Goal: Obtain resource: Download file/media

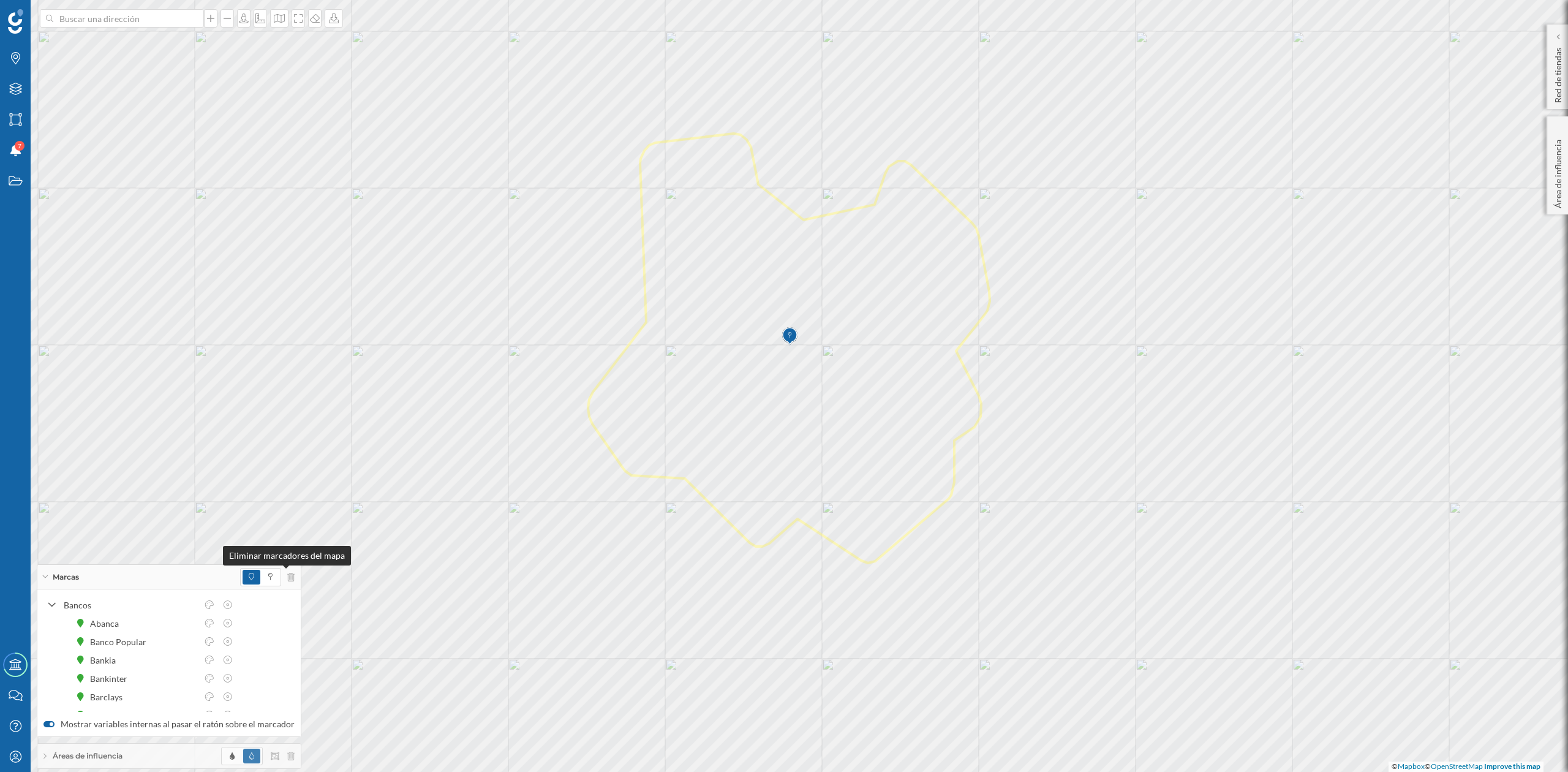
click at [288, 577] on icon at bounding box center [291, 577] width 8 height 8
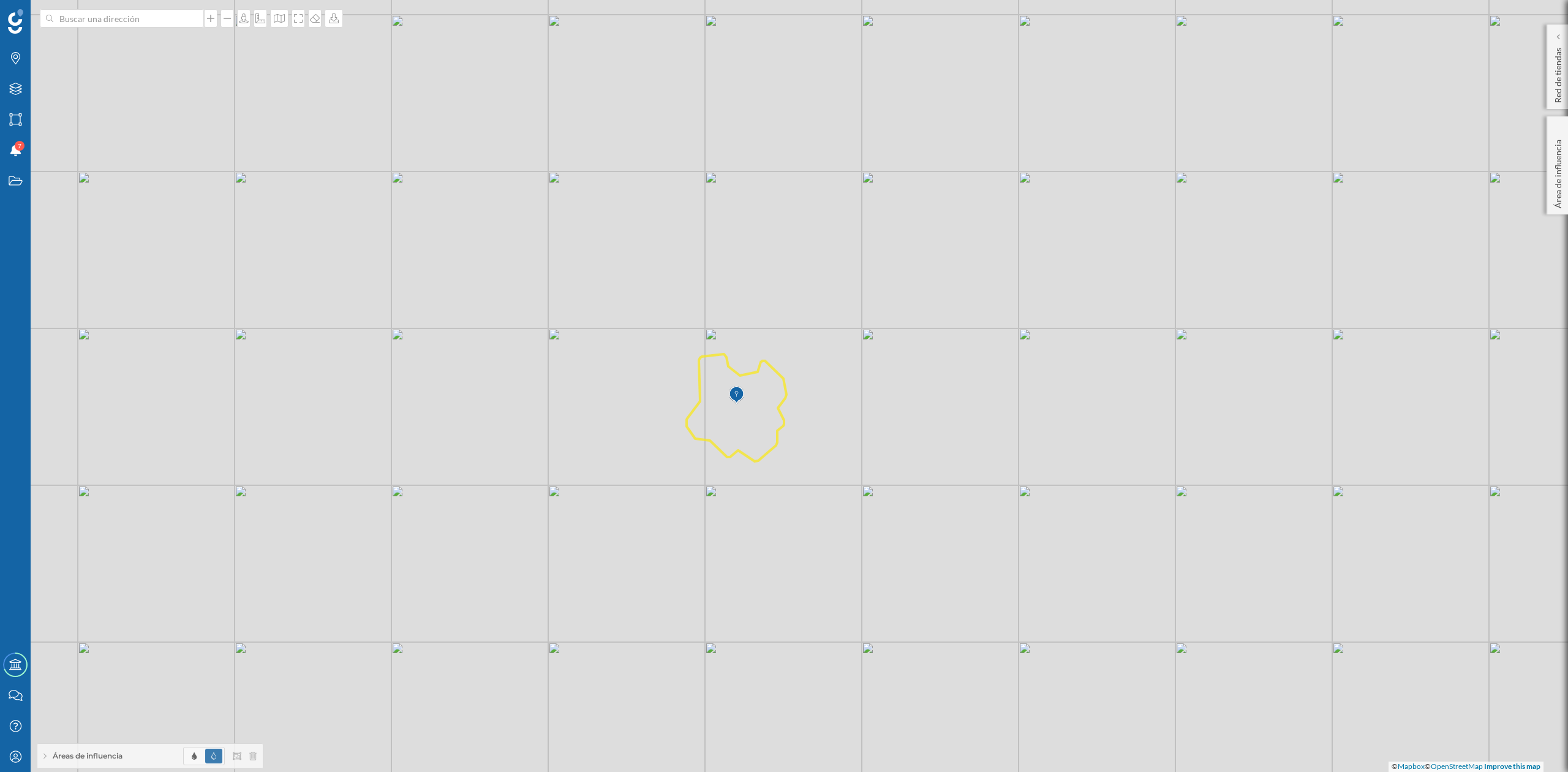
drag, startPoint x: 1183, startPoint y: 527, endPoint x: 980, endPoint y: 440, distance: 220.9
click at [980, 440] on div "© Mapbox © OpenStreetMap Improve this map" at bounding box center [784, 386] width 1568 height 772
click at [11, 59] on icon "Marcas" at bounding box center [15, 58] width 15 height 12
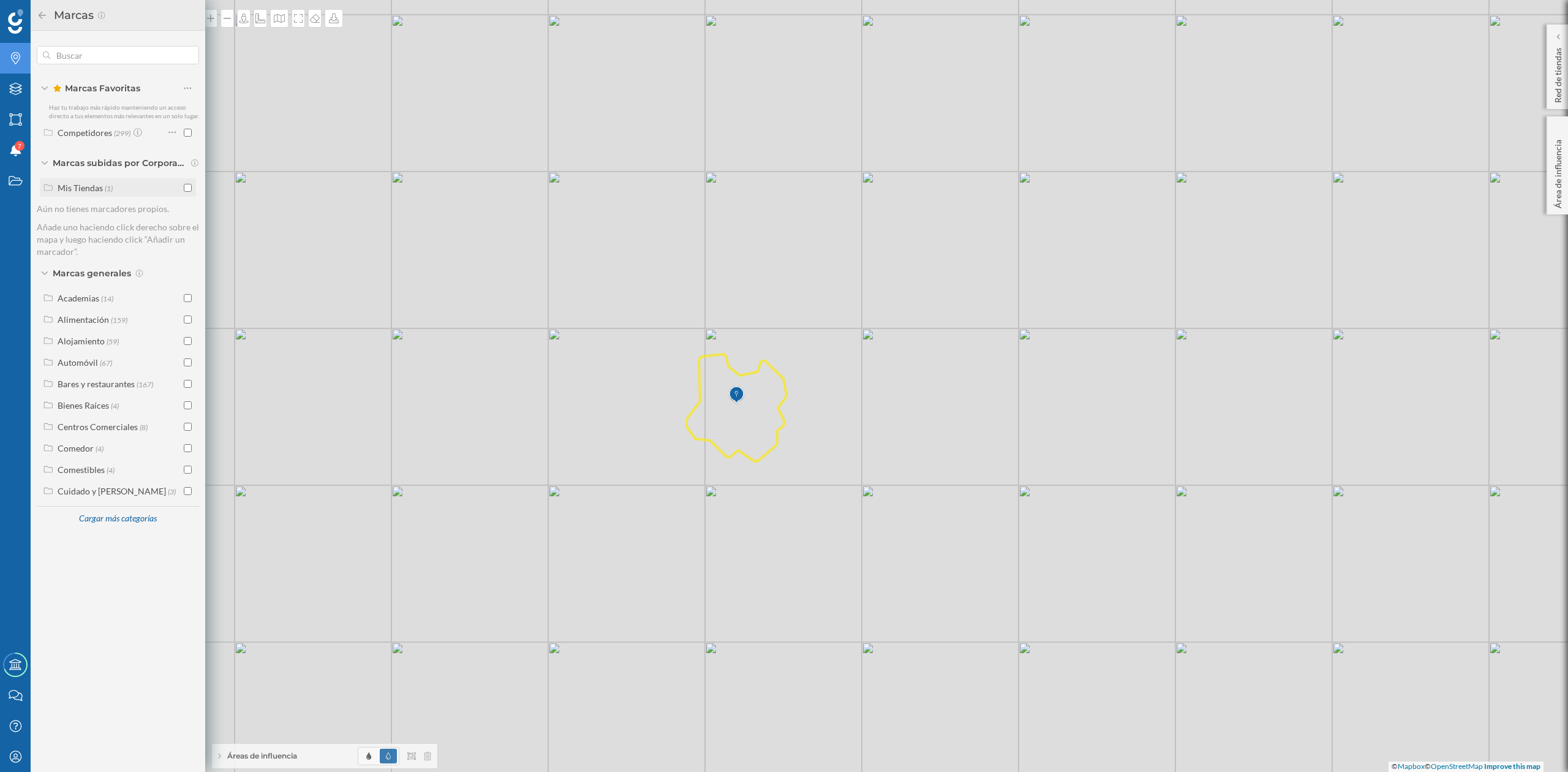
click at [187, 185] on input "checkbox" at bounding box center [187, 187] width 8 height 8
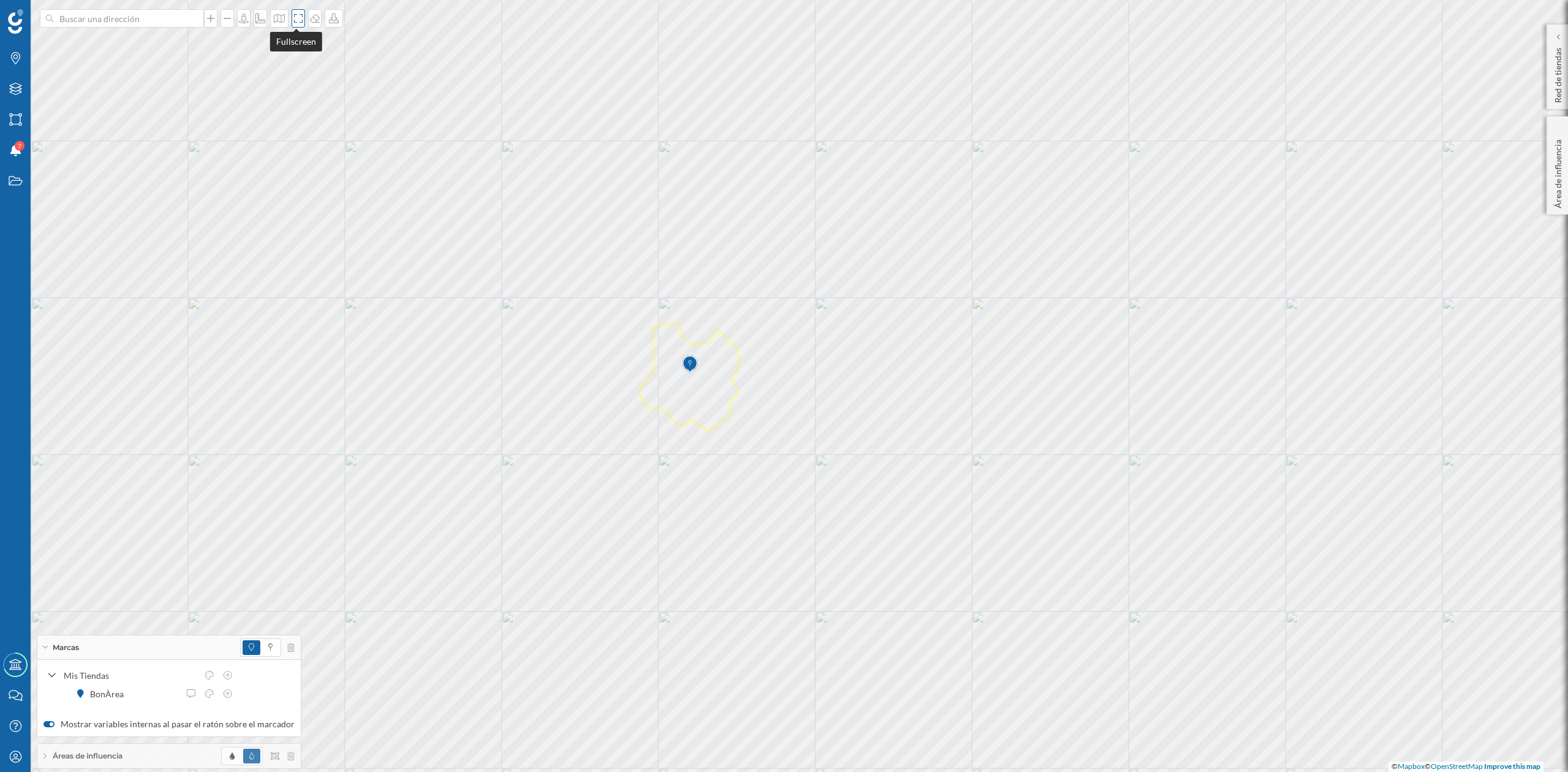
click at [292, 20] on icon at bounding box center [298, 18] width 12 height 10
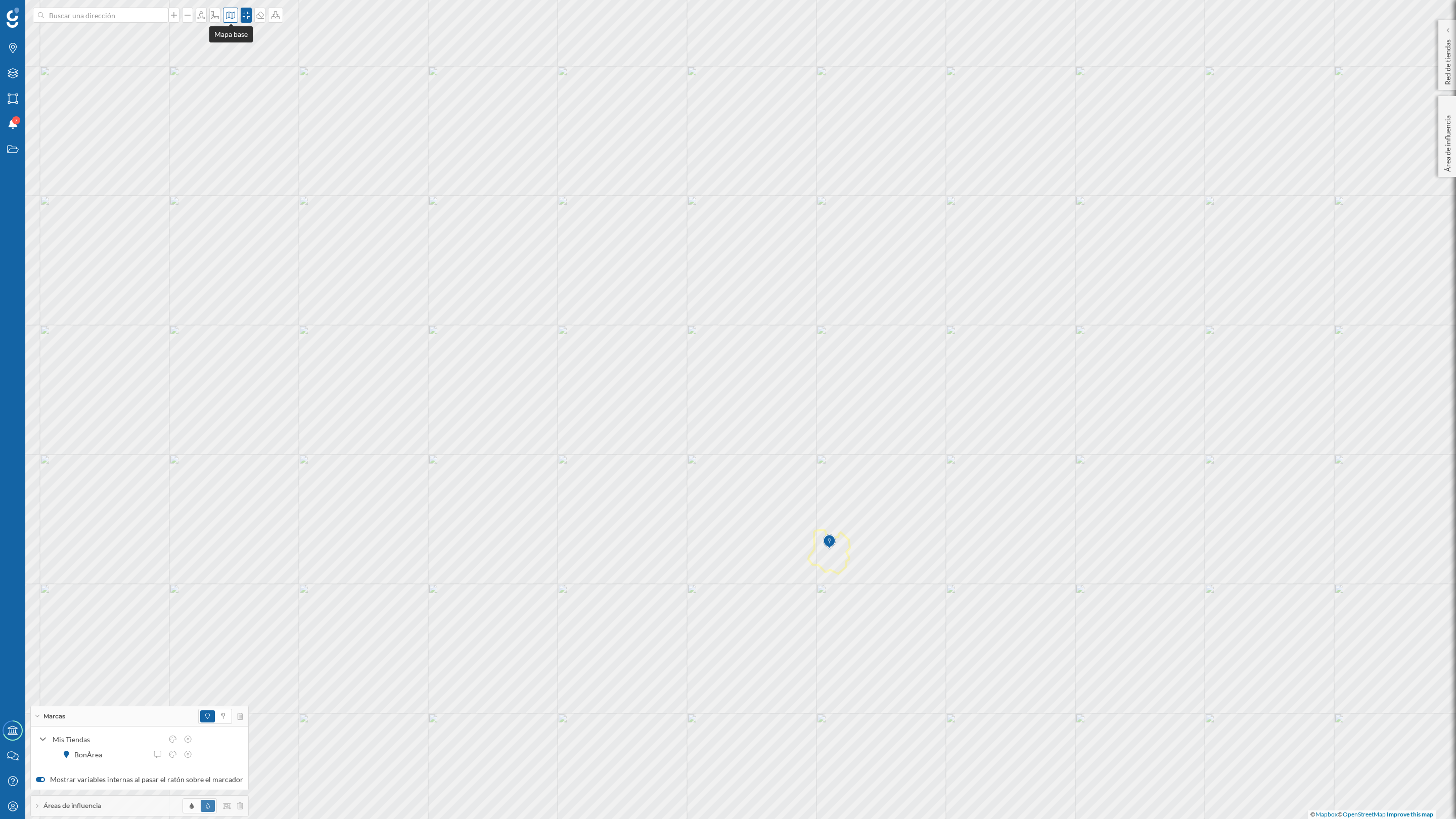
click at [232, 14] on icon at bounding box center [230, 15] width 10 height 8
click at [256, 78] on img at bounding box center [244, 66] width 30 height 35
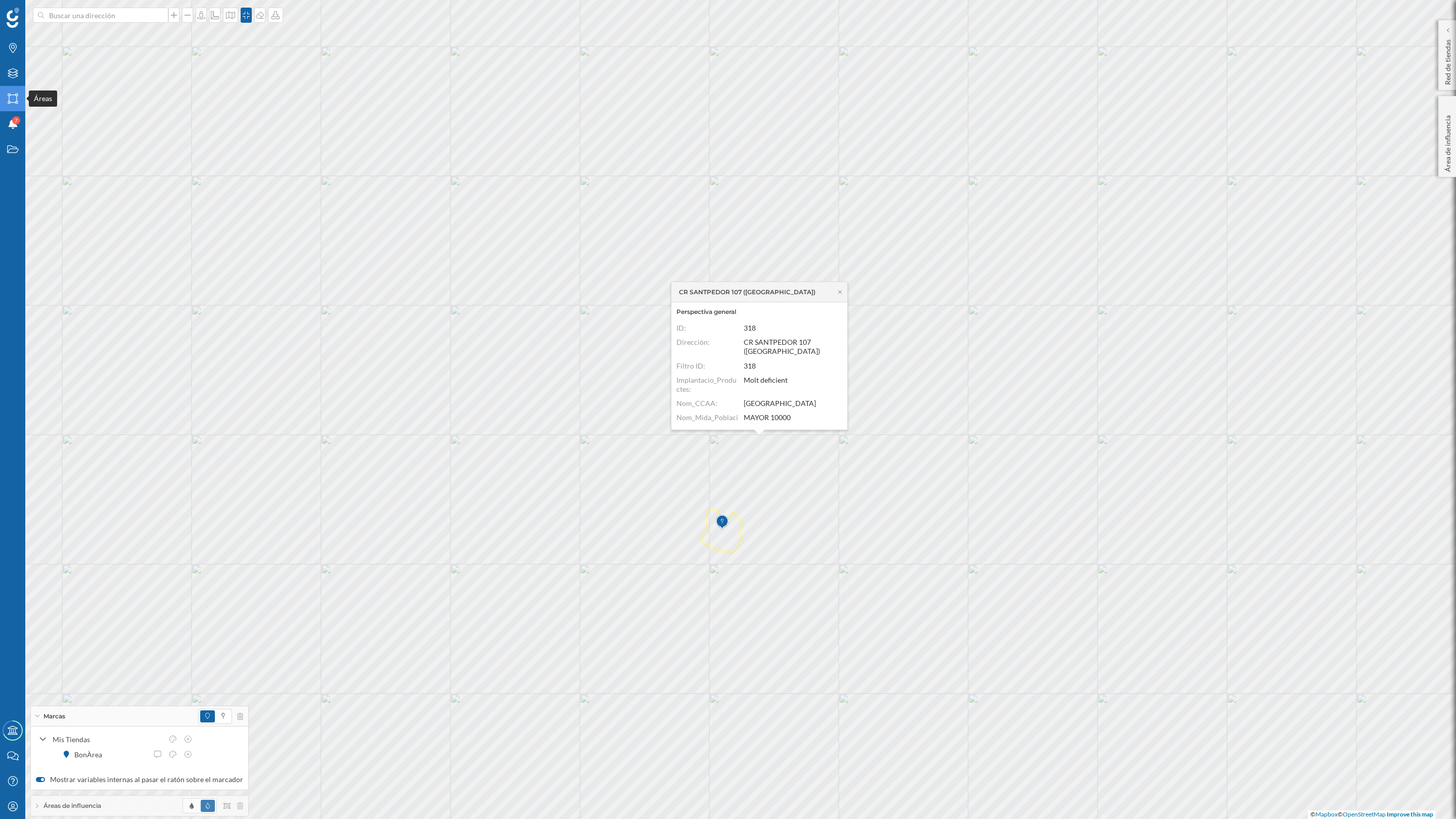
click at [11, 88] on div "Áreas" at bounding box center [13, 99] width 25 height 25
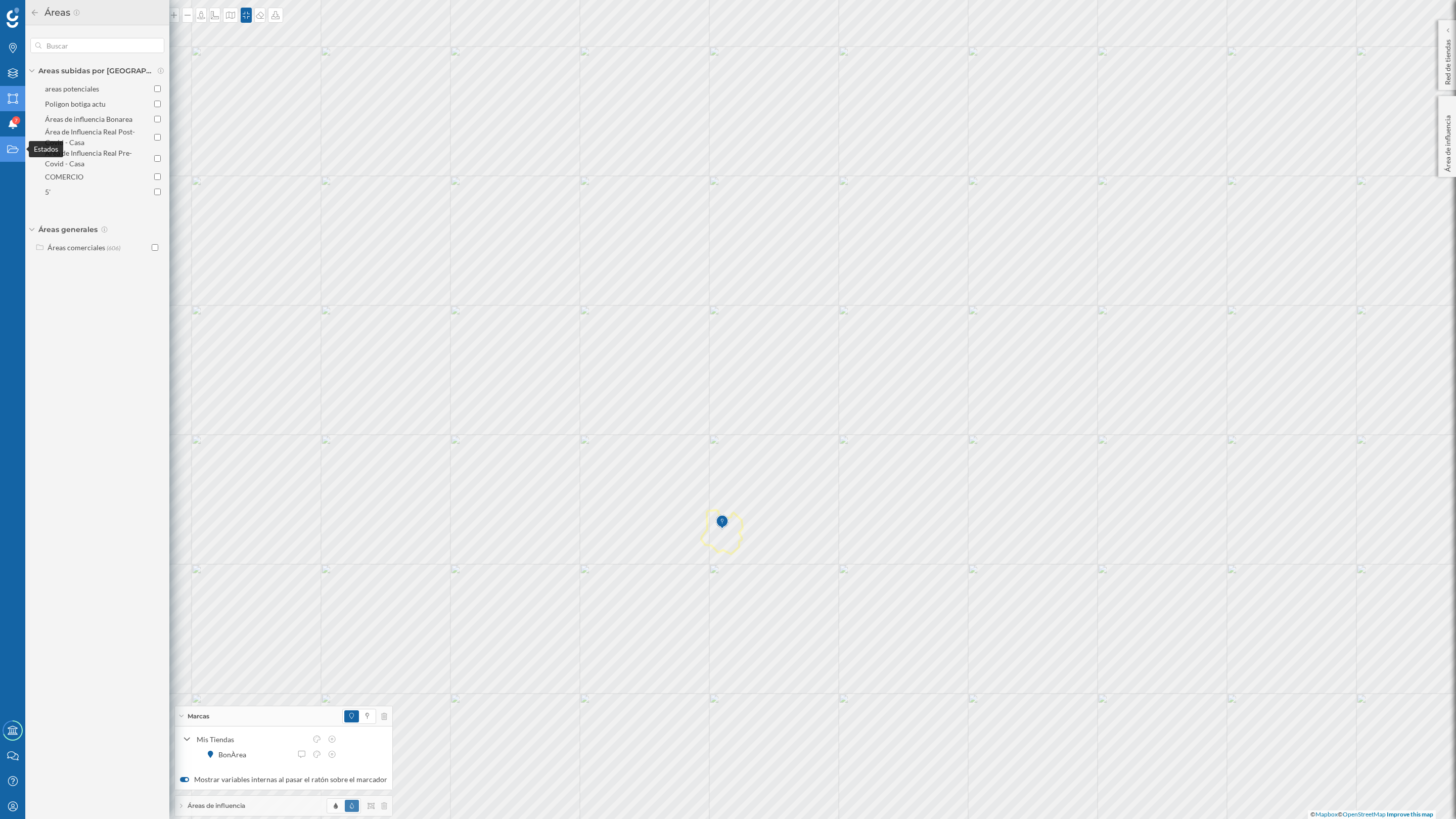
click at [9, 143] on div "Estados" at bounding box center [13, 149] width 25 height 25
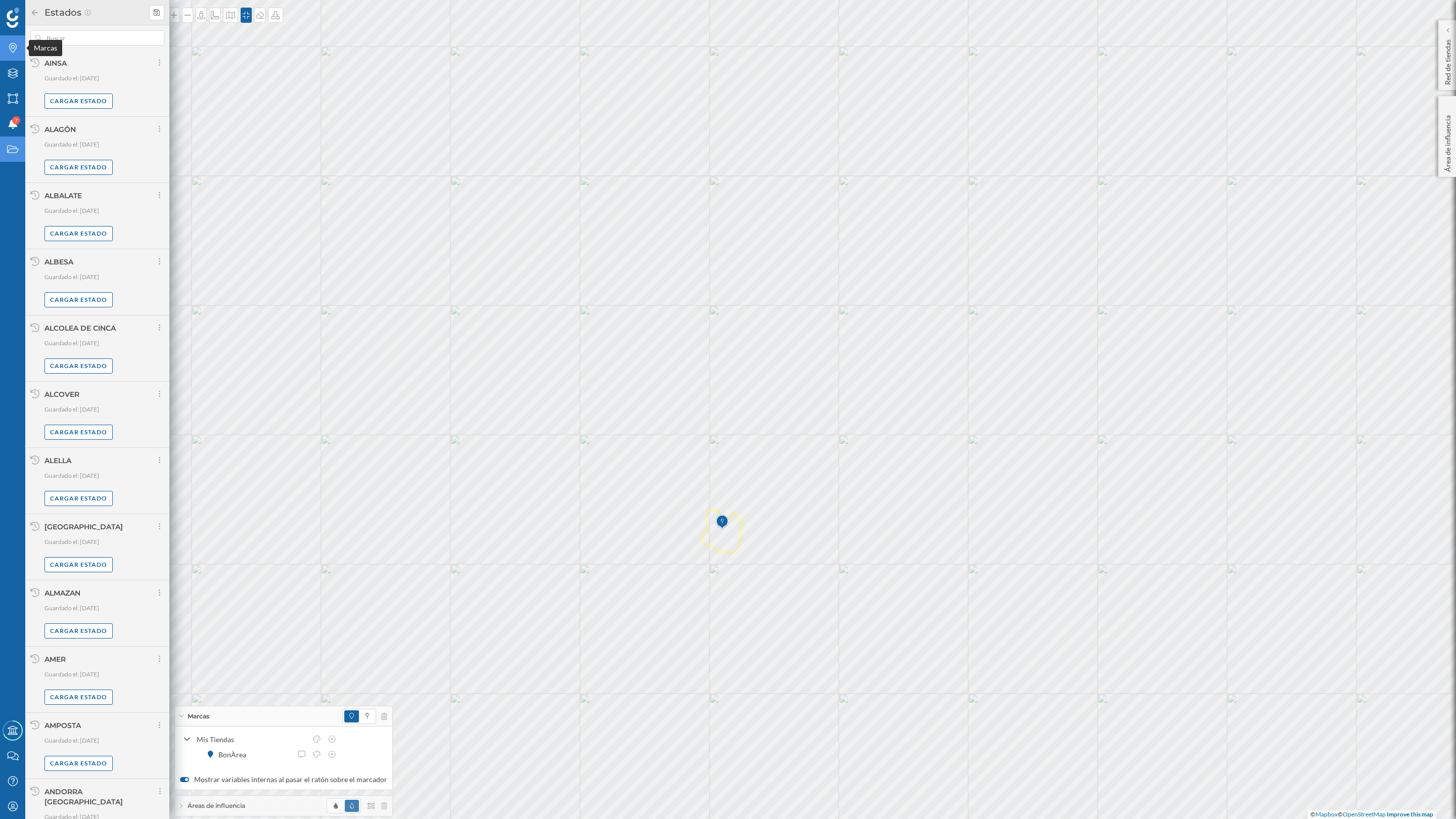
click at [4, 41] on div "Marcas" at bounding box center [13, 48] width 25 height 25
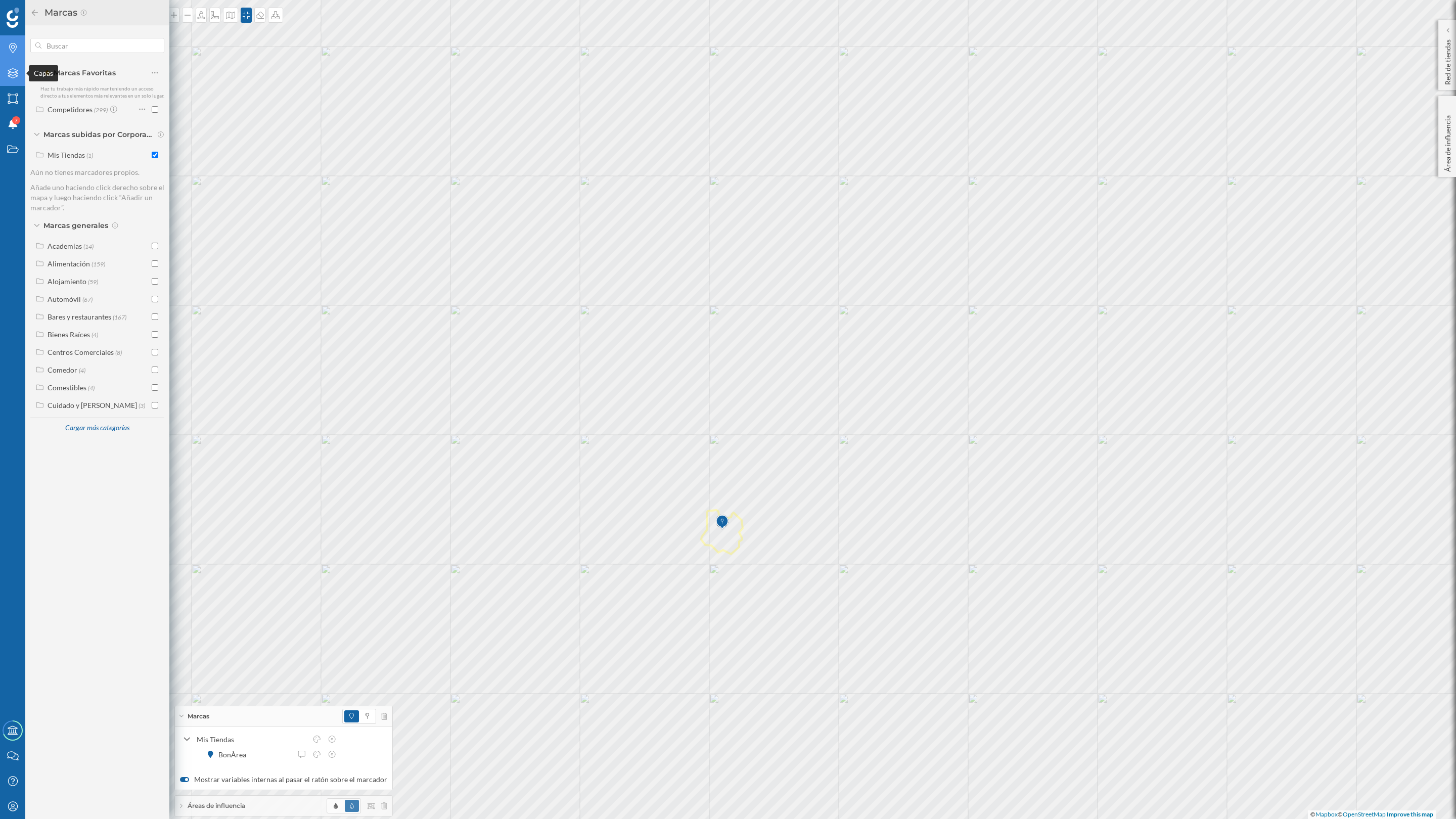
click at [14, 61] on div "Marcas Capas Áreas Notificaciones 7 Estados" at bounding box center [13, 99] width 25 height 126
click at [13, 70] on icon "Capas" at bounding box center [13, 73] width 13 height 10
click at [113, 258] on div "Áreas administrativas" at bounding box center [105, 254] width 112 height 11
click at [155, 299] on input "Municipio" at bounding box center [157, 300] width 6 height 6
radio input "true"
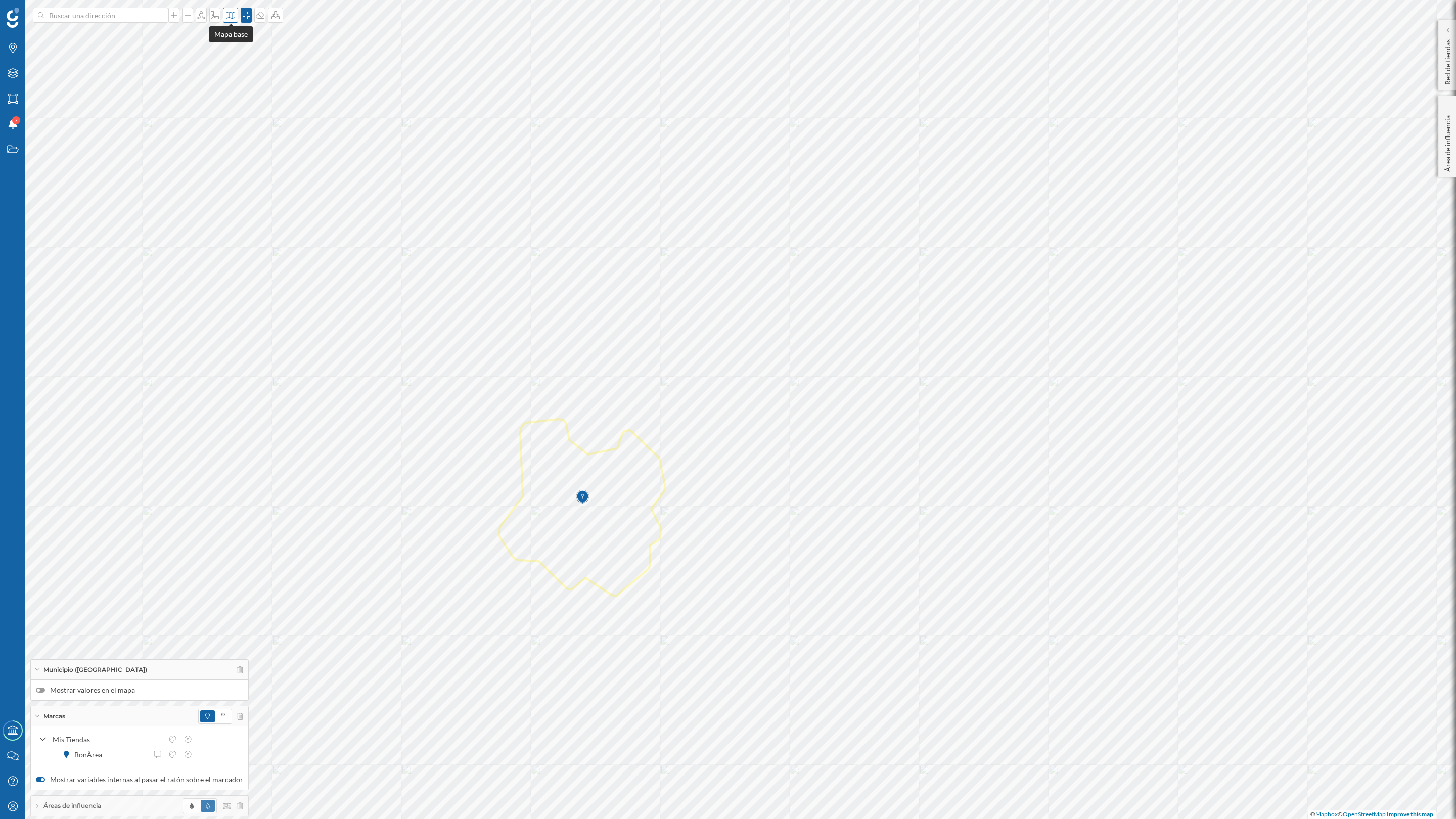
click at [231, 19] on icon at bounding box center [230, 15] width 10 height 8
click at [244, 137] on img at bounding box center [244, 142] width 30 height 35
click at [222, 637] on icon at bounding box center [224, 716] width 4 height 6
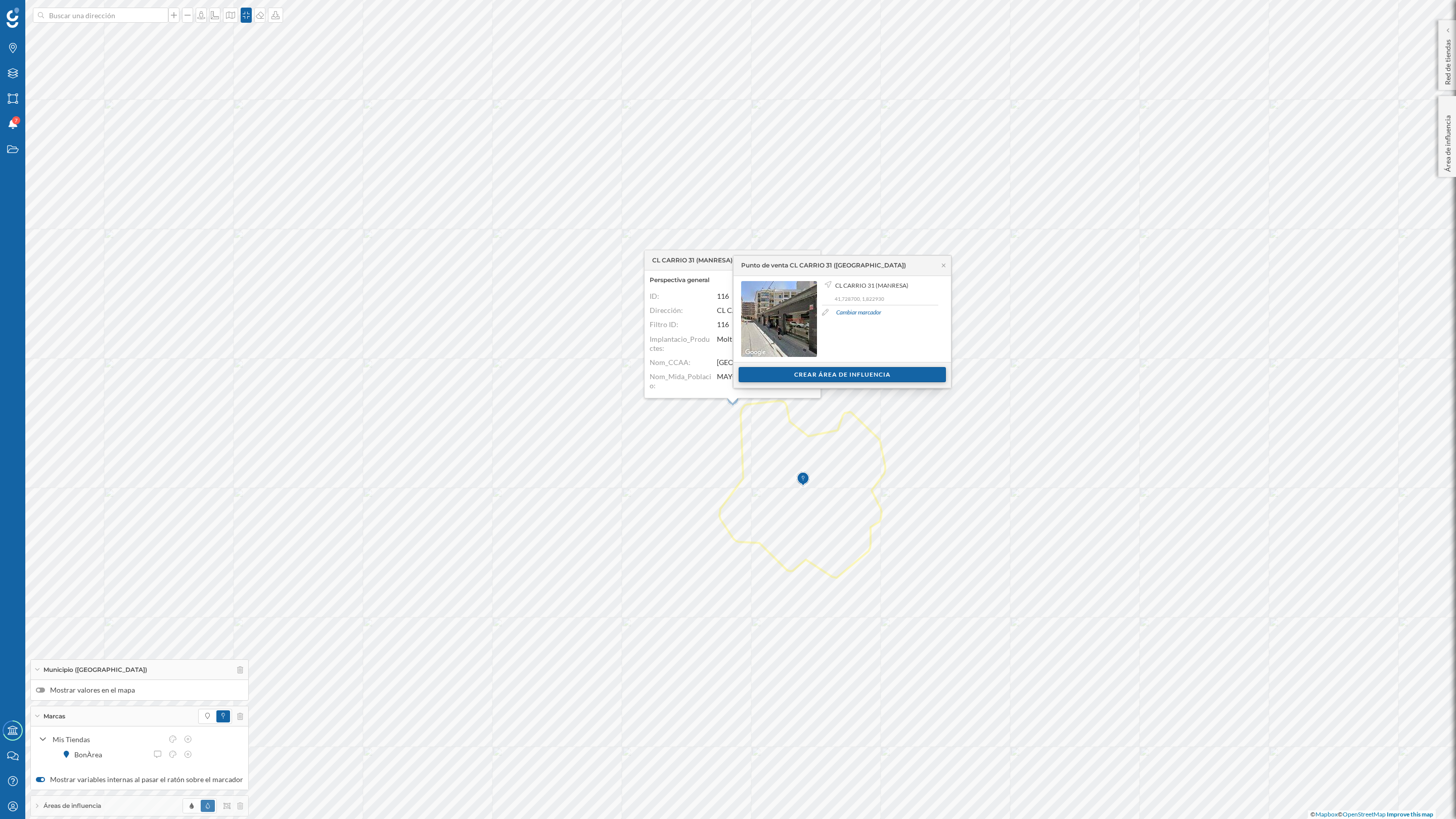
click at [824, 369] on div "Crear área de influencia" at bounding box center [842, 374] width 207 height 15
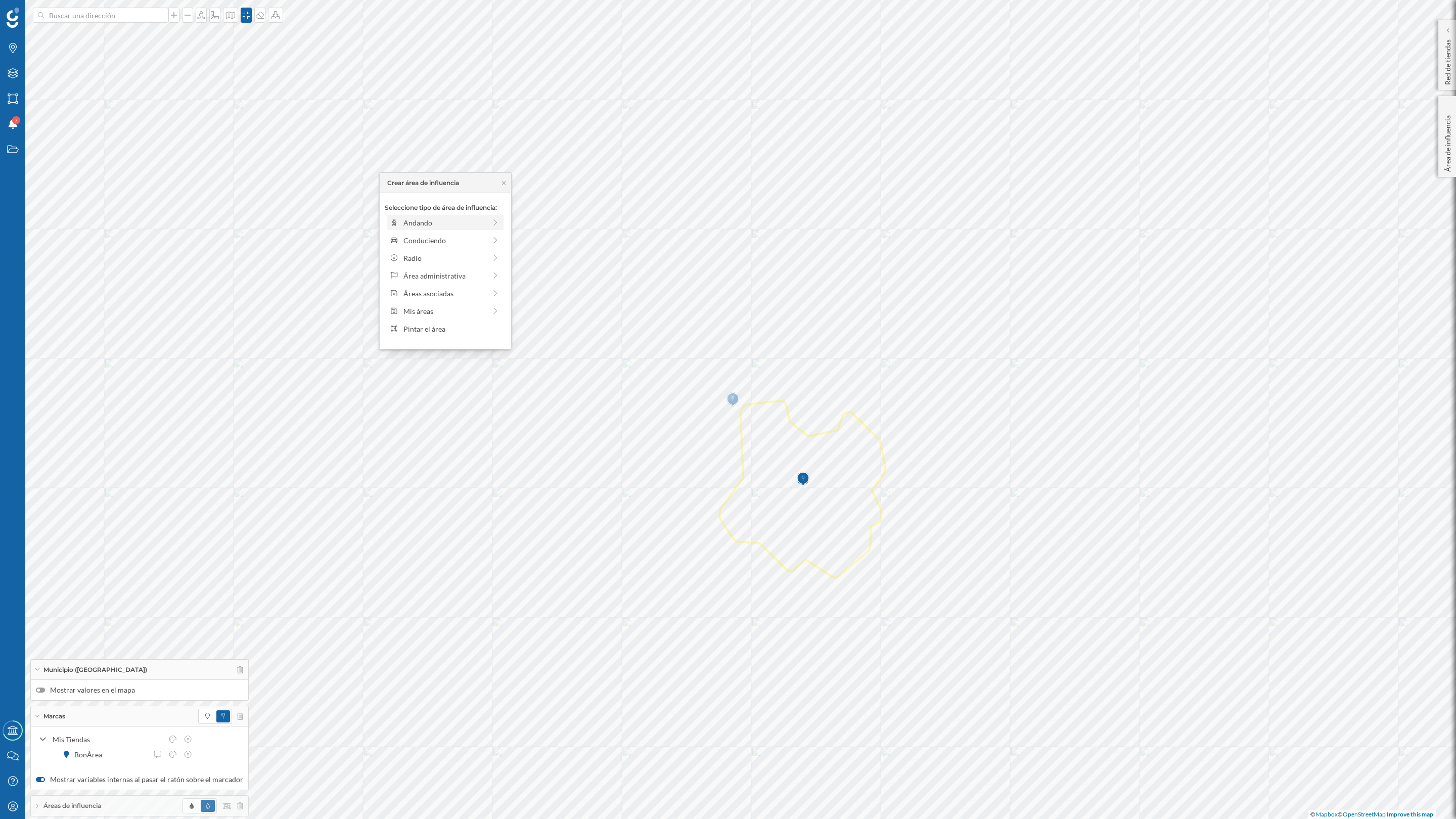
click at [401, 218] on div "Andando" at bounding box center [438, 222] width 97 height 11
drag, startPoint x: 397, startPoint y: 232, endPoint x: 408, endPoint y: 232, distance: 11.0
click at [408, 232] on div at bounding box center [407, 237] width 10 height 10
click at [443, 295] on div "Crear área de influencia" at bounding box center [445, 295] width 121 height 15
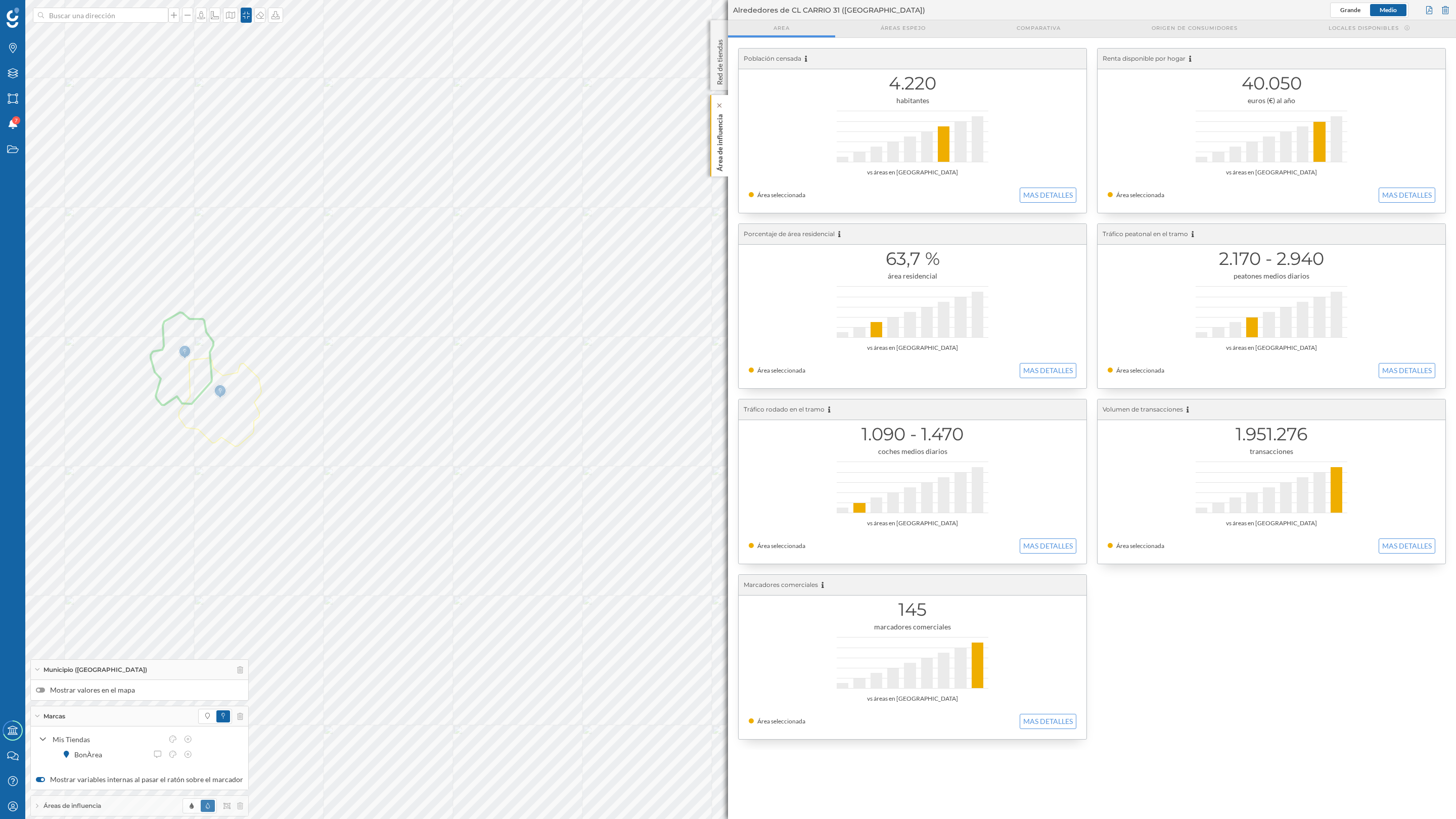
click at [721, 136] on p "Área de influencia" at bounding box center [720, 141] width 10 height 61
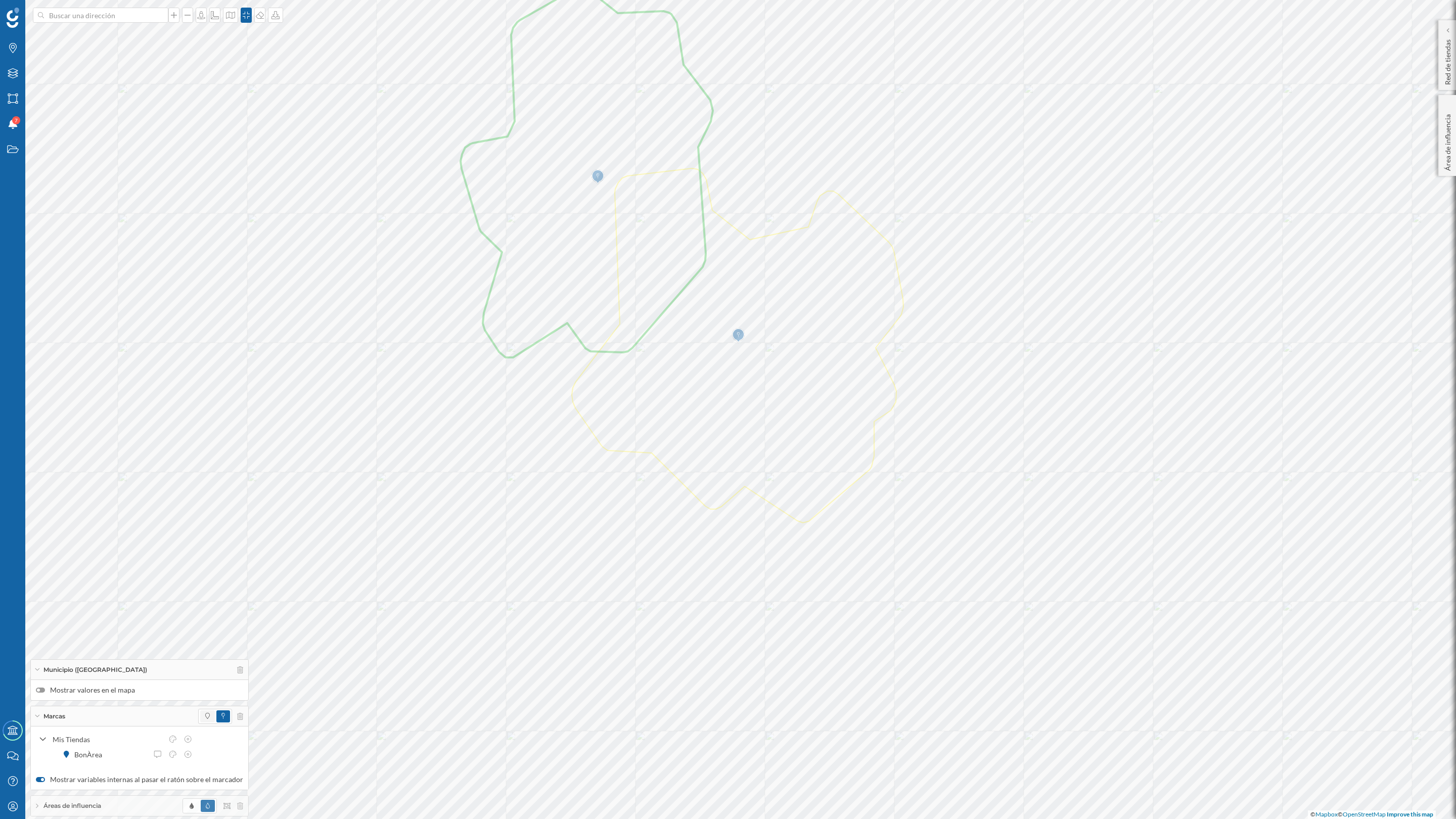
click at [206, 637] on span at bounding box center [207, 716] width 15 height 12
click at [184, 637] on span at bounding box center [191, 806] width 14 height 12
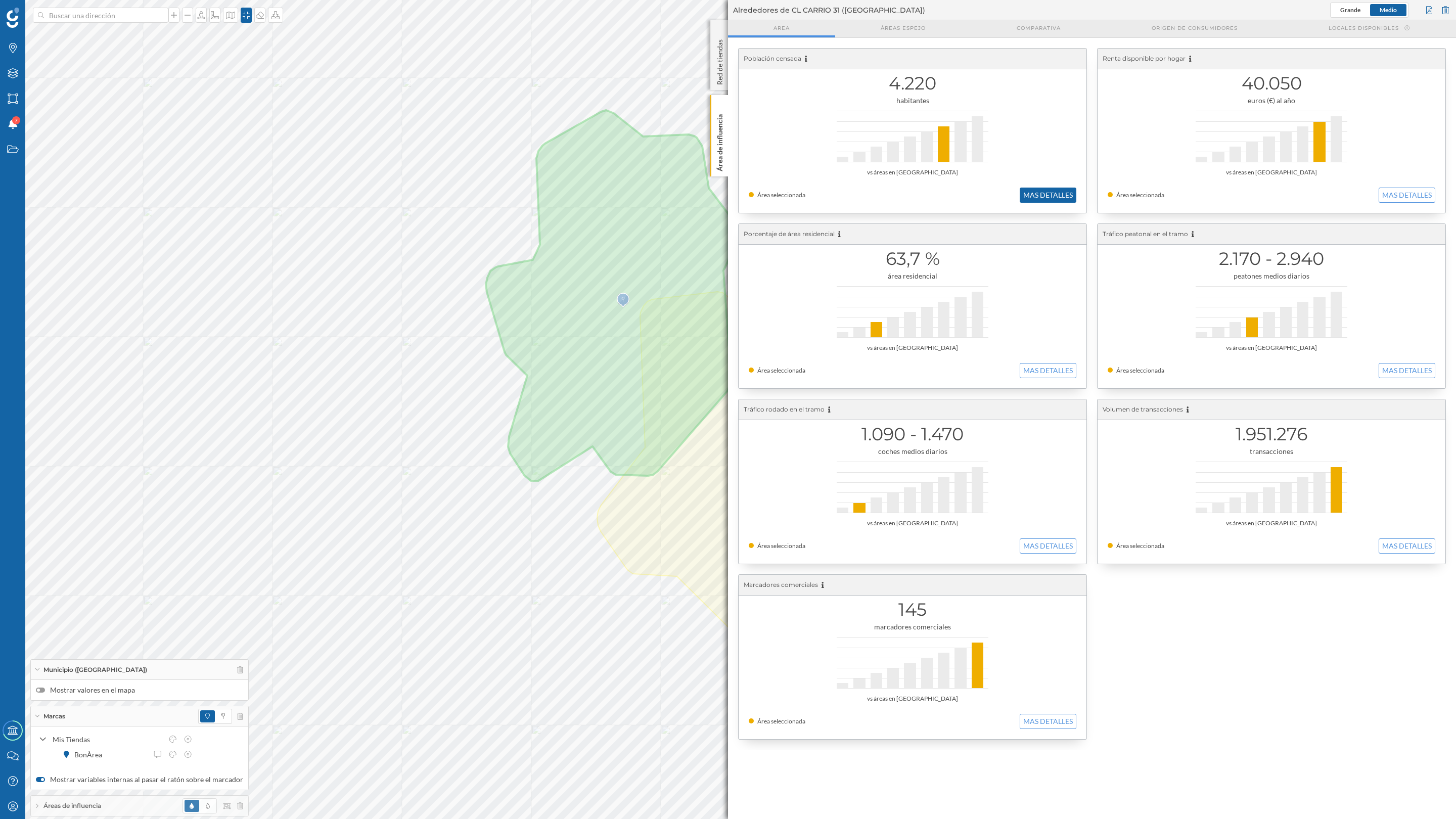
click at [1042, 196] on button "MAS DETALLES" at bounding box center [1048, 195] width 57 height 15
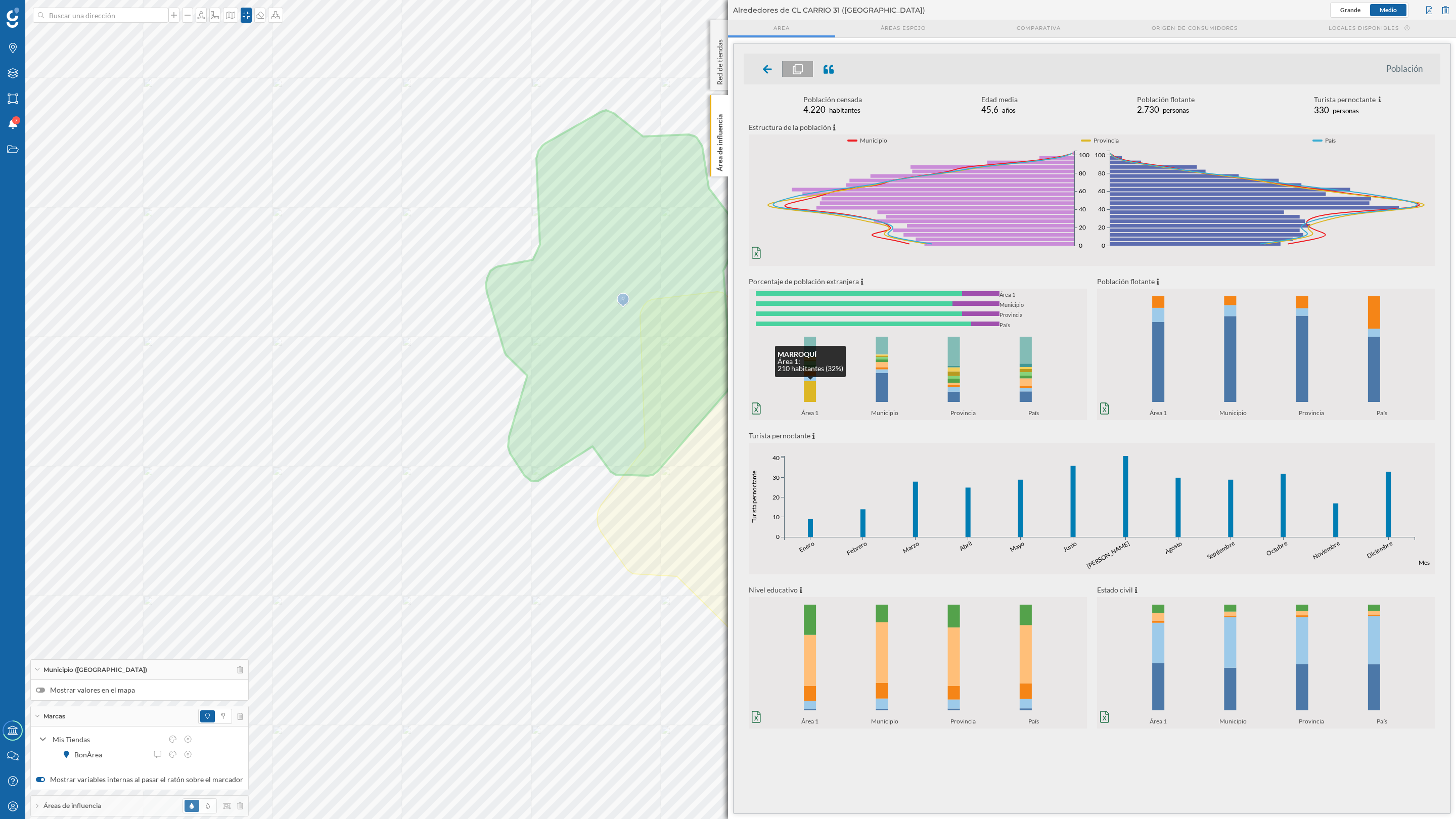
click at [812, 397] on rect at bounding box center [809, 392] width 12 height 21
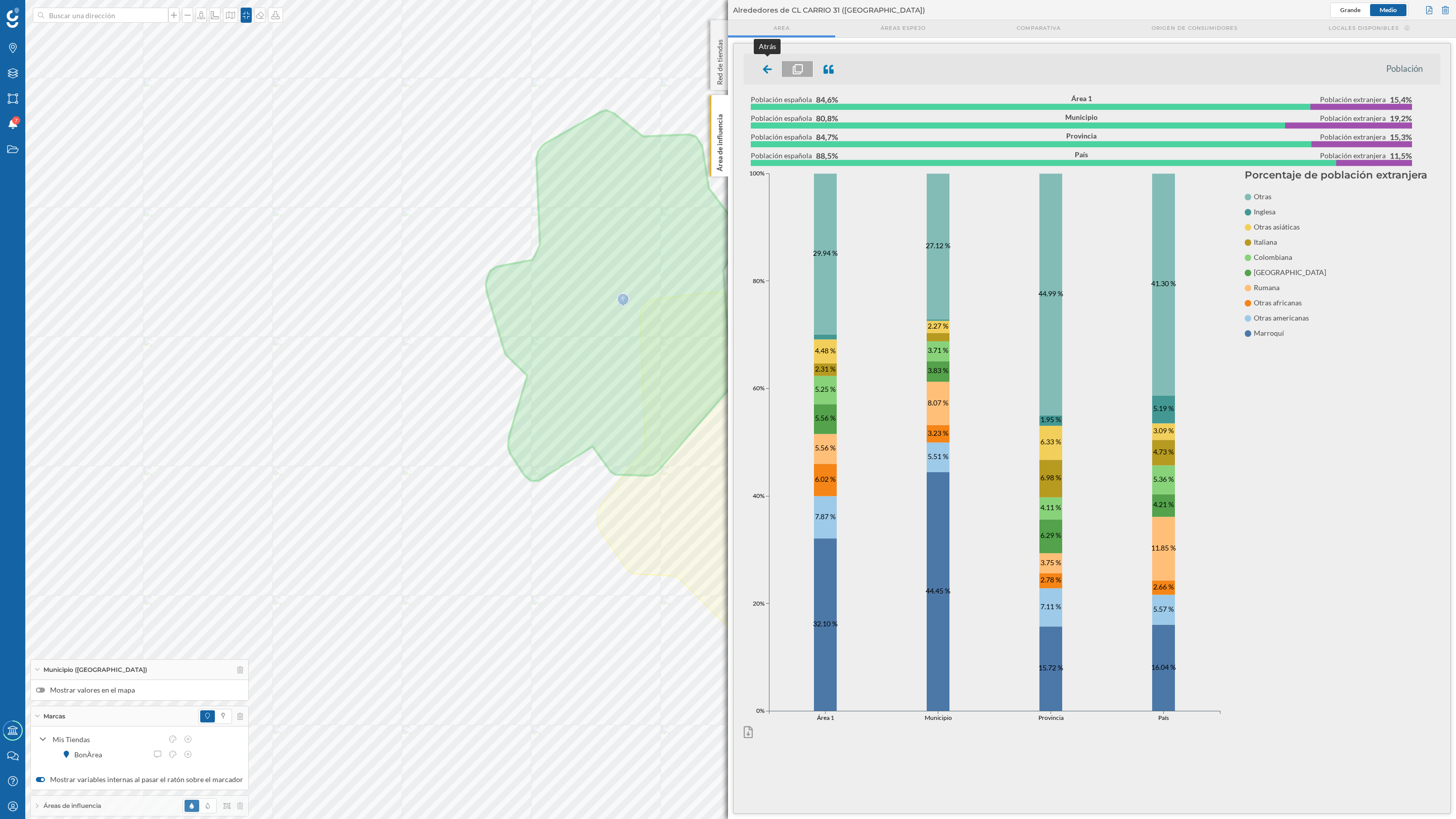
click at [767, 73] on icon at bounding box center [767, 69] width 9 height 10
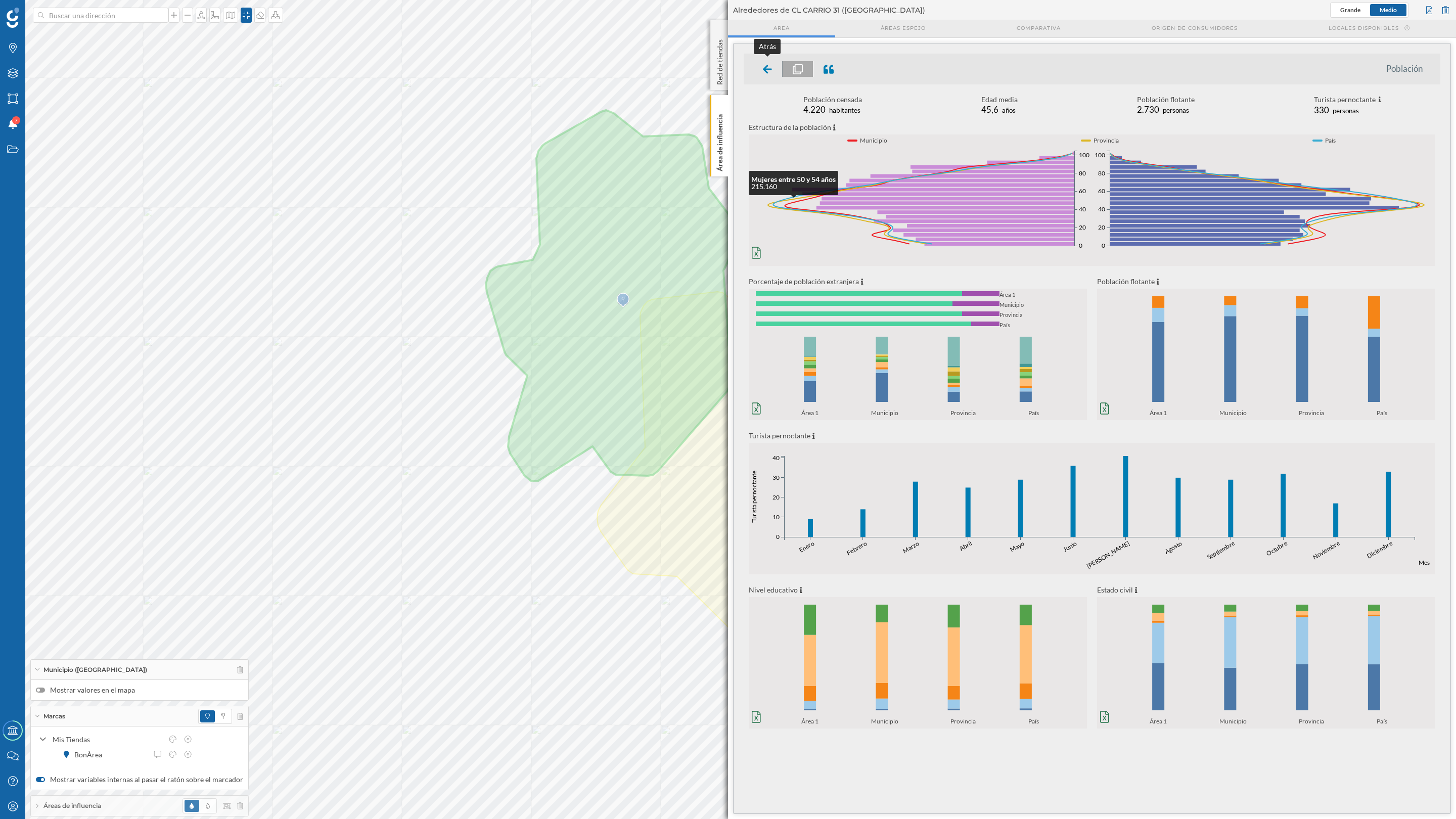
drag, startPoint x: 762, startPoint y: 64, endPoint x: 756, endPoint y: 170, distance: 106.2
click at [763, 64] on div at bounding box center [767, 69] width 30 height 16
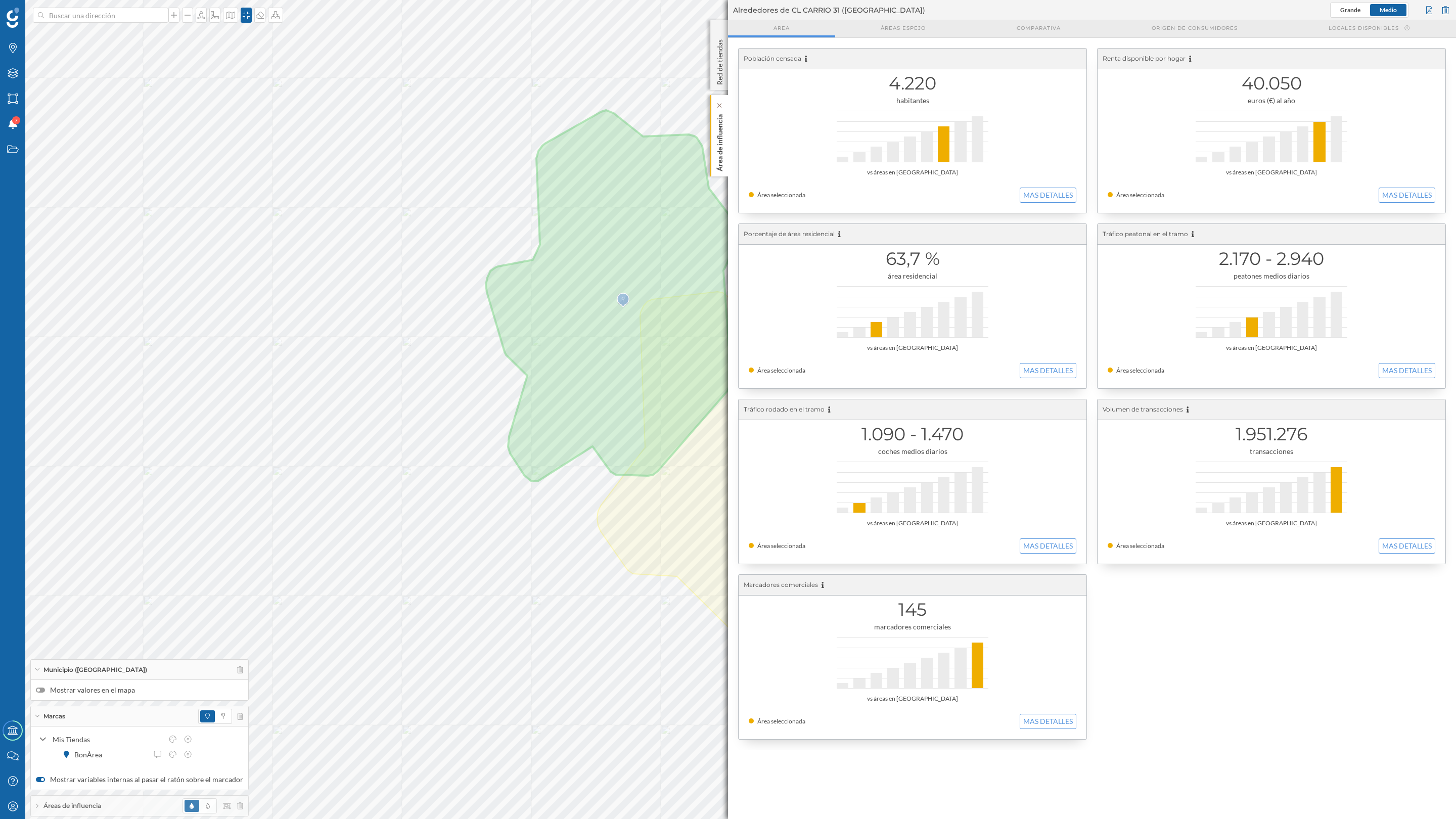
click at [720, 141] on p "Área de influencia" at bounding box center [720, 141] width 10 height 61
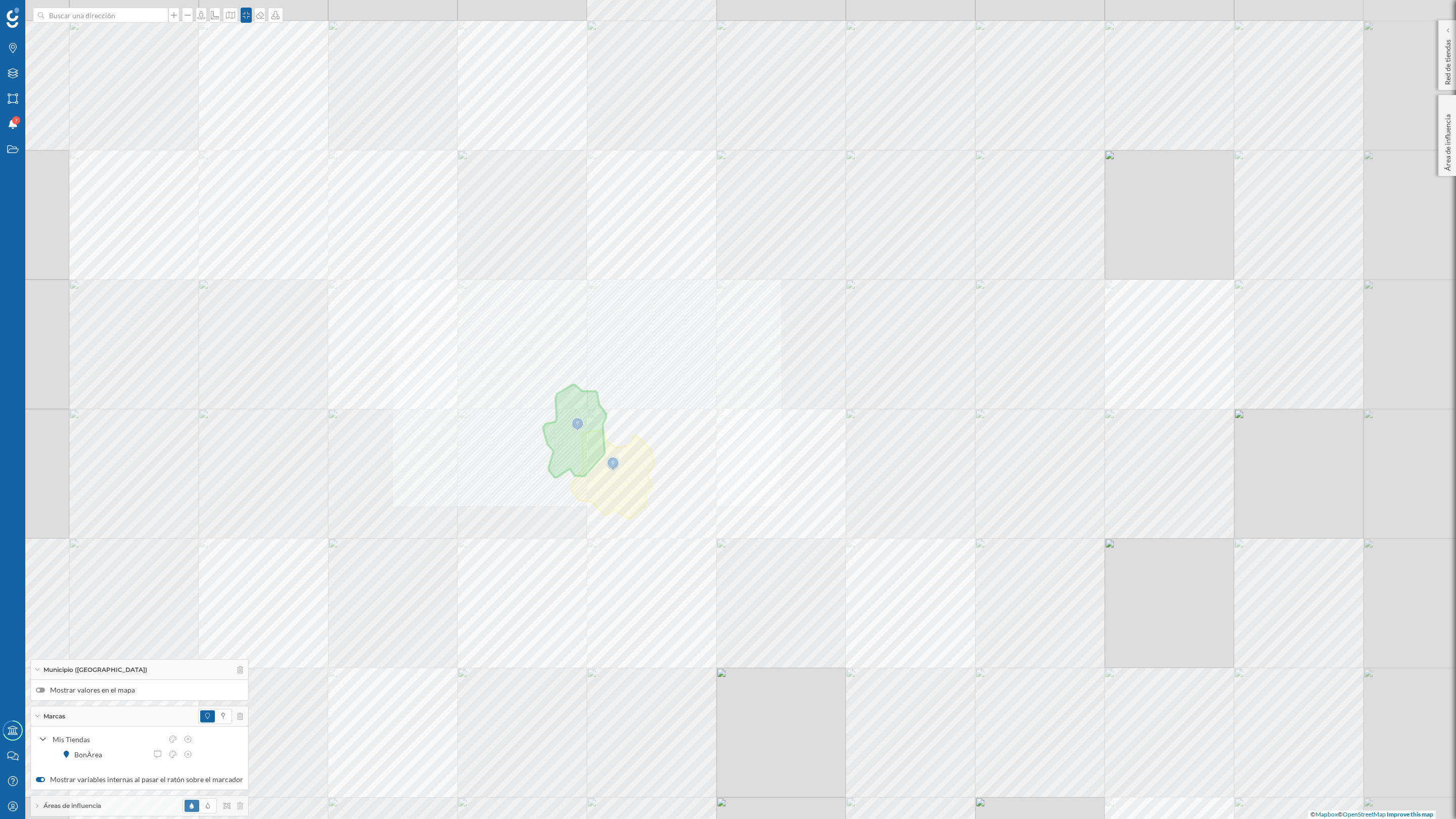
click at [736, 507] on div "© Mapbox © OpenStreetMap Improve this map" at bounding box center [728, 409] width 1456 height 819
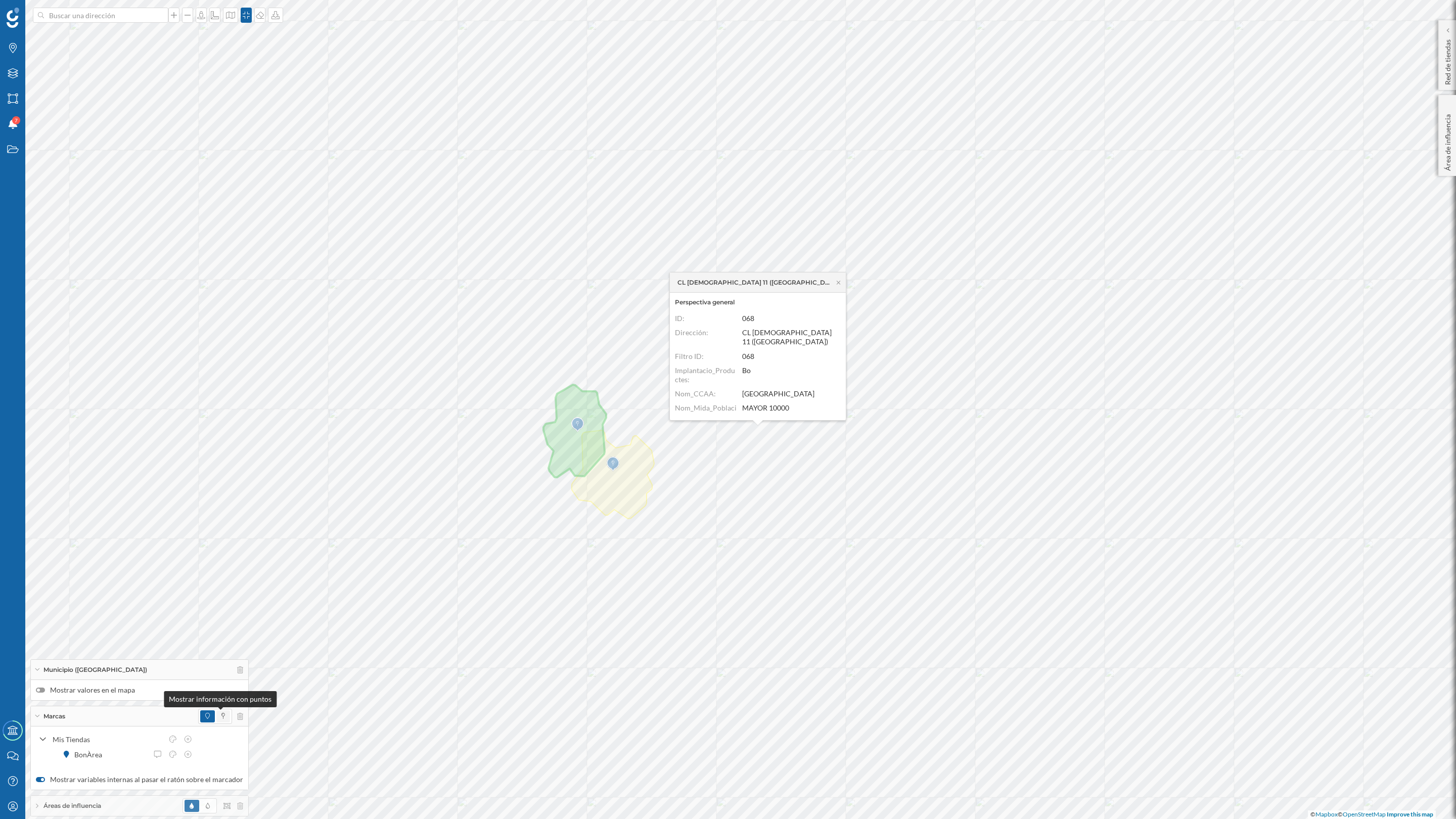
click at [222, 637] on icon at bounding box center [224, 716] width 4 height 6
click at [839, 283] on icon at bounding box center [838, 282] width 4 height 4
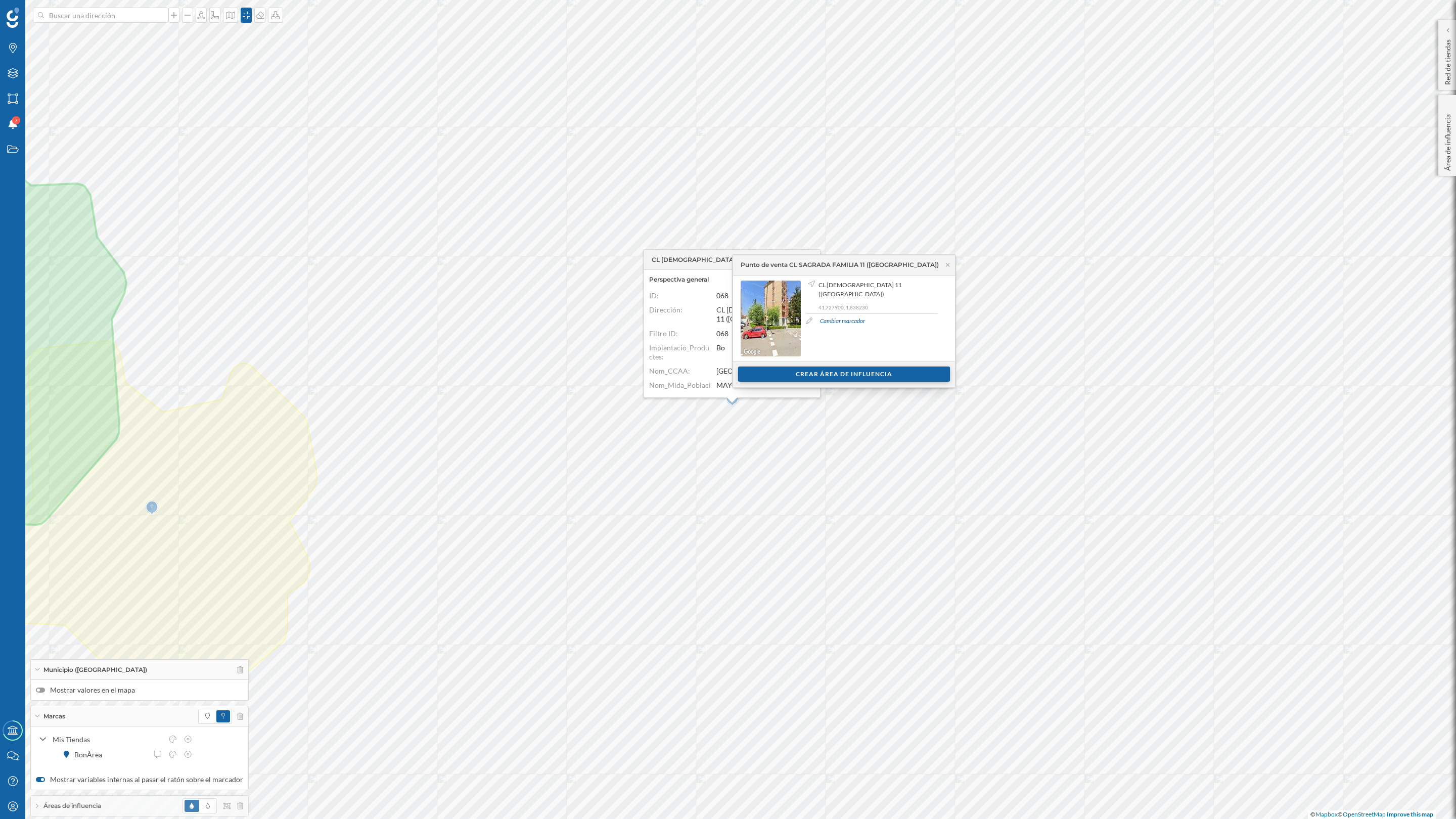
click at [830, 374] on div "Crear área de influencia" at bounding box center [844, 374] width 212 height 15
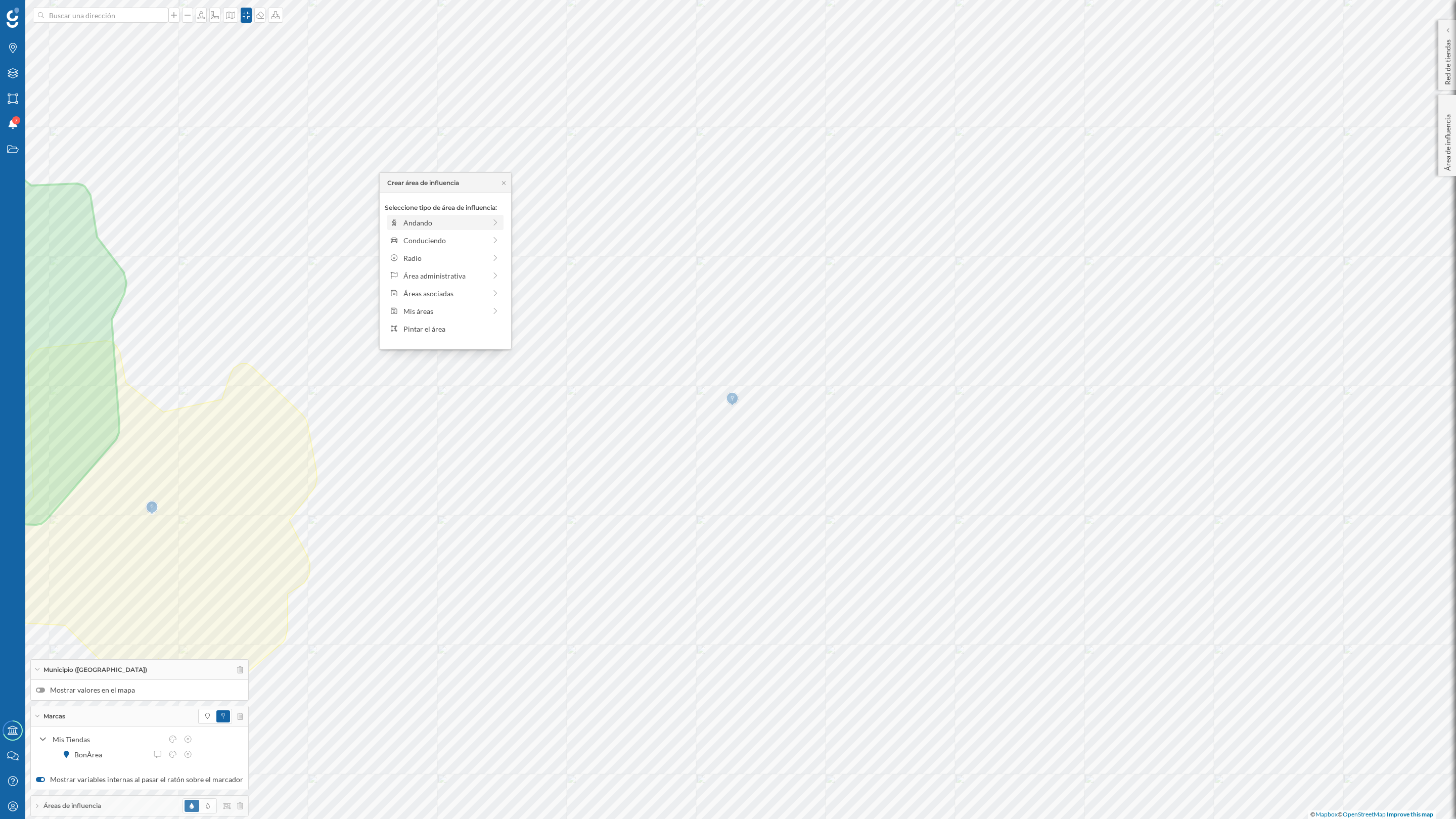
click at [427, 222] on div "Andando" at bounding box center [445, 222] width 83 height 11
drag, startPoint x: 397, startPoint y: 236, endPoint x: 410, endPoint y: 236, distance: 13.0
click at [410, 236] on div at bounding box center [410, 237] width 10 height 10
click at [425, 293] on div "Crear área de influencia" at bounding box center [445, 295] width 121 height 15
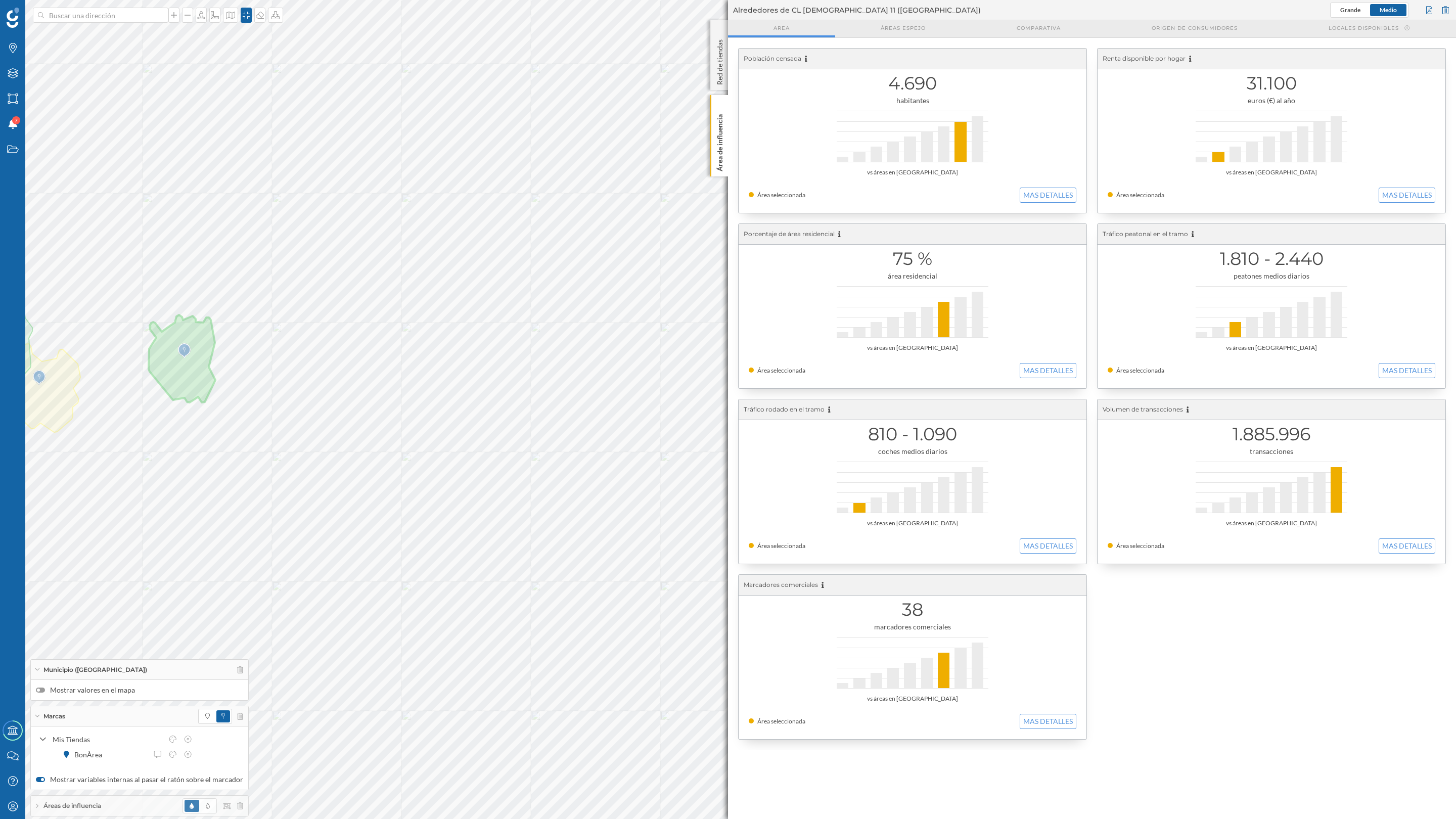
click at [76, 637] on span "Áreas de influencia" at bounding box center [72, 806] width 57 height 9
click at [216, 637] on icon at bounding box center [218, 801] width 7 height 7
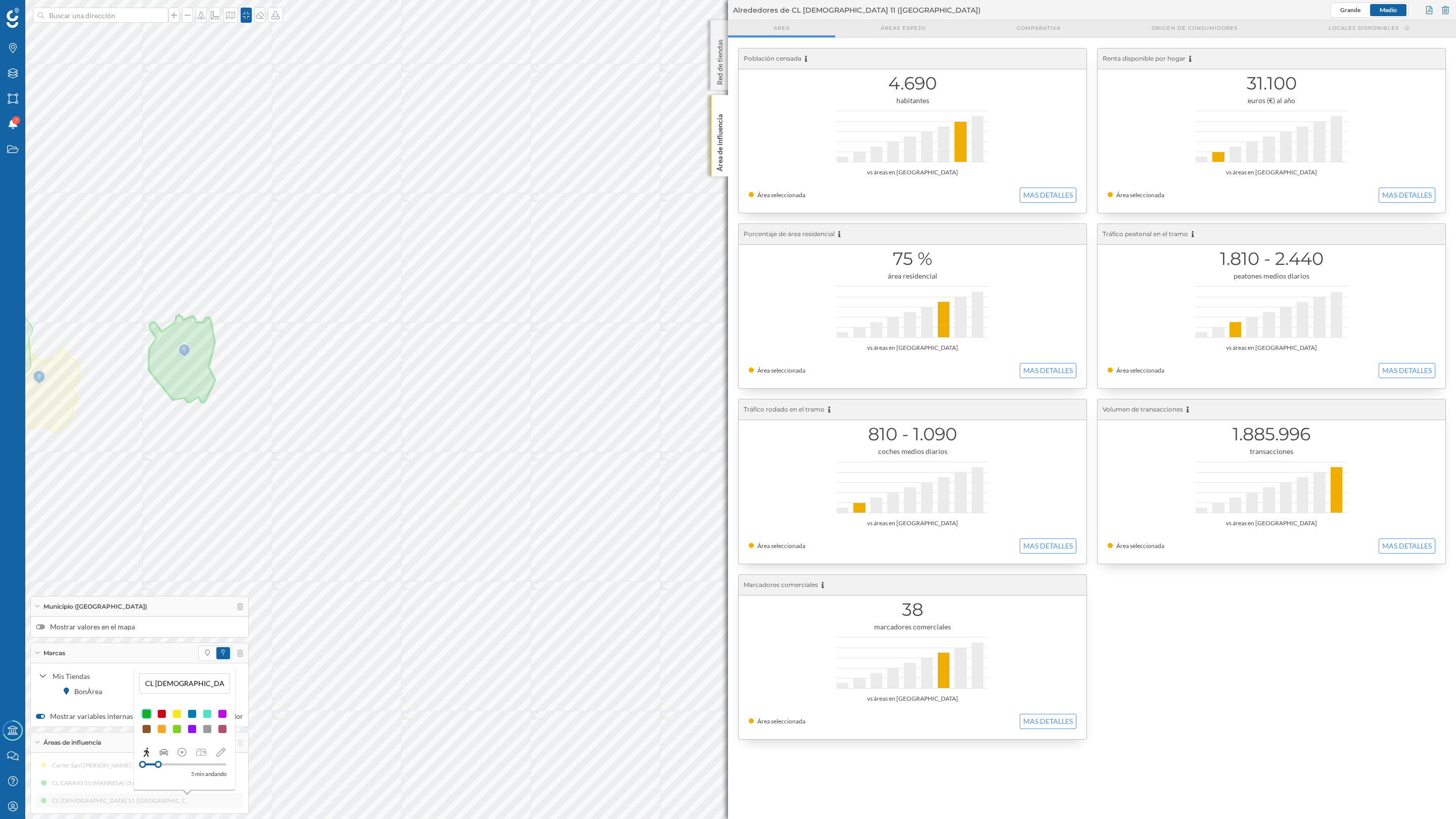
click at [161, 637] on div at bounding box center [162, 714] width 10 height 10
click at [1025, 189] on button "MAS DETALLES" at bounding box center [1048, 195] width 57 height 15
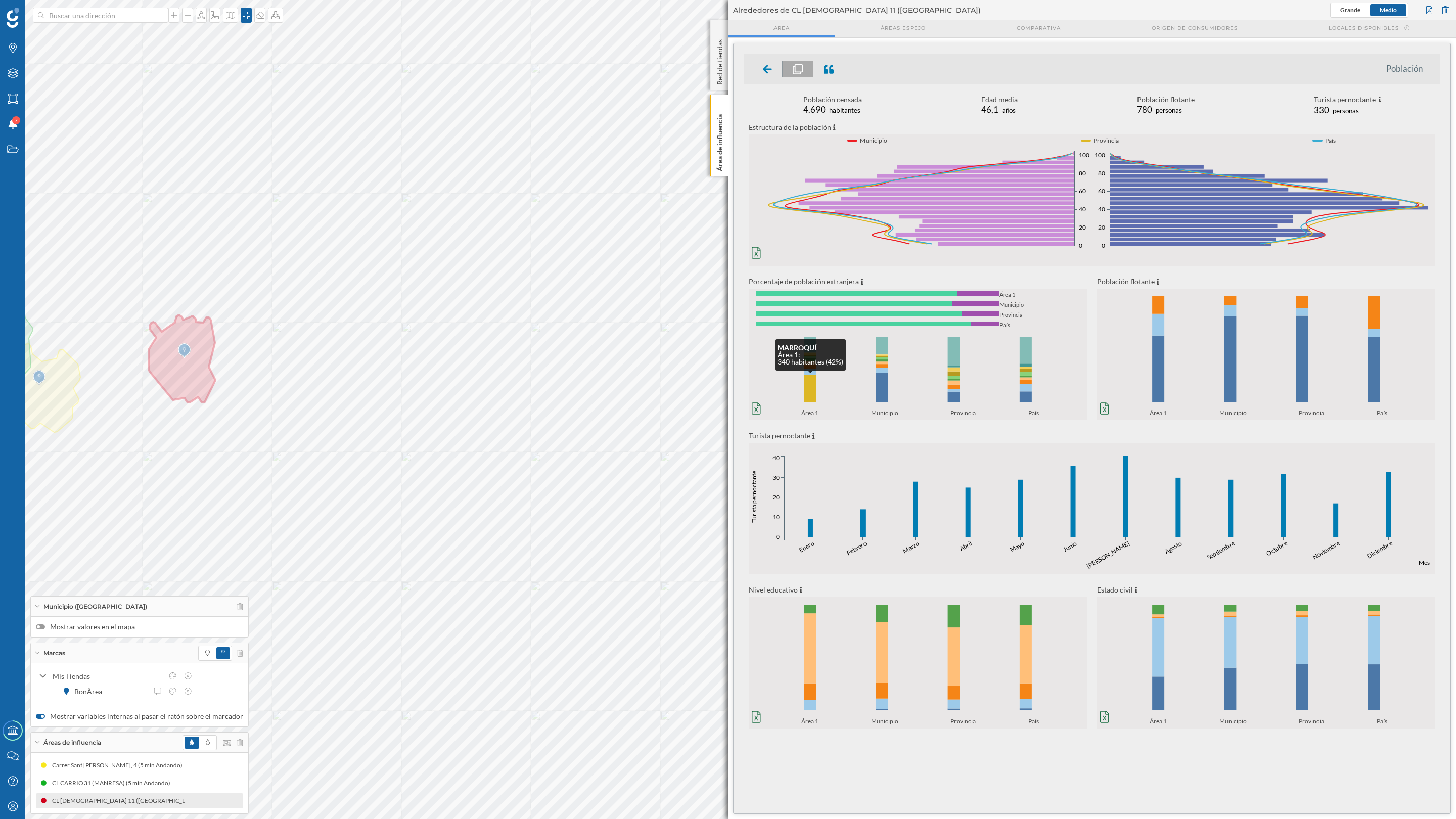
click at [815, 395] on rect at bounding box center [809, 388] width 12 height 27
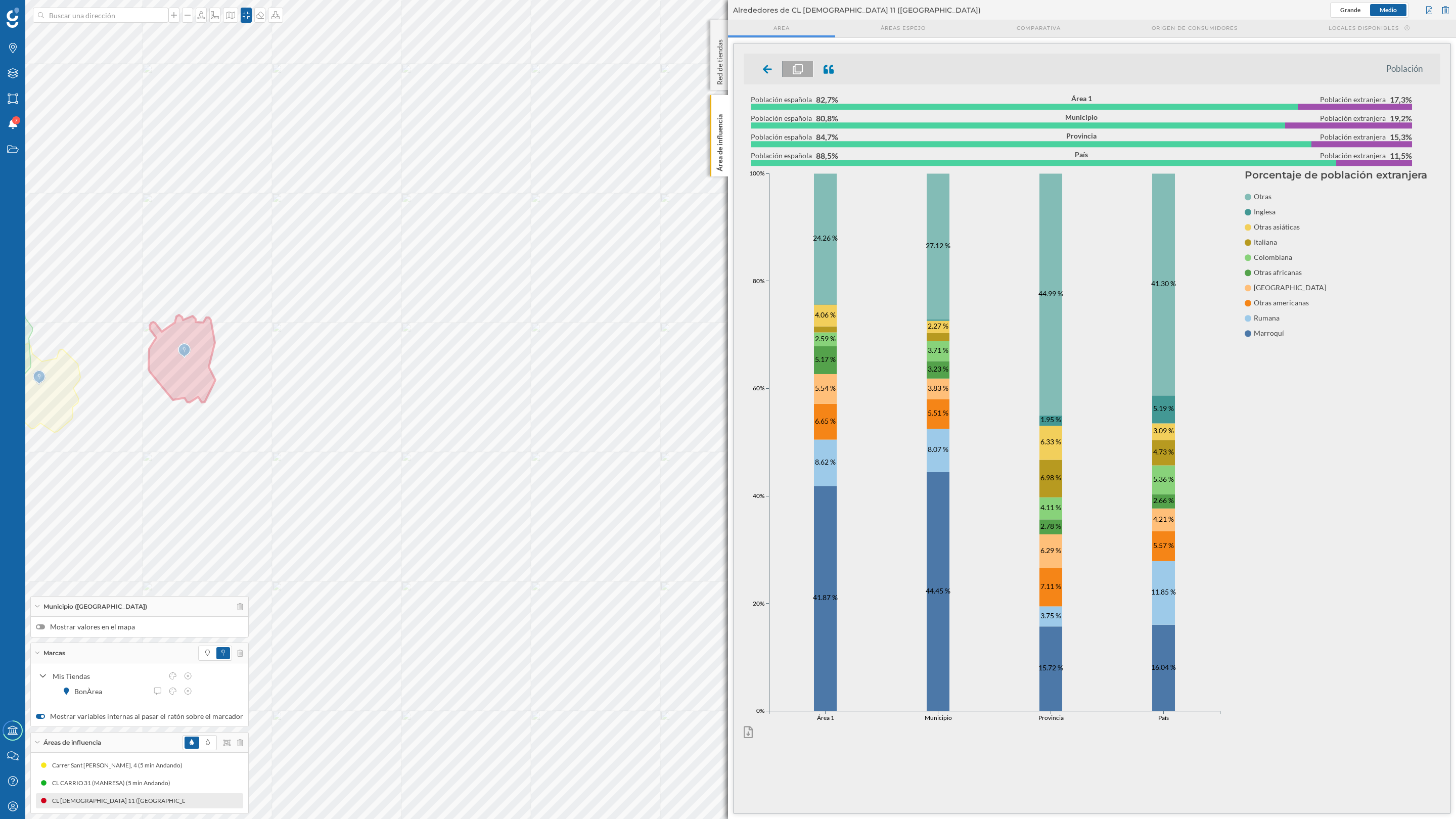
click at [765, 68] on icon at bounding box center [767, 69] width 9 height 9
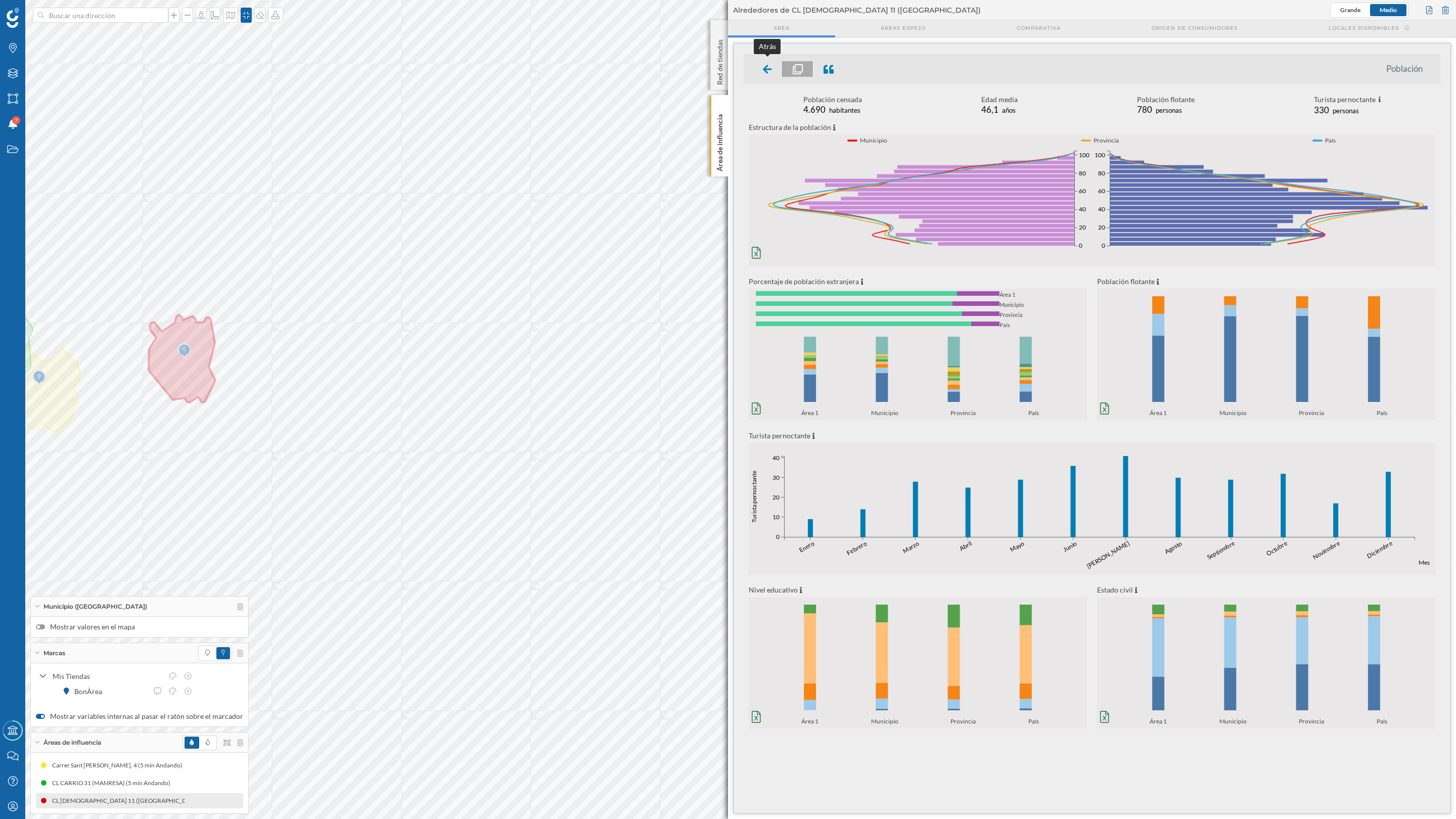
click at [765, 73] on icon at bounding box center [767, 69] width 9 height 10
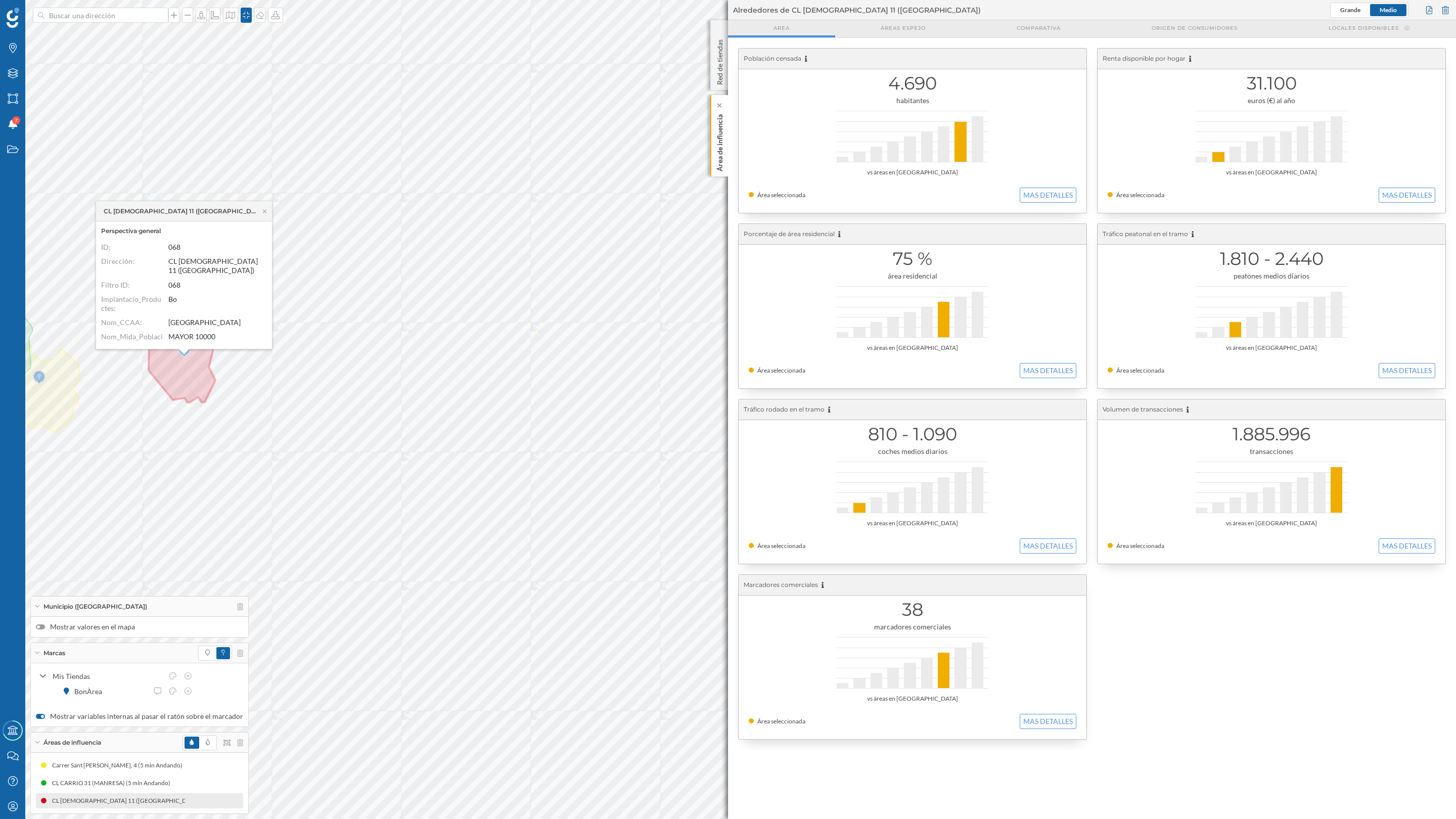
click at [721, 153] on p "Área de influencia" at bounding box center [720, 141] width 10 height 61
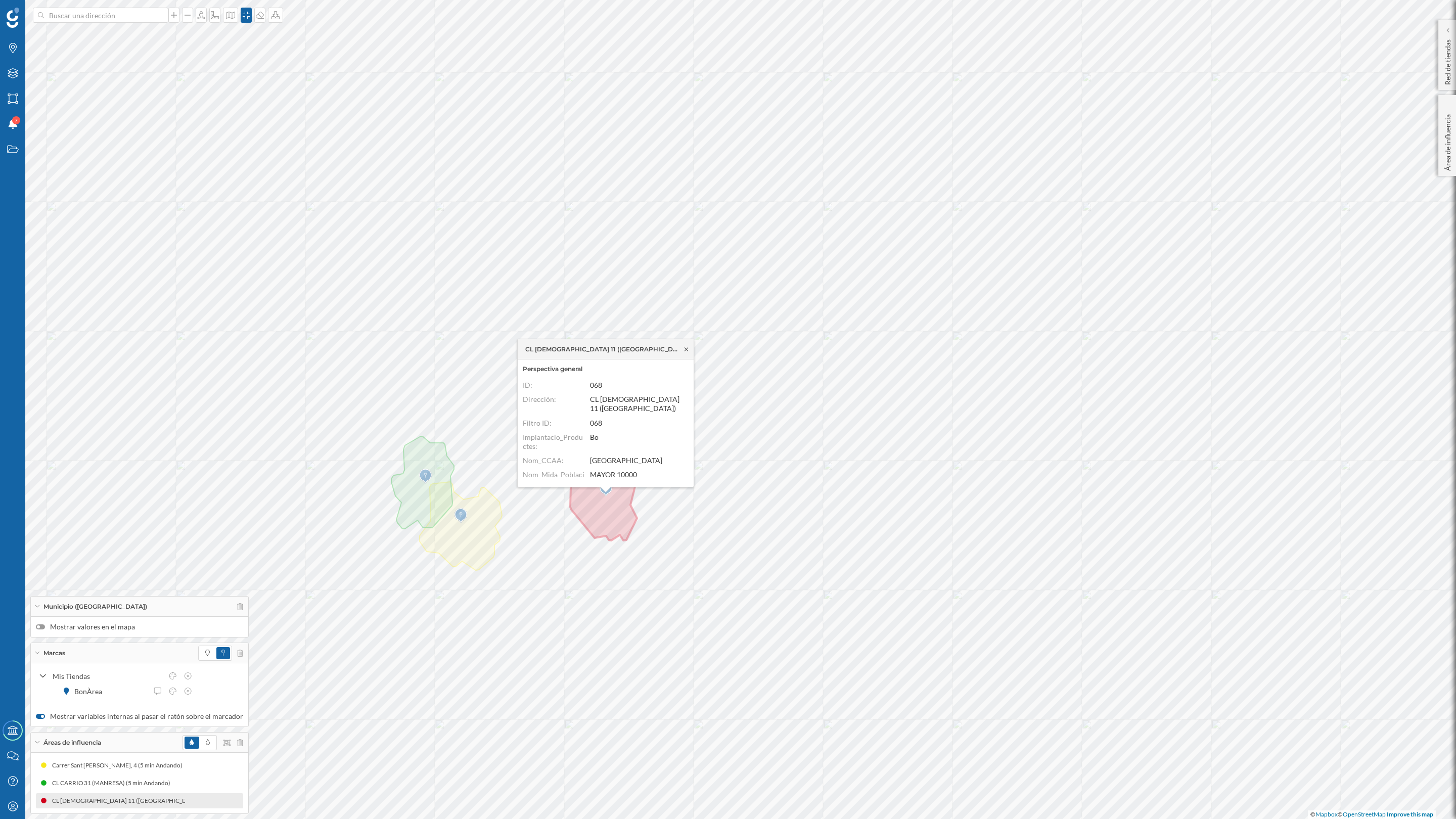
click at [686, 347] on icon at bounding box center [686, 350] width 8 height 6
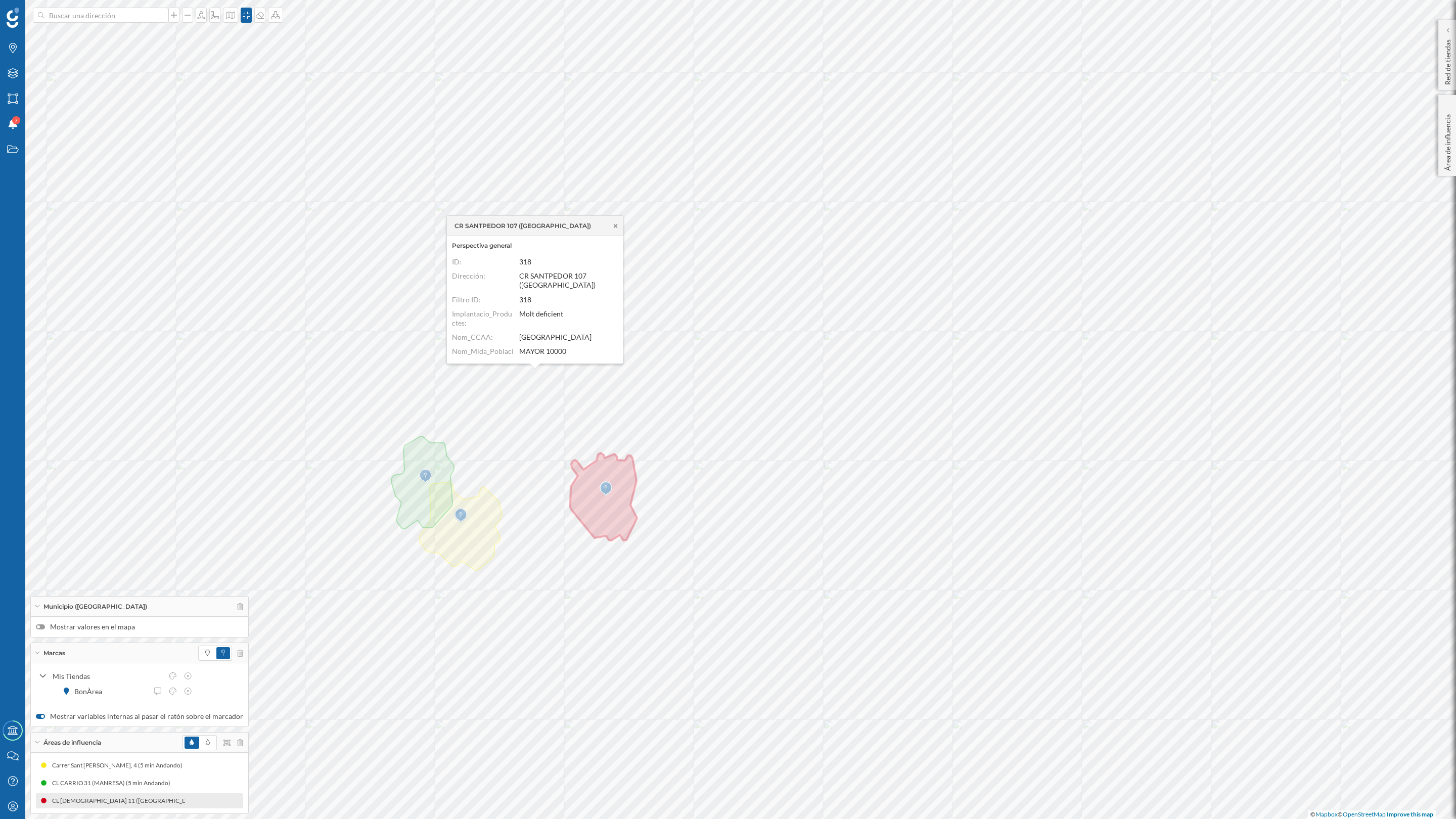
click at [615, 226] on icon at bounding box center [616, 226] width 4 height 4
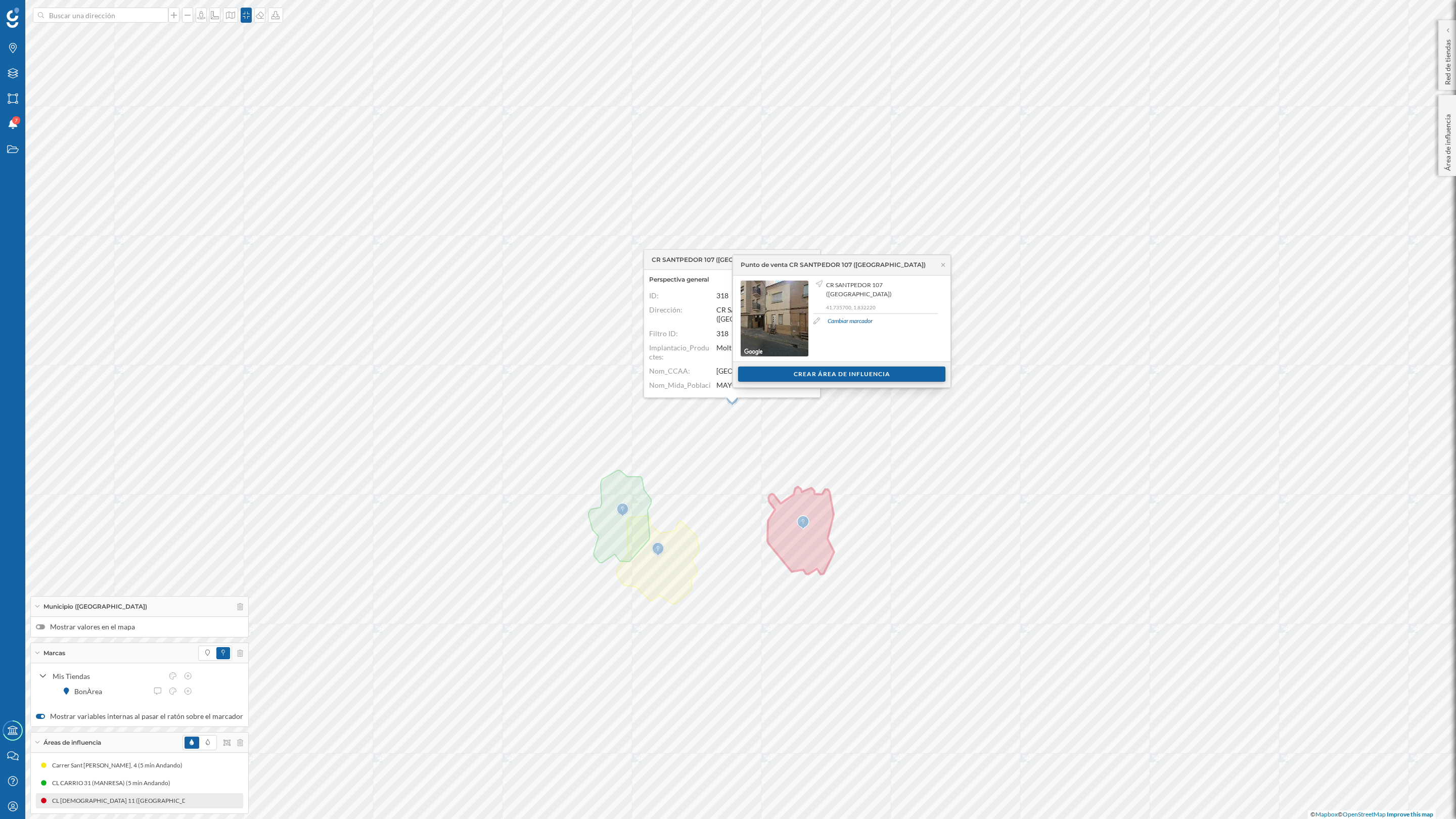
click at [838, 373] on div "Crear área de influencia" at bounding box center [842, 374] width 207 height 15
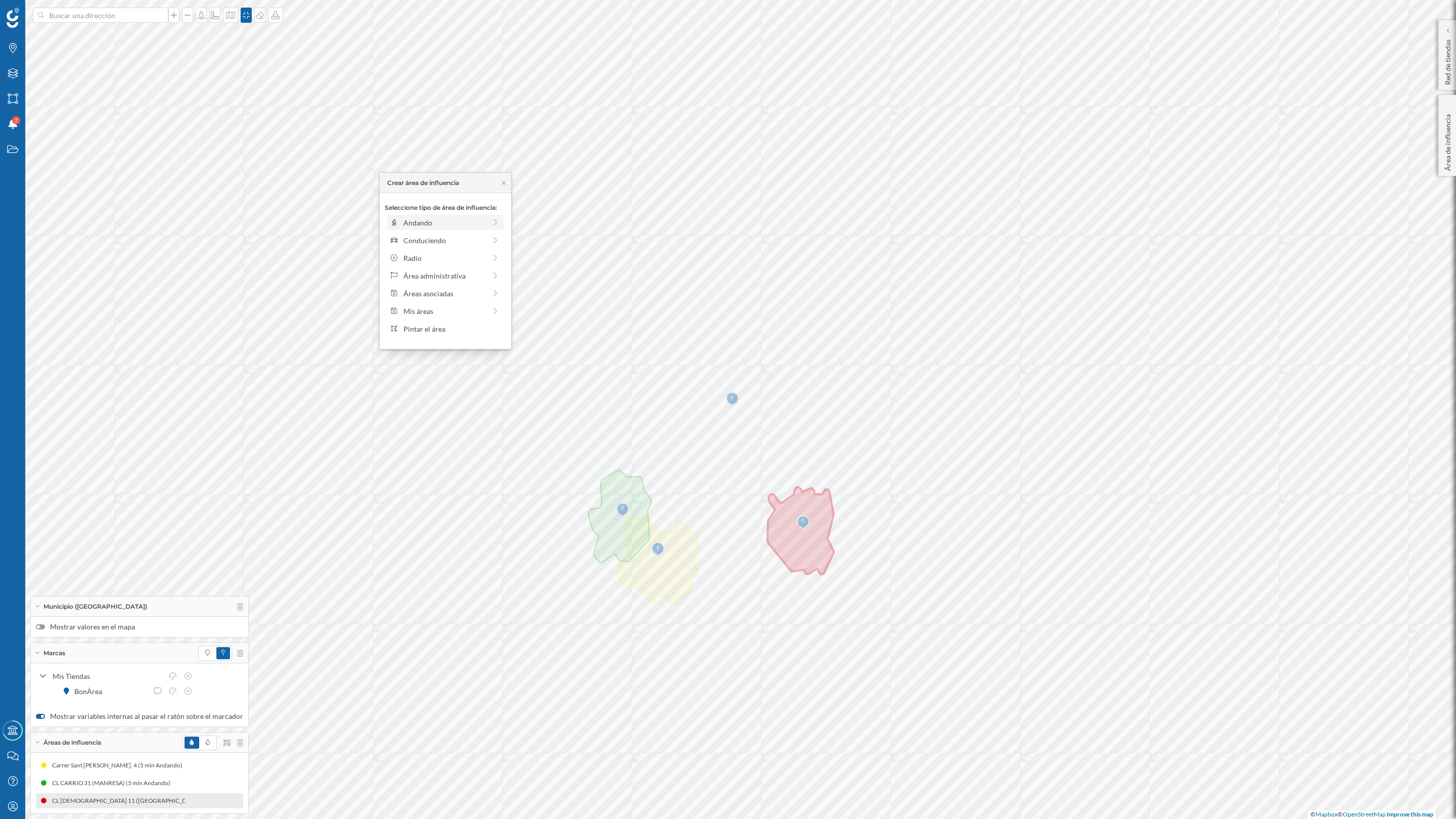
click at [415, 227] on div "Andando" at bounding box center [445, 222] width 83 height 11
drag, startPoint x: 397, startPoint y: 234, endPoint x: 409, endPoint y: 235, distance: 12.0
click at [409, 235] on div at bounding box center [408, 237] width 10 height 10
click at [433, 295] on div "Crear área de influencia" at bounding box center [445, 295] width 121 height 15
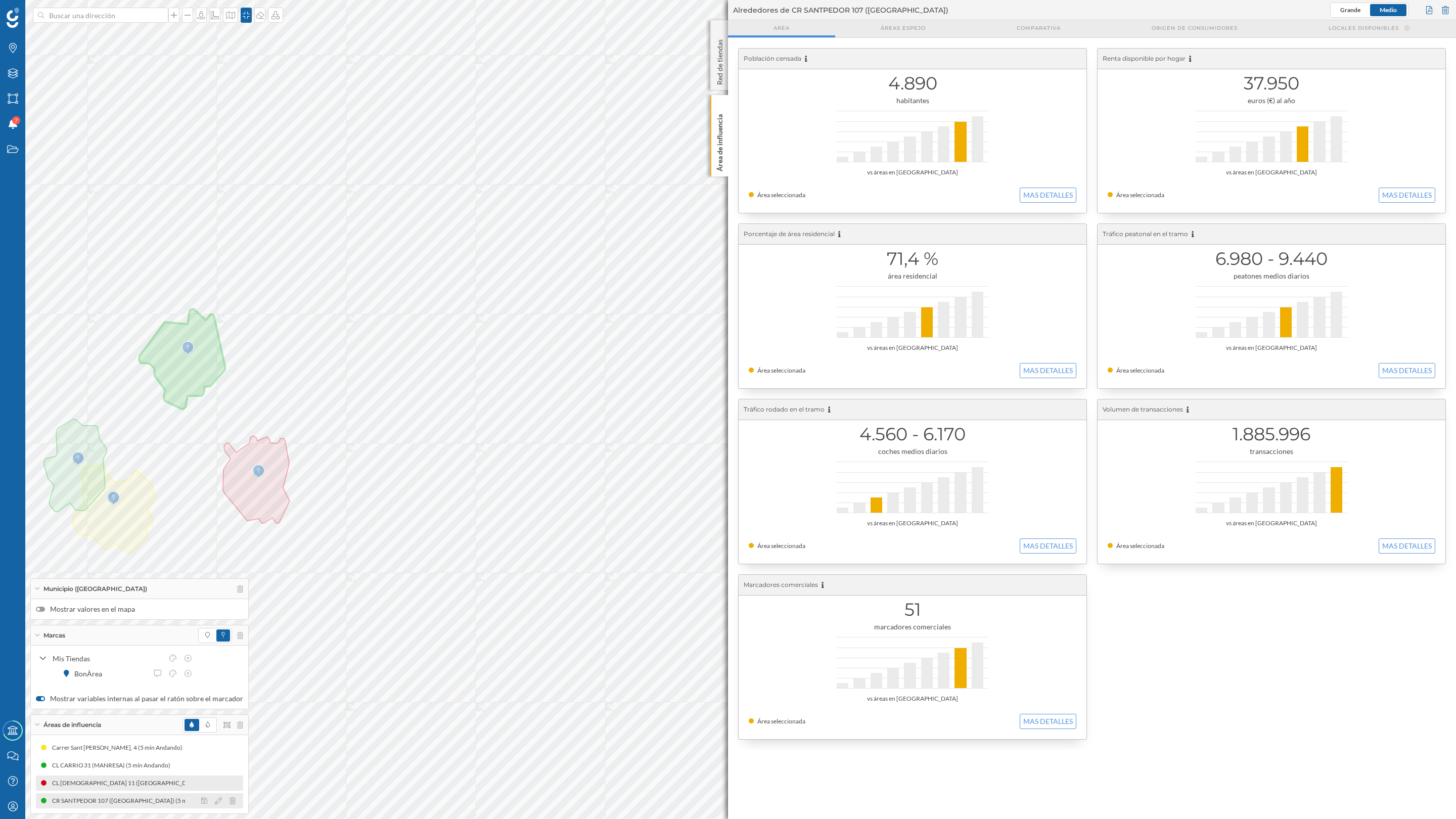
click at [212, 637] on div at bounding box center [221, 801] width 45 height 12
click at [215, 637] on icon at bounding box center [218, 801] width 7 height 7
click at [189, 637] on div at bounding box center [192, 714] width 10 height 10
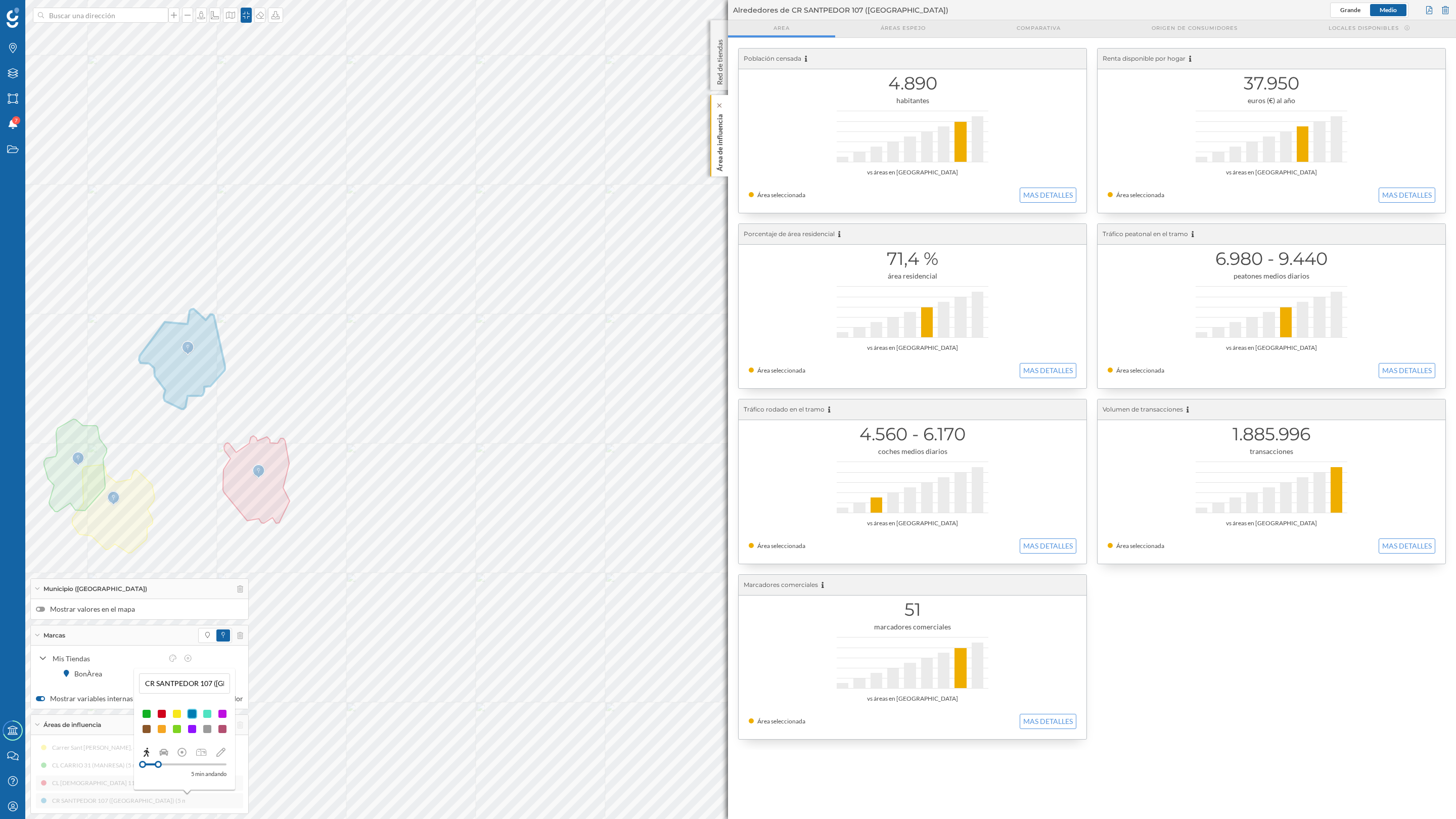
click at [720, 147] on p "Área de influencia" at bounding box center [720, 141] width 10 height 61
click at [1037, 188] on button "MAS DETALLES" at bounding box center [1048, 195] width 57 height 15
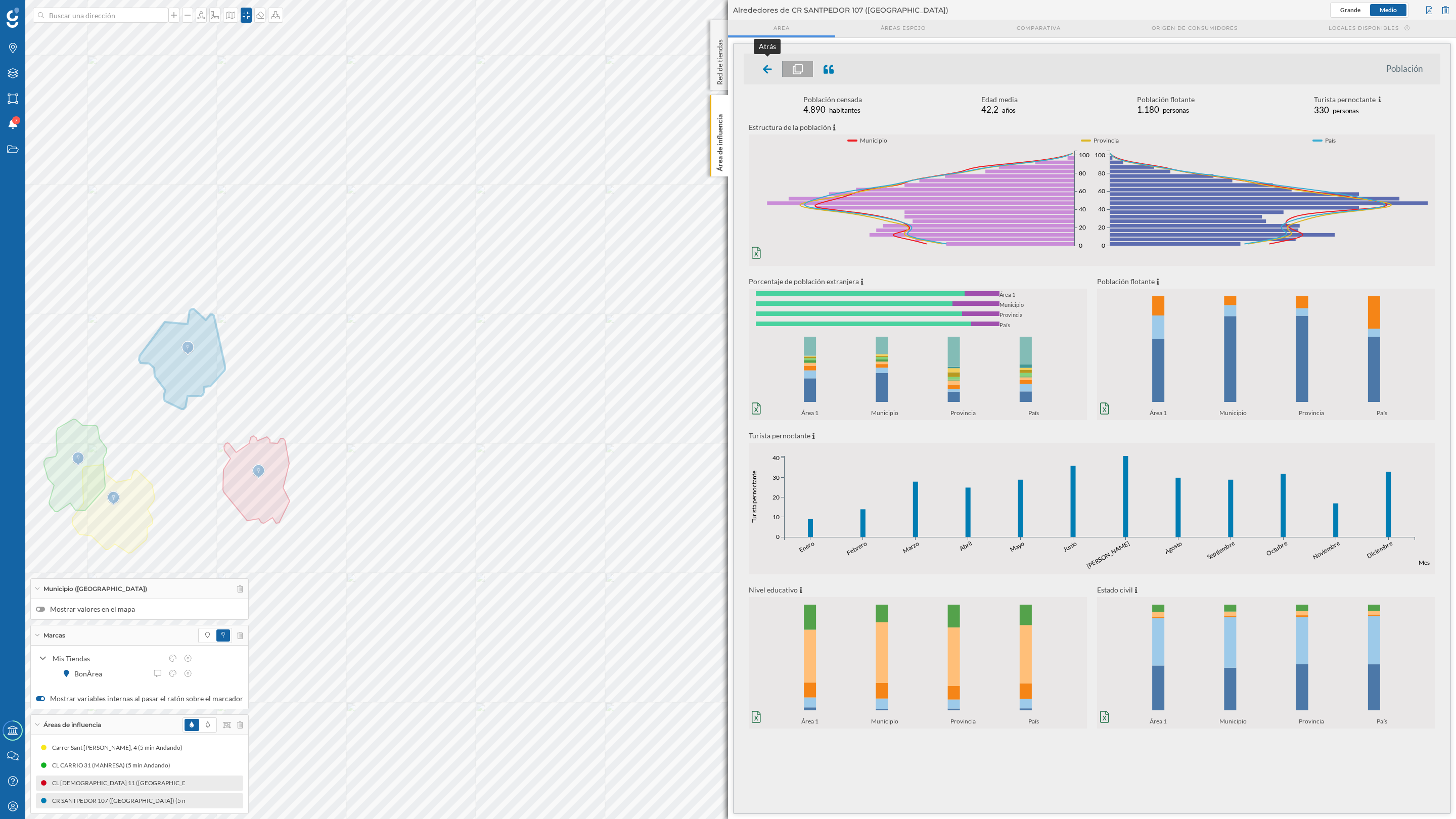
click at [769, 67] on icon at bounding box center [767, 69] width 9 height 10
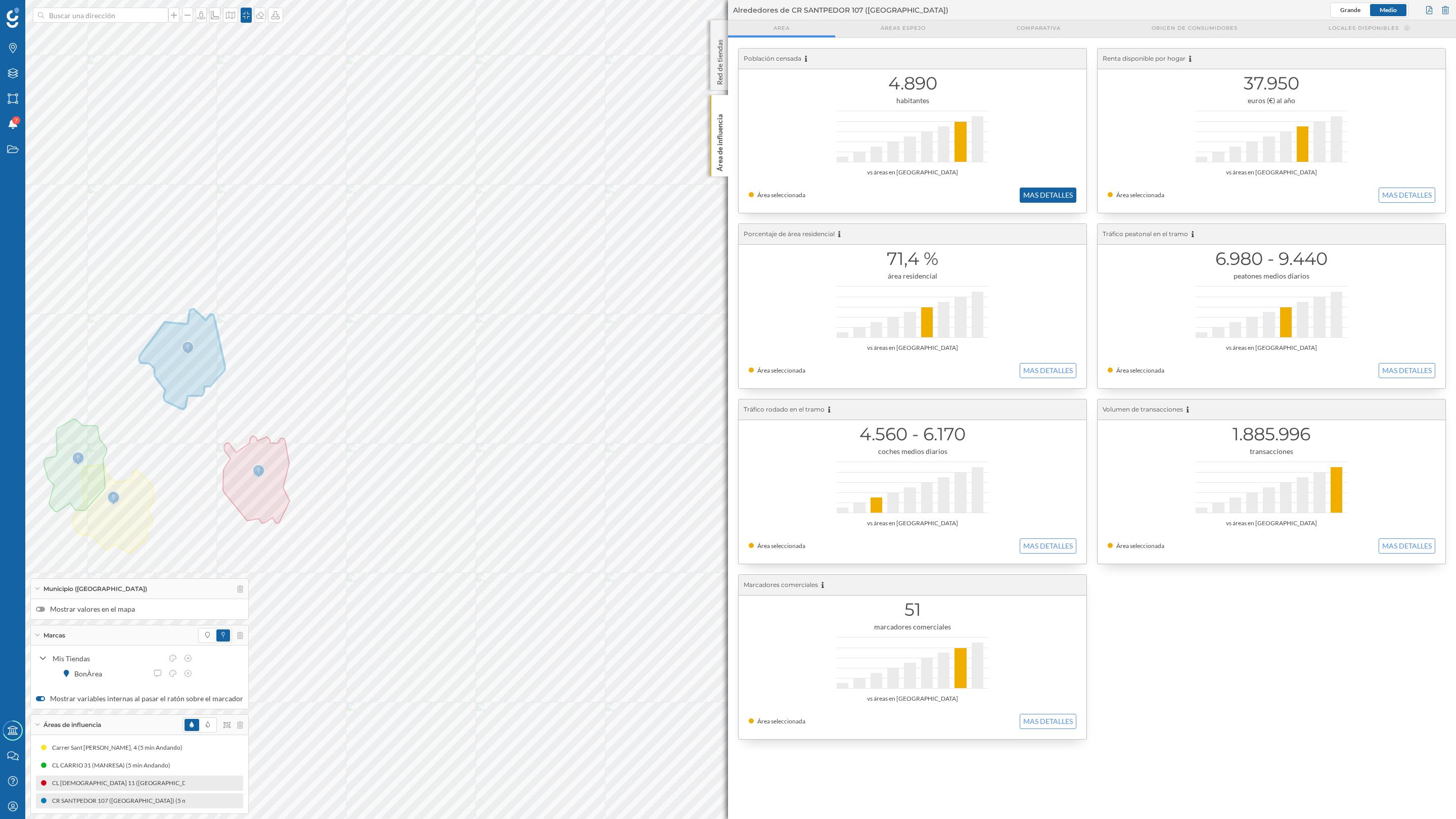
click at [1048, 197] on button "MAS DETALLES" at bounding box center [1048, 195] width 57 height 15
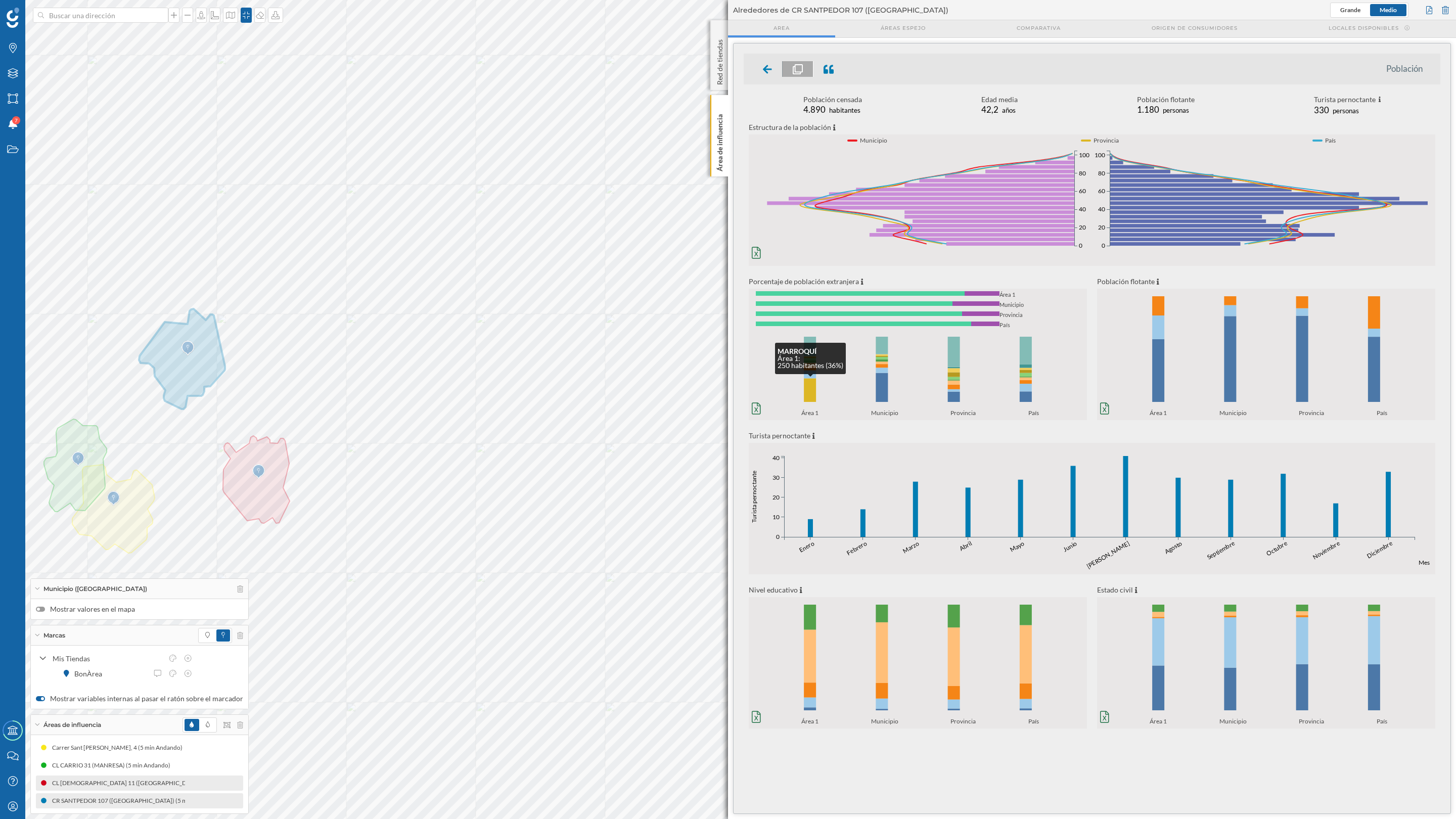
click at [808, 390] on rect at bounding box center [809, 391] width 12 height 24
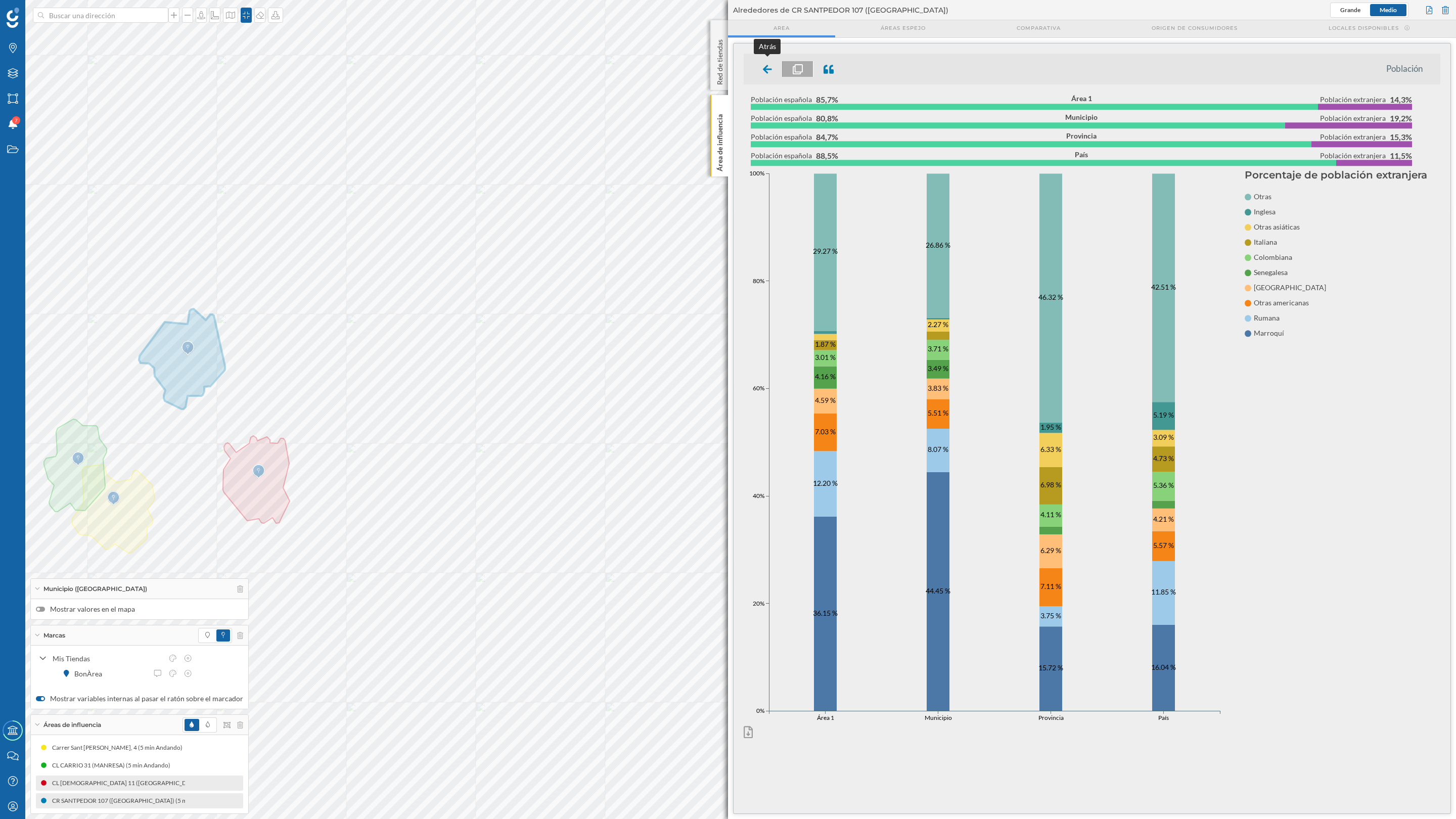
click at [770, 73] on icon at bounding box center [767, 69] width 9 height 10
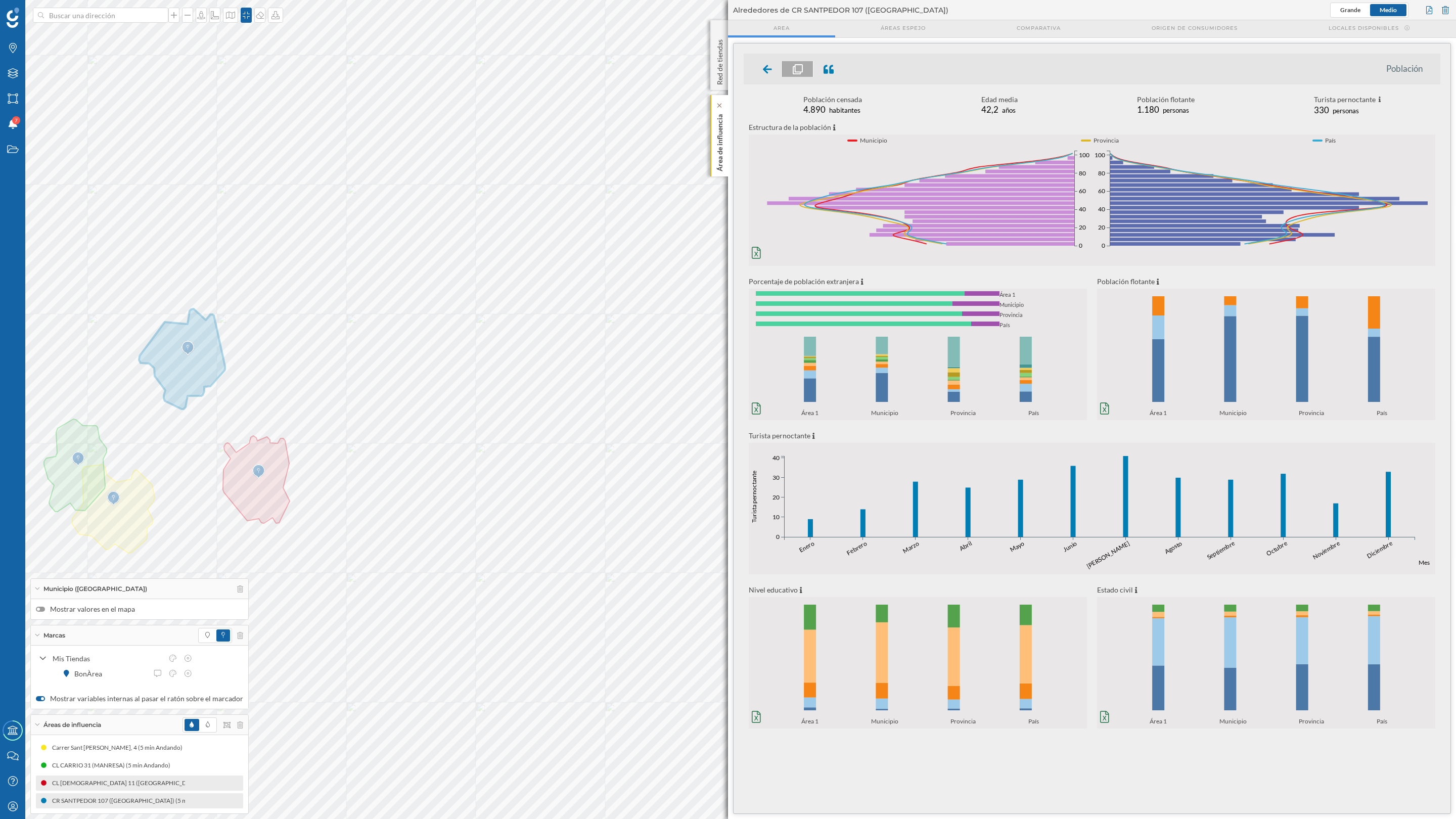
click at [720, 134] on p "Área de influencia" at bounding box center [720, 141] width 10 height 61
click at [768, 66] on icon at bounding box center [767, 69] width 9 height 9
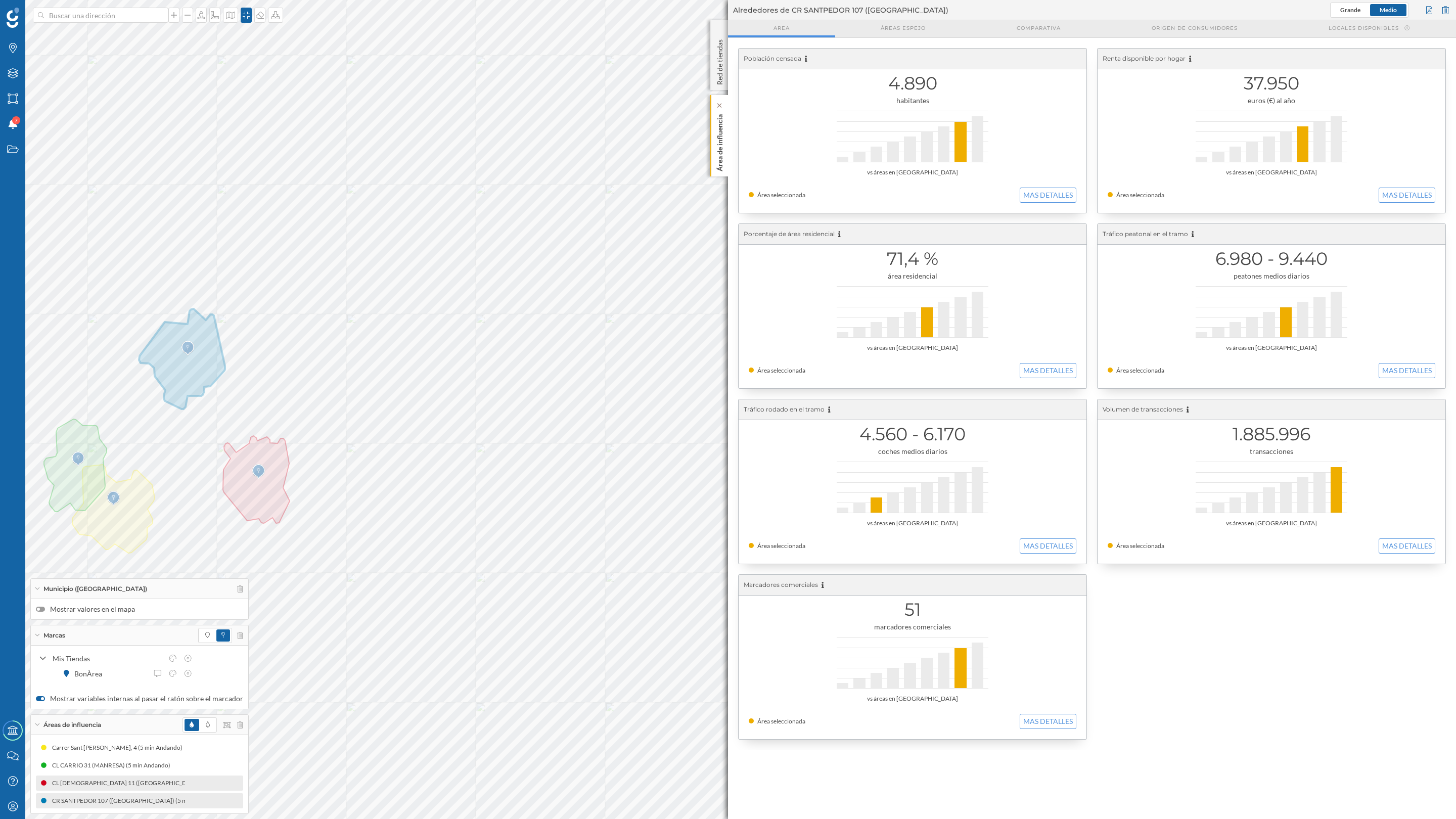
click at [721, 125] on p "Área de influencia" at bounding box center [720, 141] width 10 height 61
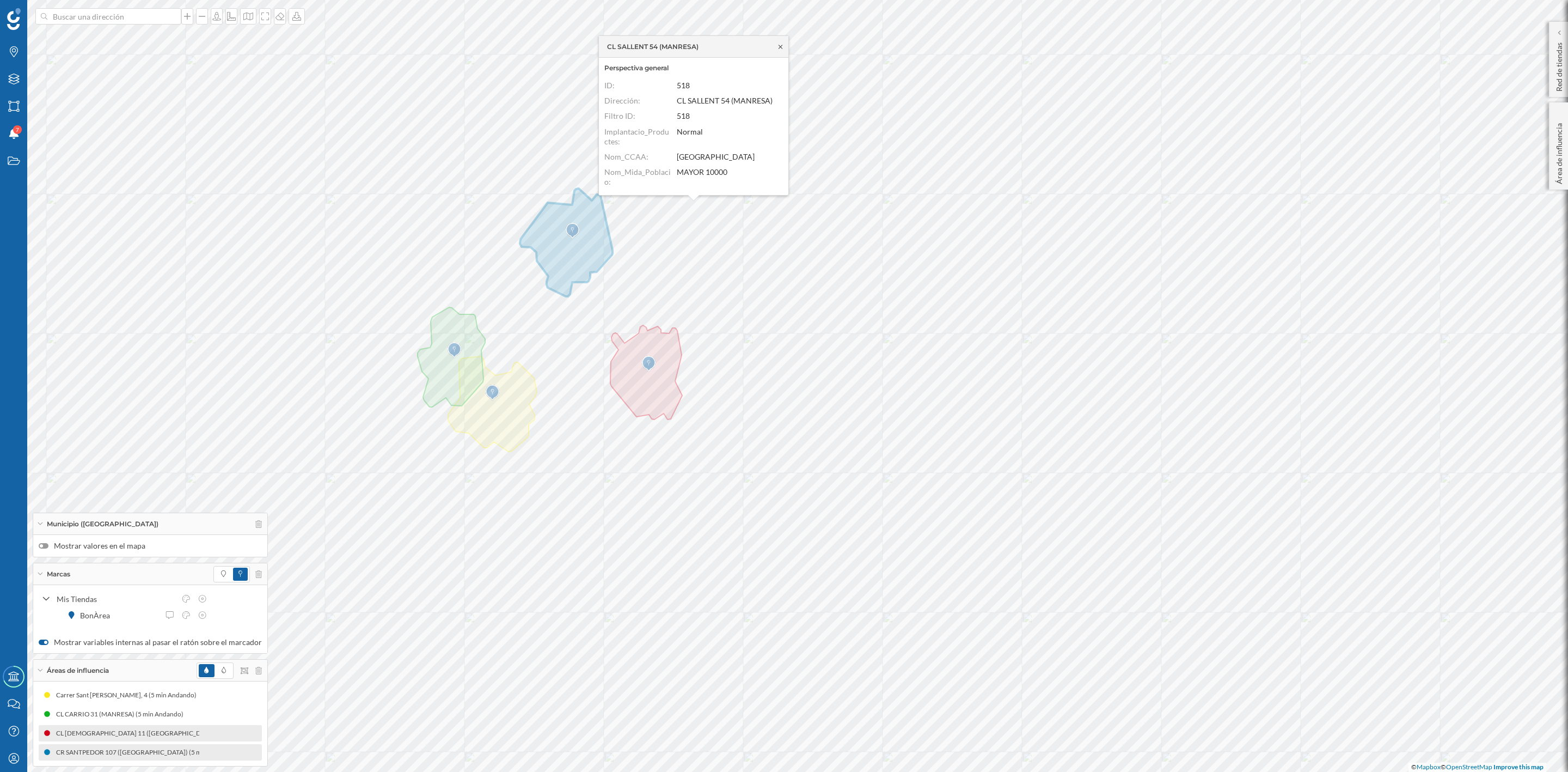
click at [777, 46] on icon at bounding box center [781, 47] width 8 height 7
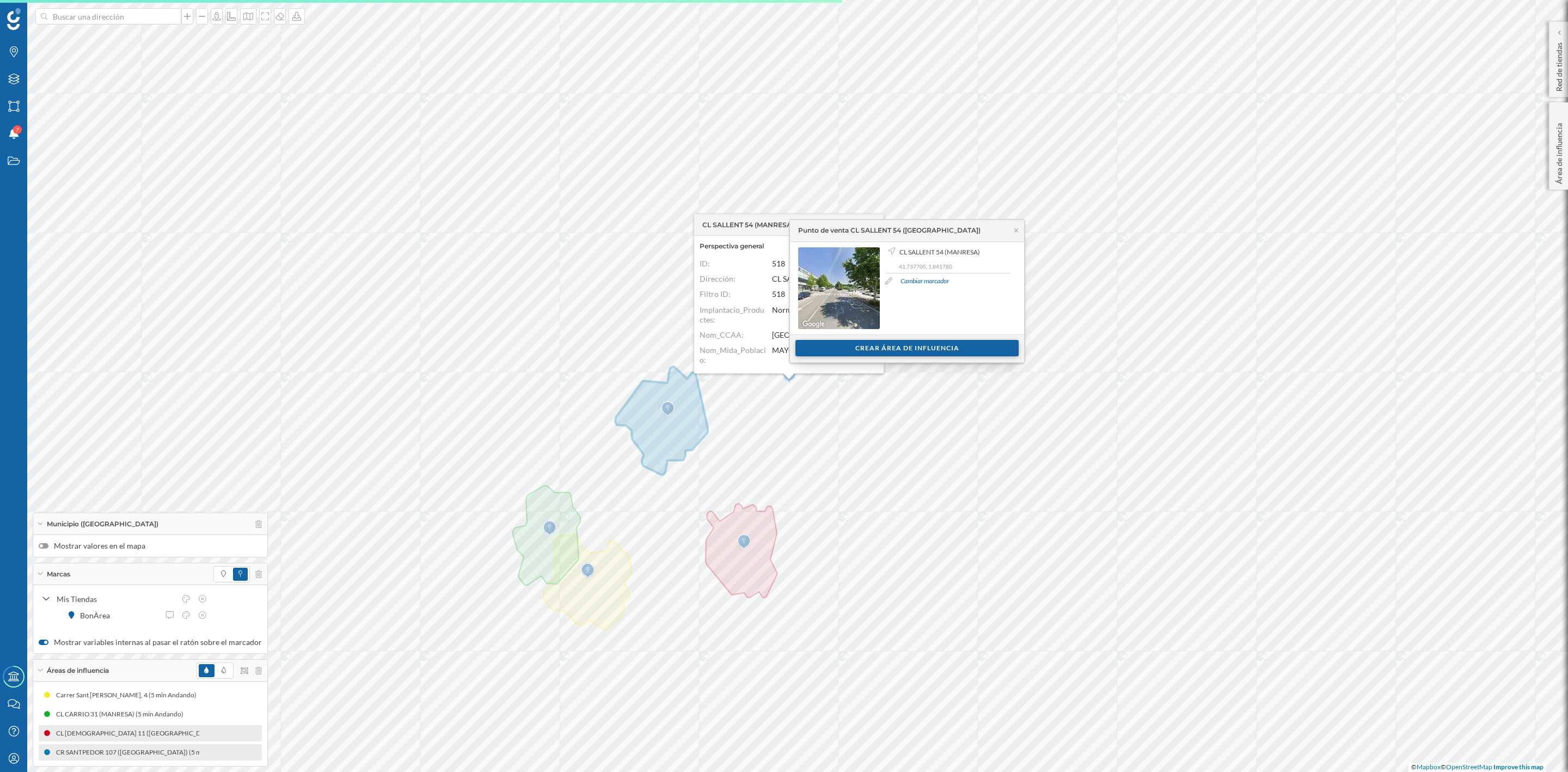
click at [879, 346] on div "Crear área de influencia" at bounding box center [907, 348] width 223 height 16
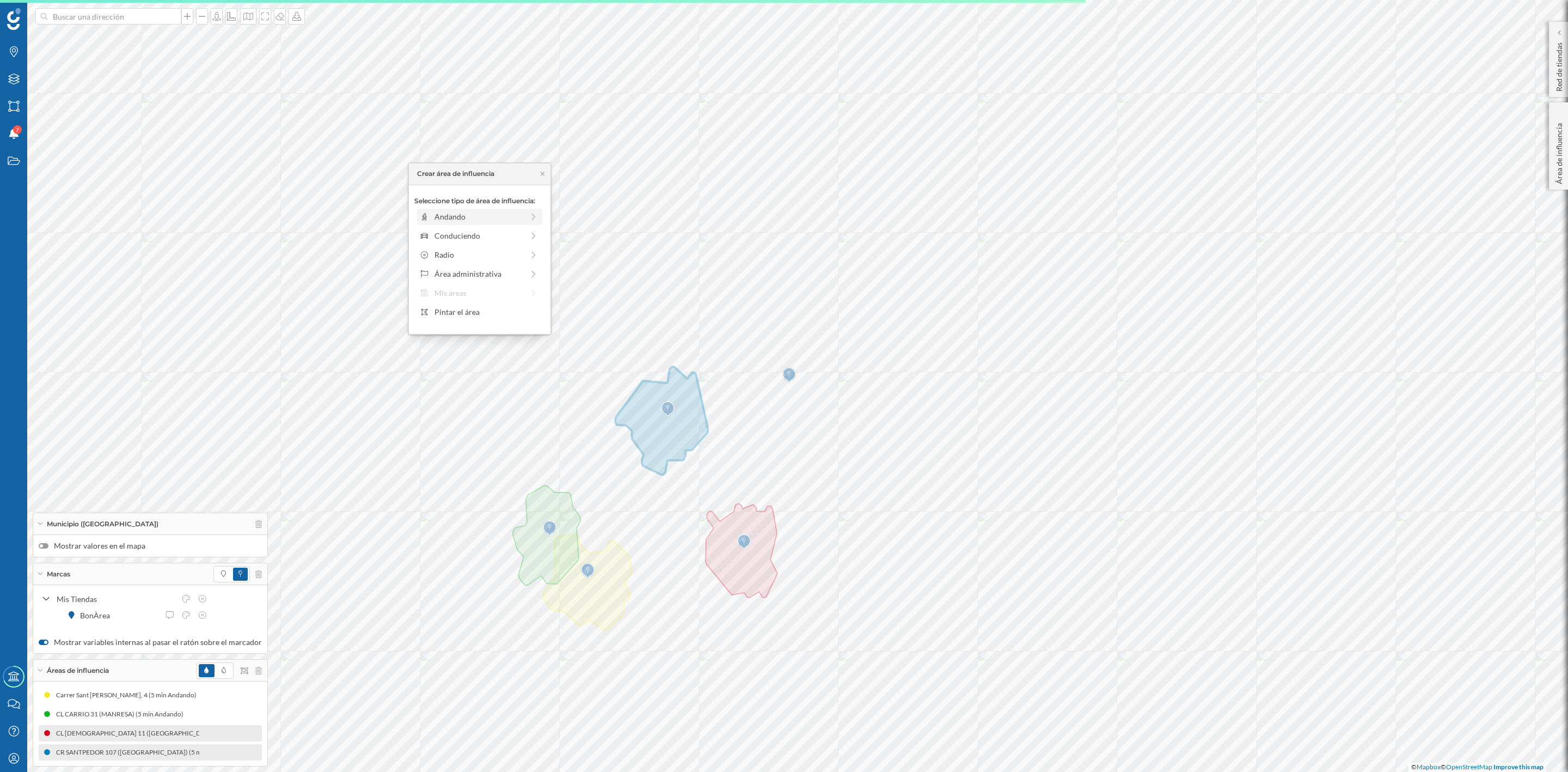
click at [458, 215] on div "Andando" at bounding box center [479, 216] width 89 height 12
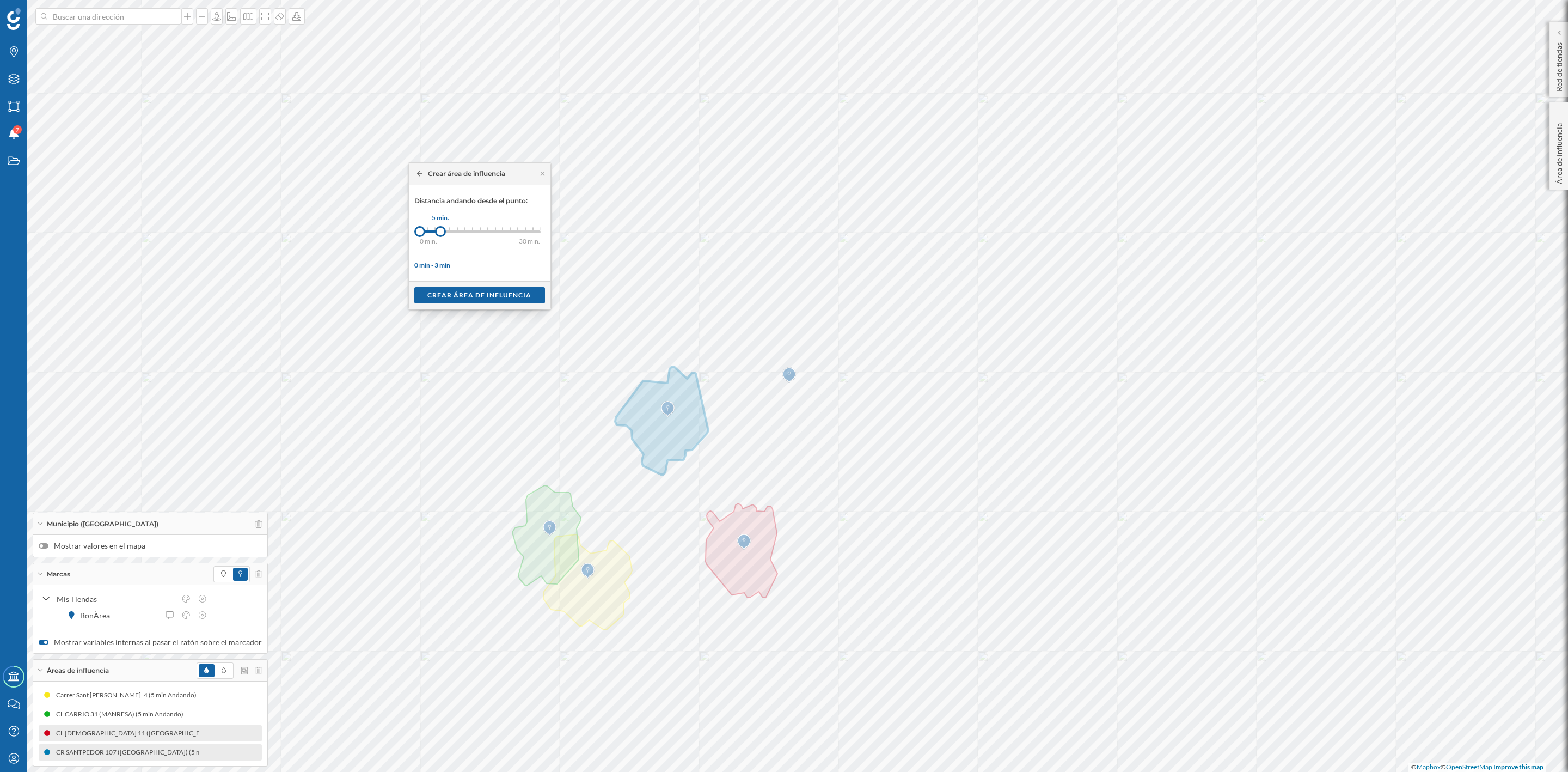
drag, startPoint x: 430, startPoint y: 231, endPoint x: 441, endPoint y: 232, distance: 11.0
click at [441, 232] on div at bounding box center [441, 231] width 11 height 11
click at [464, 294] on div "Crear área de influencia" at bounding box center [479, 295] width 131 height 16
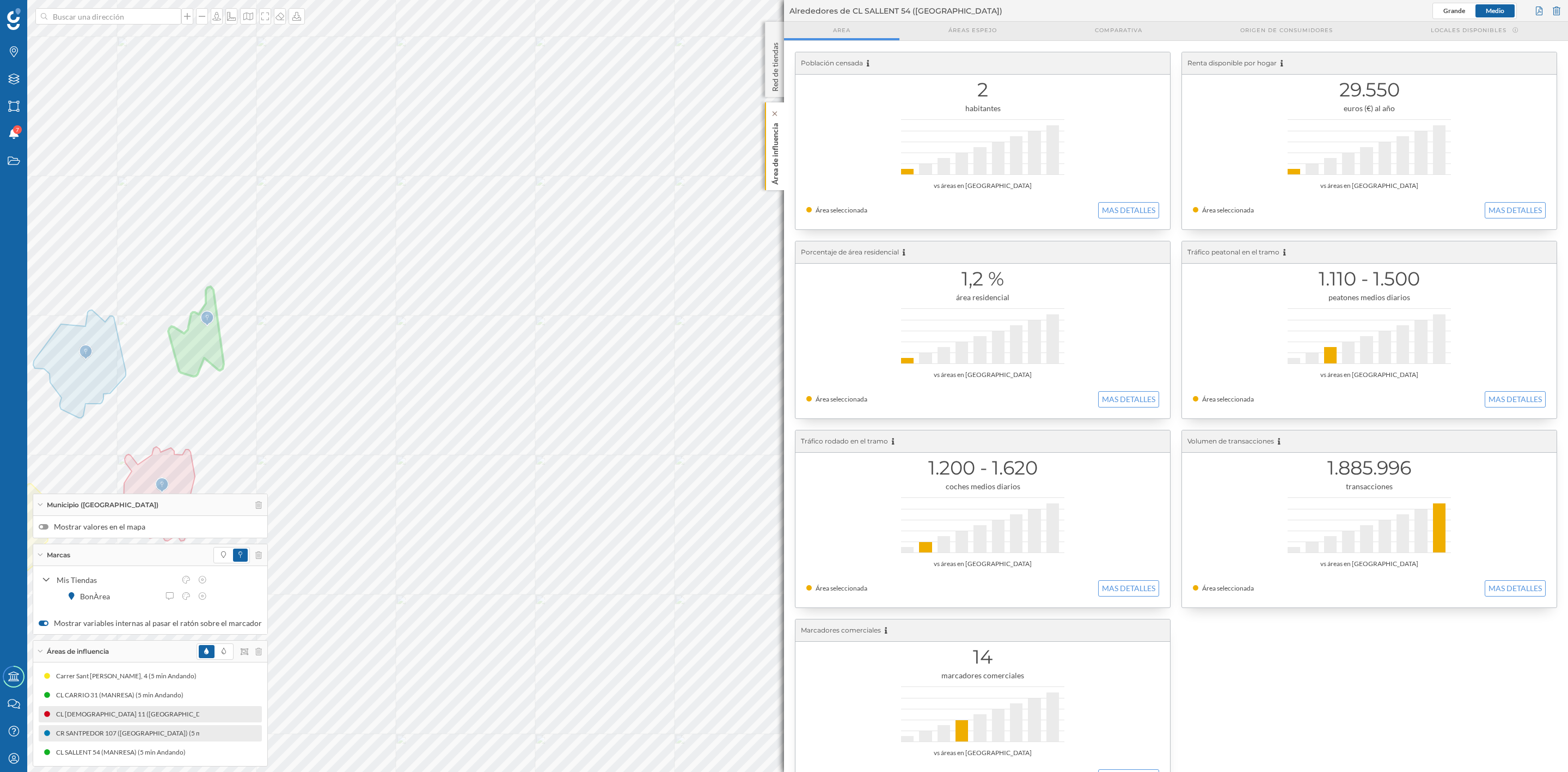
click at [770, 158] on p "Área de influencia" at bounding box center [775, 152] width 11 height 66
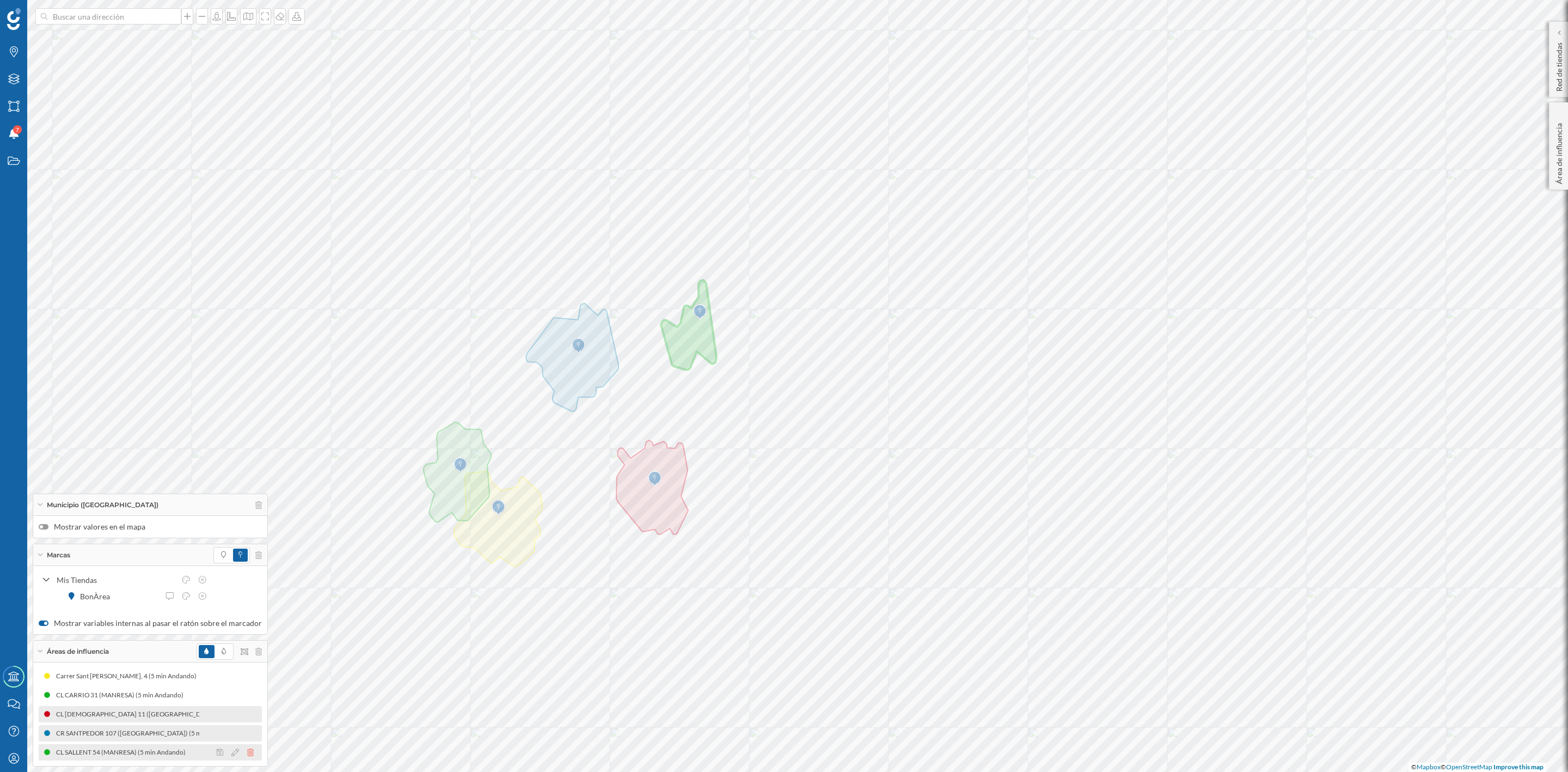
click at [248, 686] on icon at bounding box center [251, 752] width 7 height 7
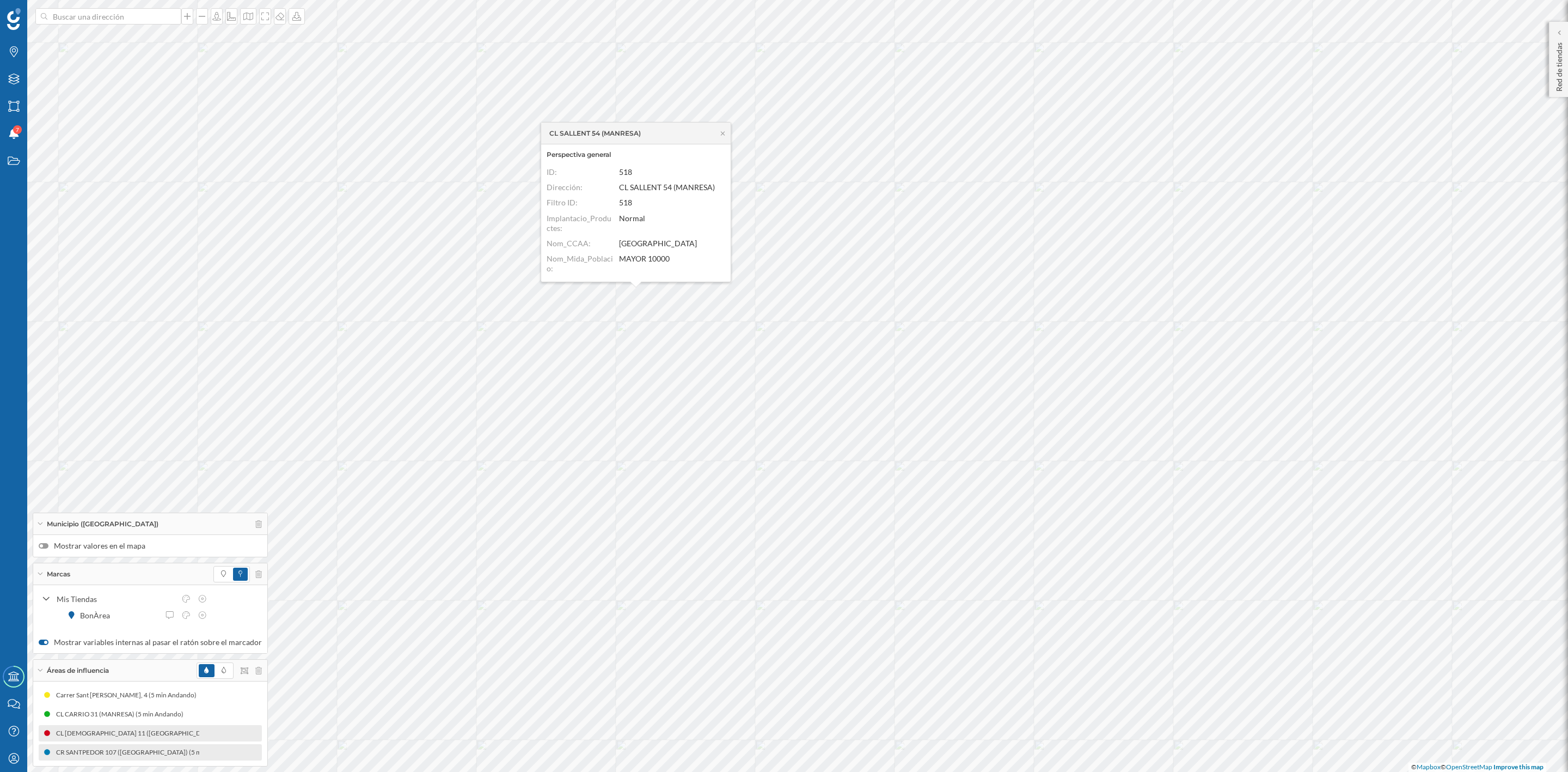
click at [726, 133] on icon at bounding box center [723, 133] width 8 height 7
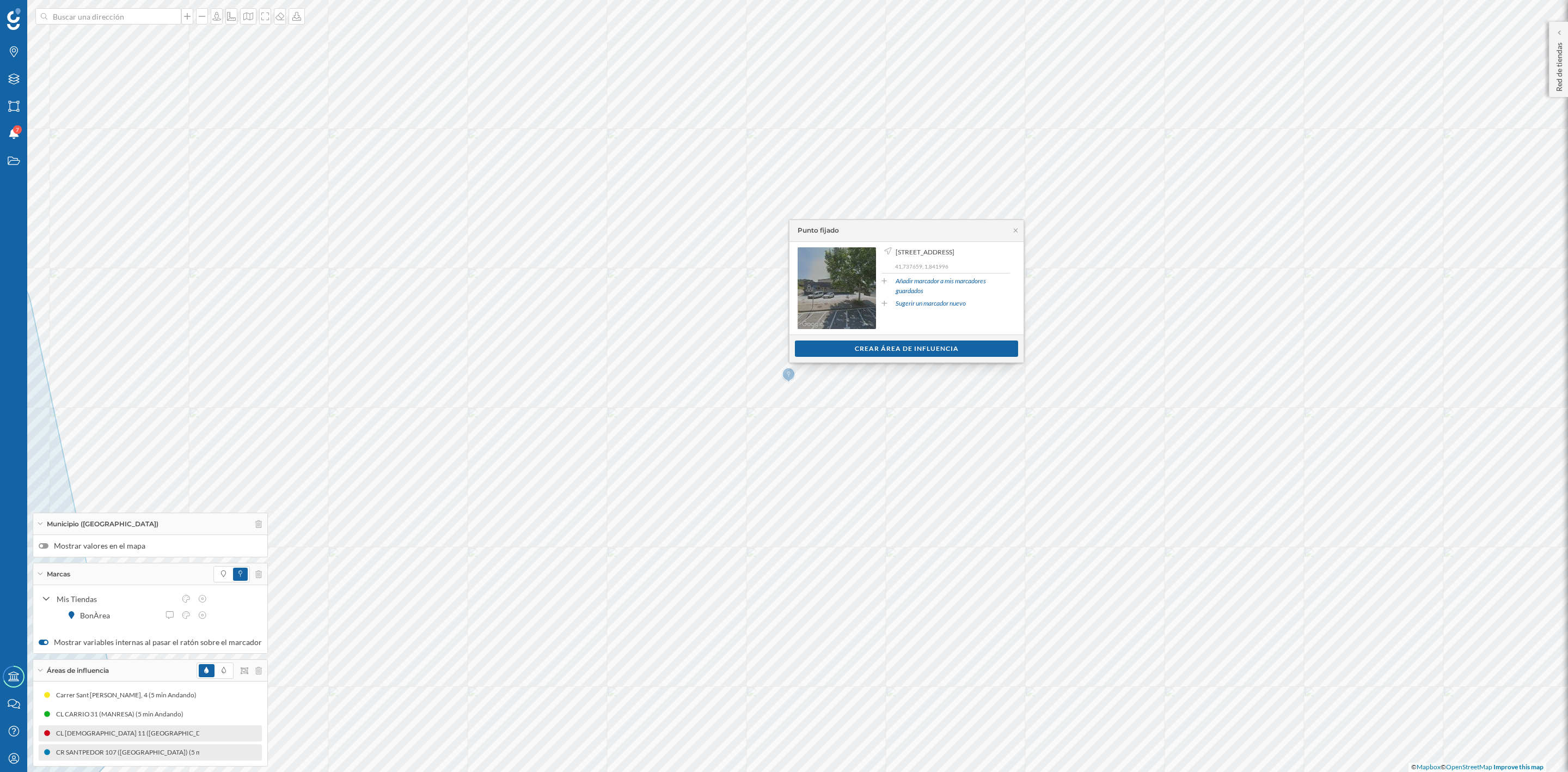
click at [843, 294] on span "Ir a Street View" at bounding box center [842, 288] width 52 height 11
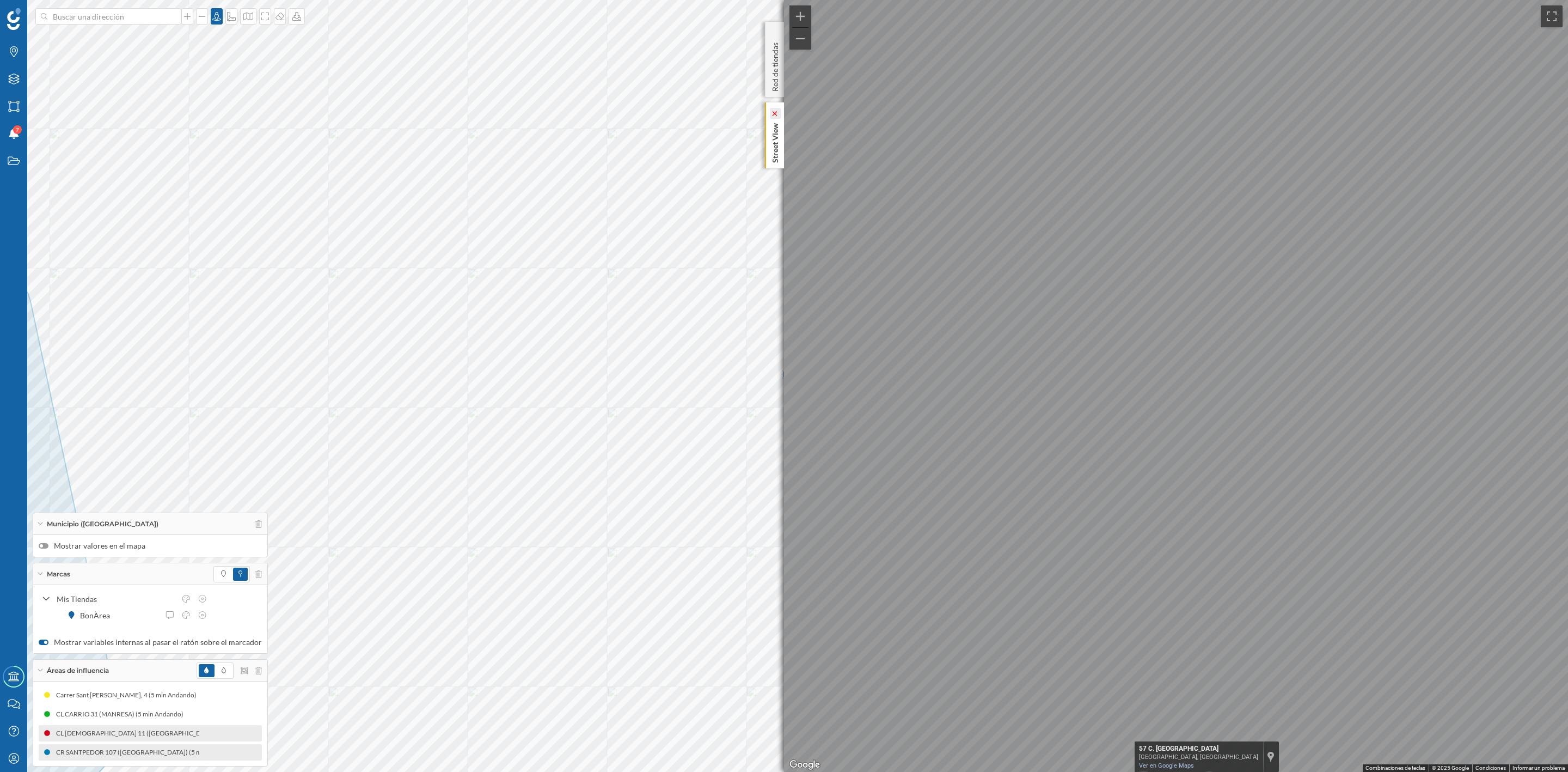
click at [777, 111] on icon at bounding box center [774, 113] width 5 height 5
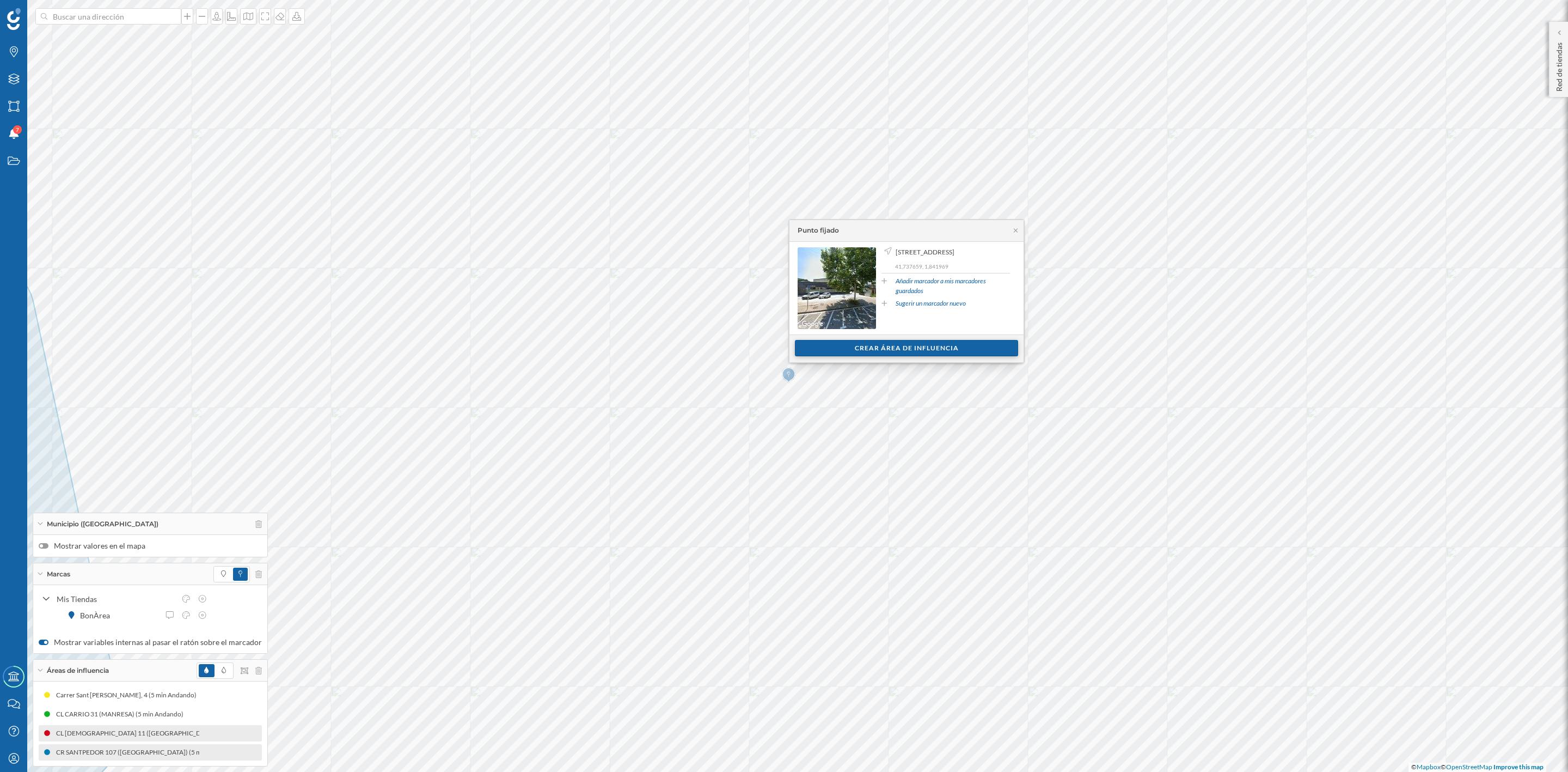
click at [917, 347] on div "Crear área de influencia" at bounding box center [906, 348] width 223 height 16
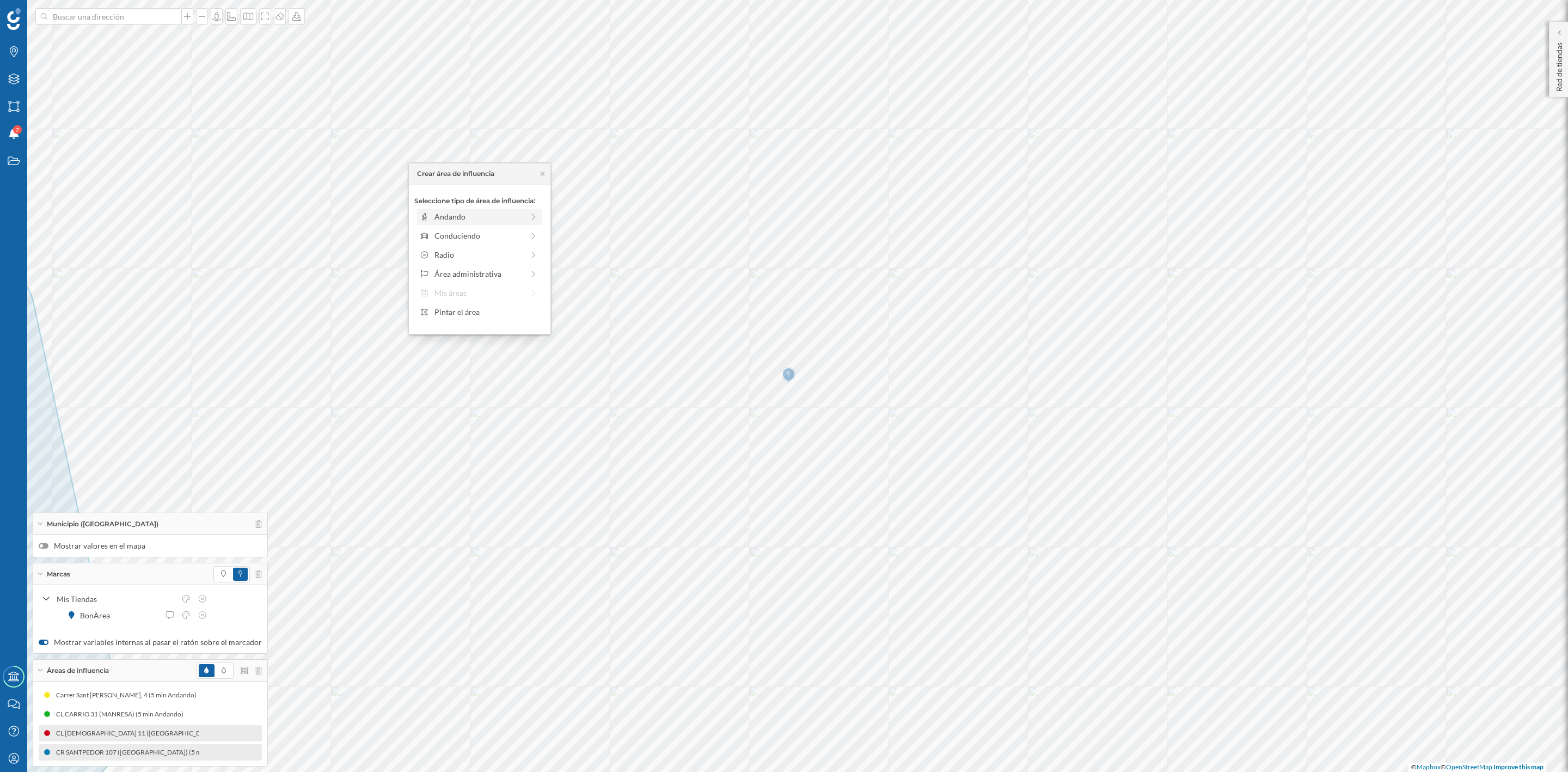
click at [447, 216] on div "Andando" at bounding box center [479, 216] width 89 height 12
drag, startPoint x: 428, startPoint y: 229, endPoint x: 440, endPoint y: 229, distance: 12.0
click at [440, 229] on div at bounding box center [439, 231] width 11 height 11
click at [452, 293] on div "Crear área de influencia" at bounding box center [479, 295] width 131 height 16
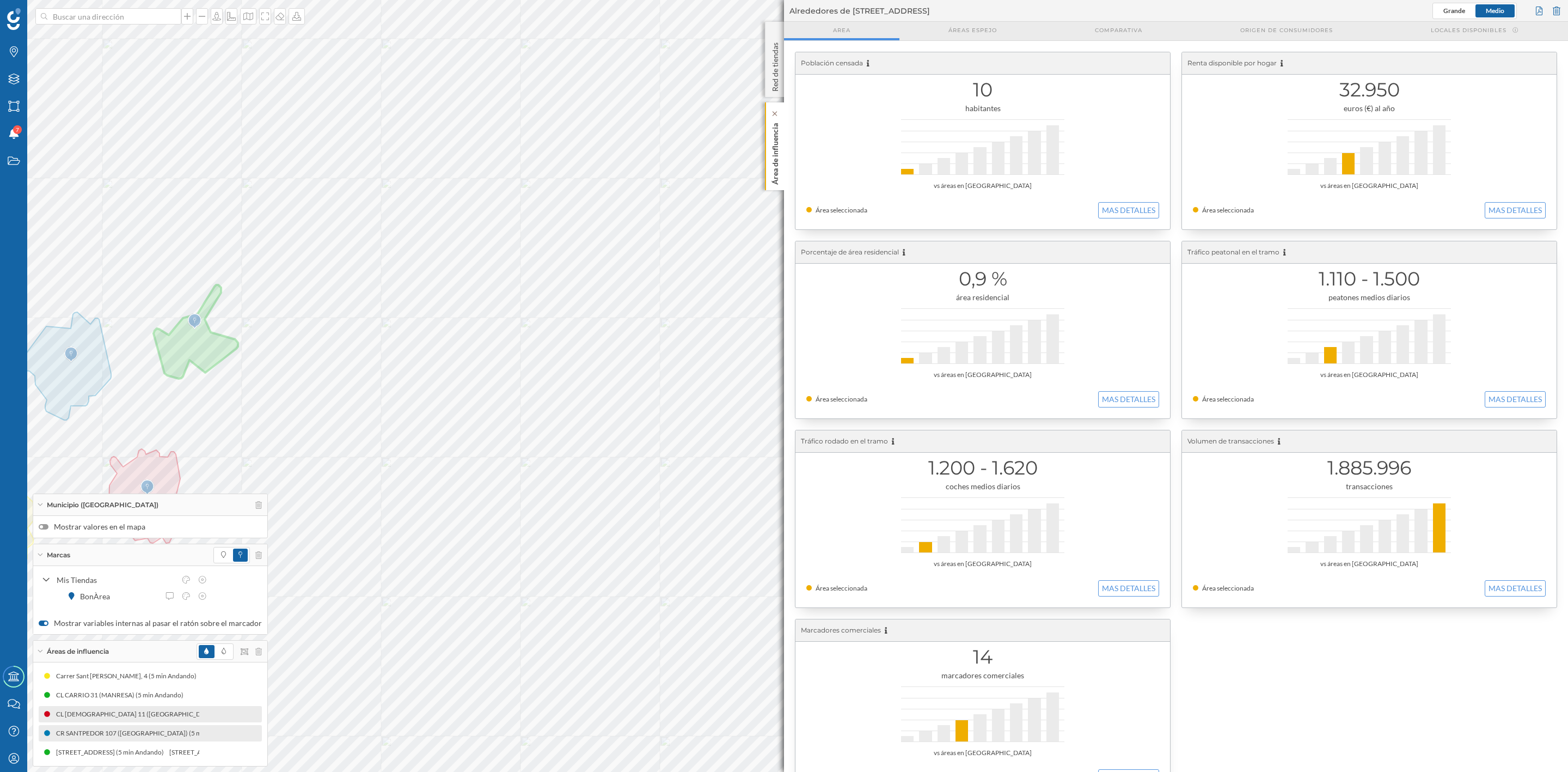
click at [778, 154] on p "Área de influencia" at bounding box center [775, 152] width 11 height 66
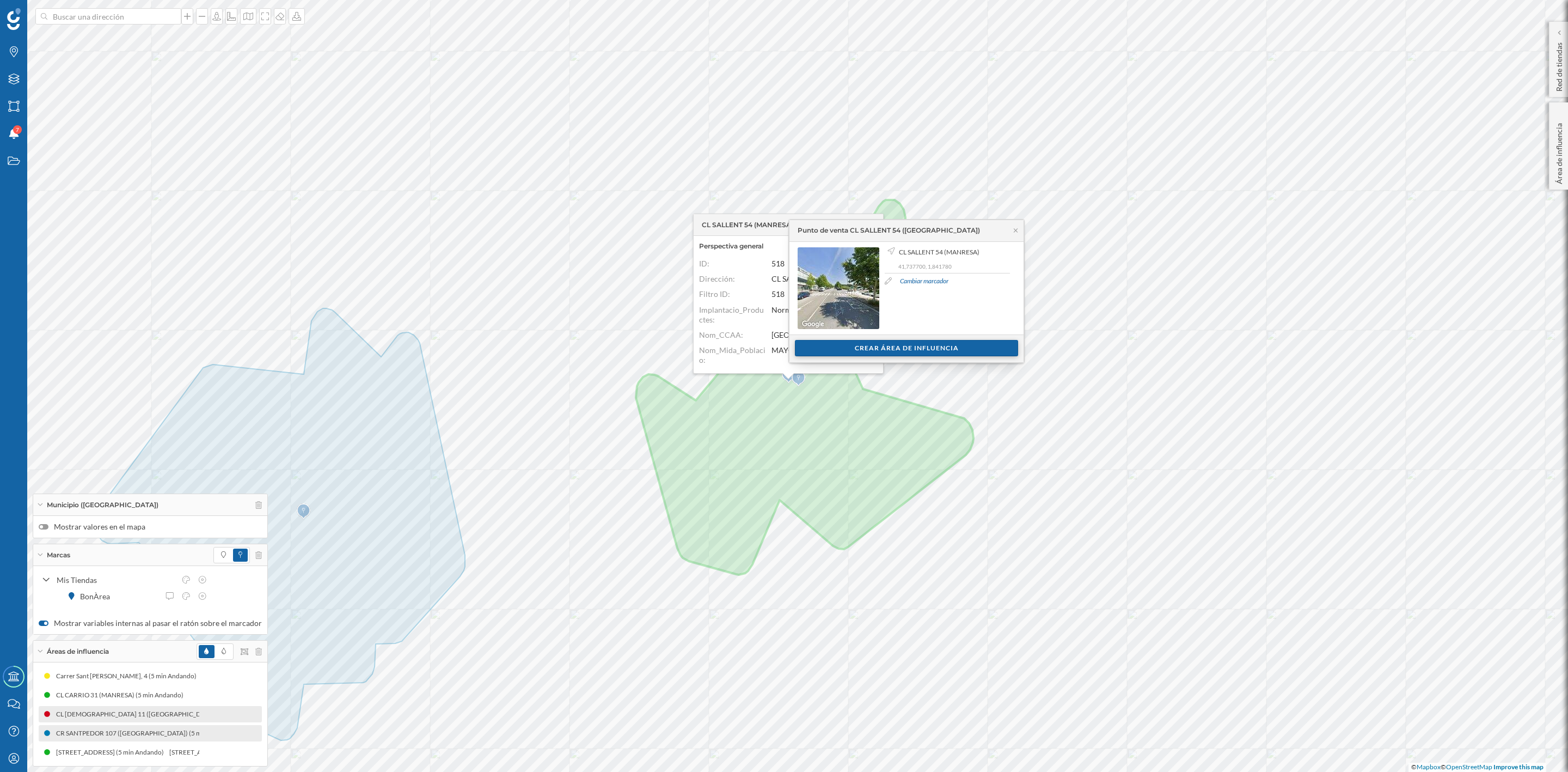
click at [890, 350] on div "Crear área de influencia" at bounding box center [906, 348] width 223 height 16
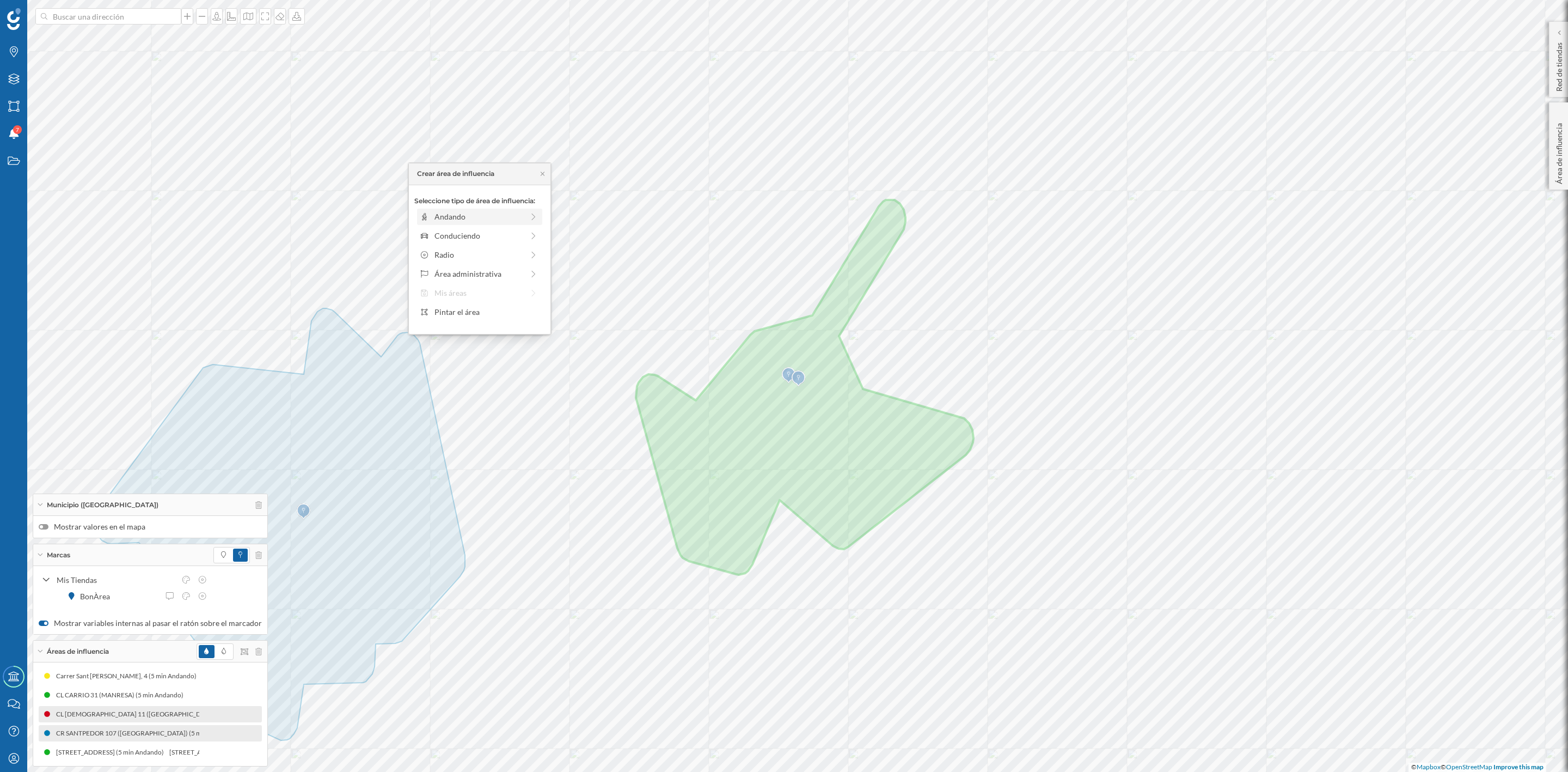
click at [428, 214] on icon at bounding box center [424, 216] width 10 height 7
drag, startPoint x: 428, startPoint y: 232, endPoint x: 443, endPoint y: 235, distance: 15.3
click at [443, 235] on div at bounding box center [443, 231] width 11 height 11
click at [459, 291] on div "Crear área de influencia" at bounding box center [479, 295] width 131 height 16
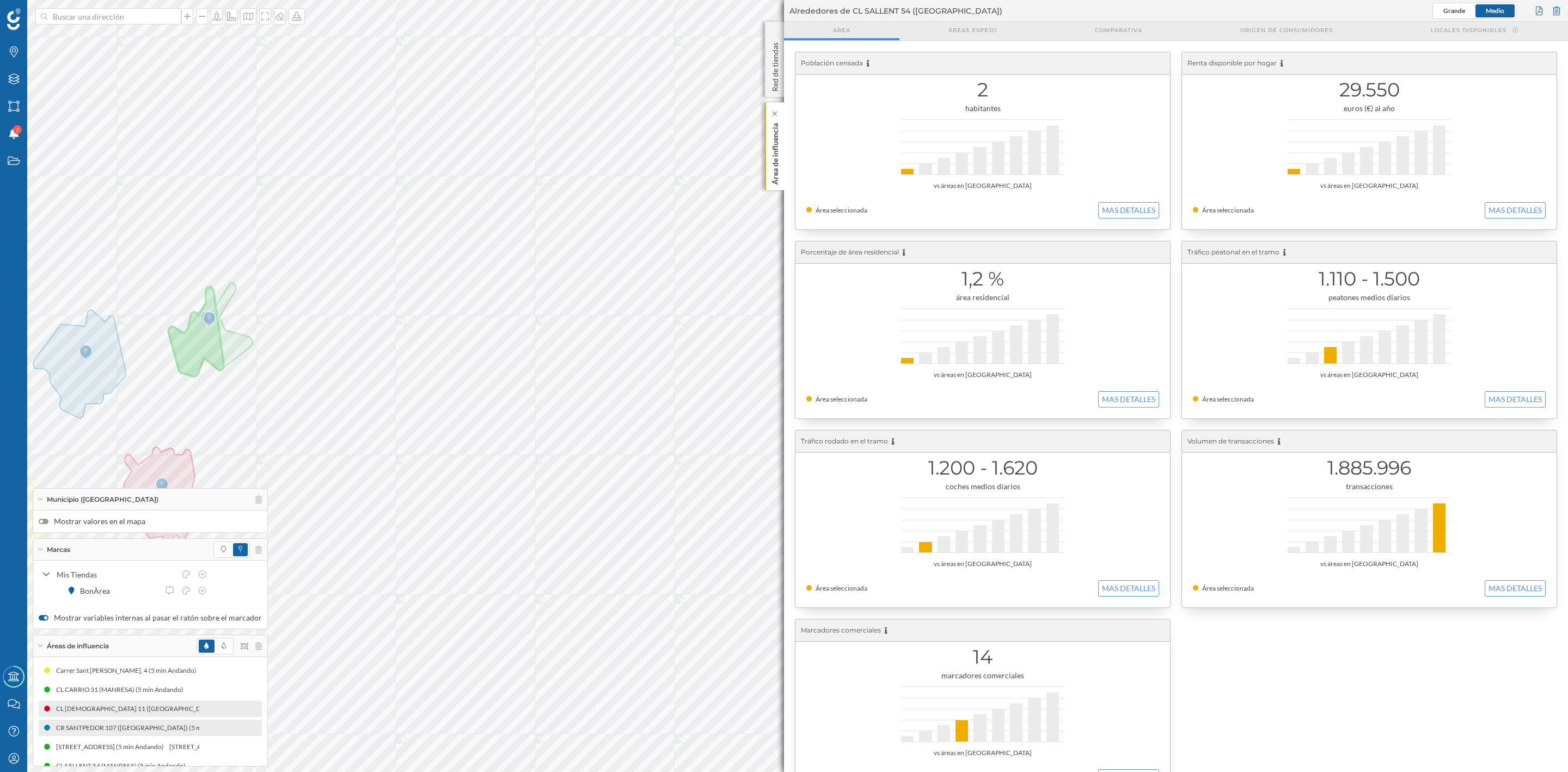
click at [768, 158] on div "Área de influencia" at bounding box center [774, 146] width 19 height 88
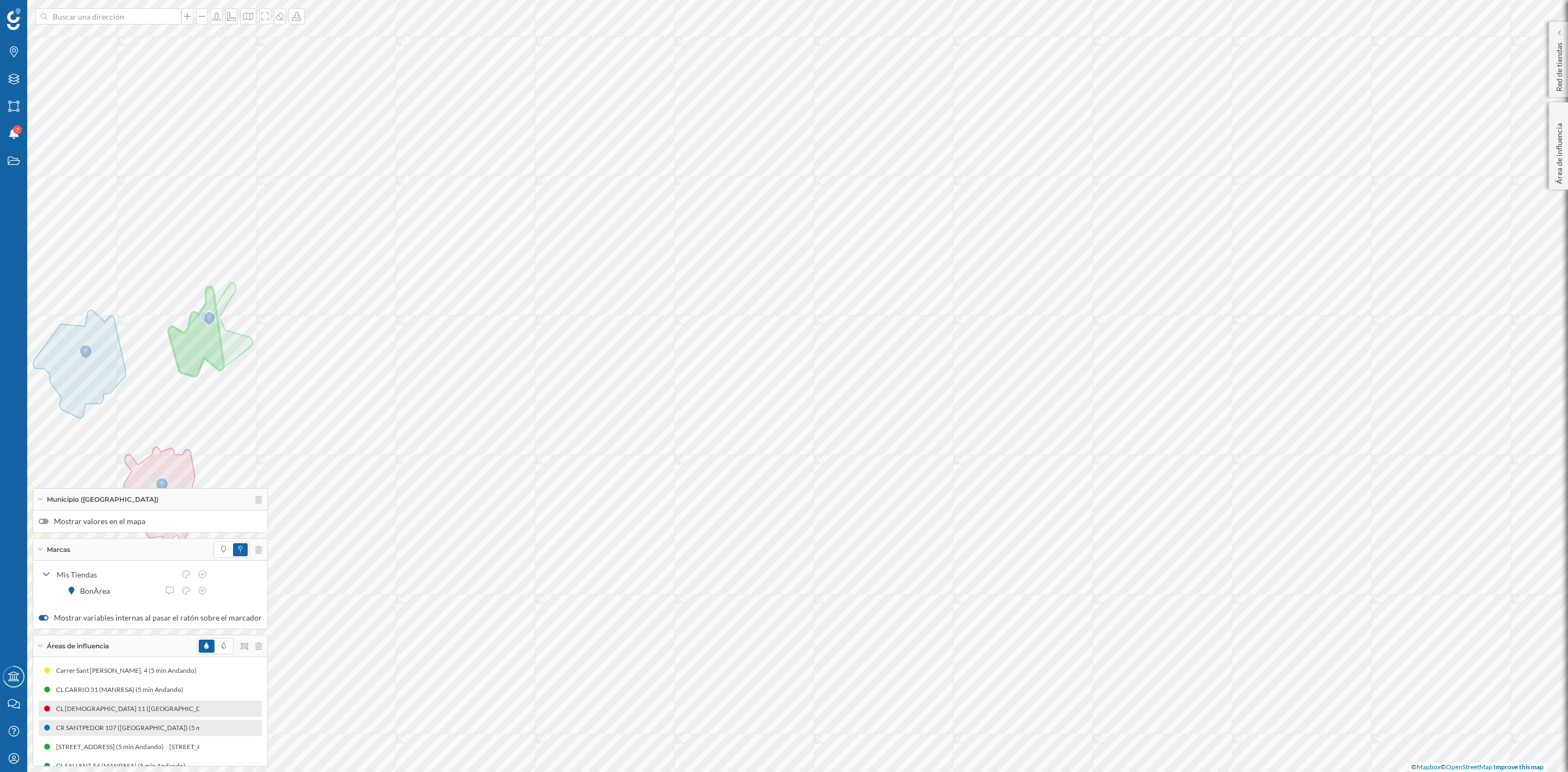
click at [597, 505] on div "Marcas Capas Áreas Notificaciones 7 Estados Academy Contacta con nosotros Centr…" at bounding box center [784, 386] width 1568 height 772
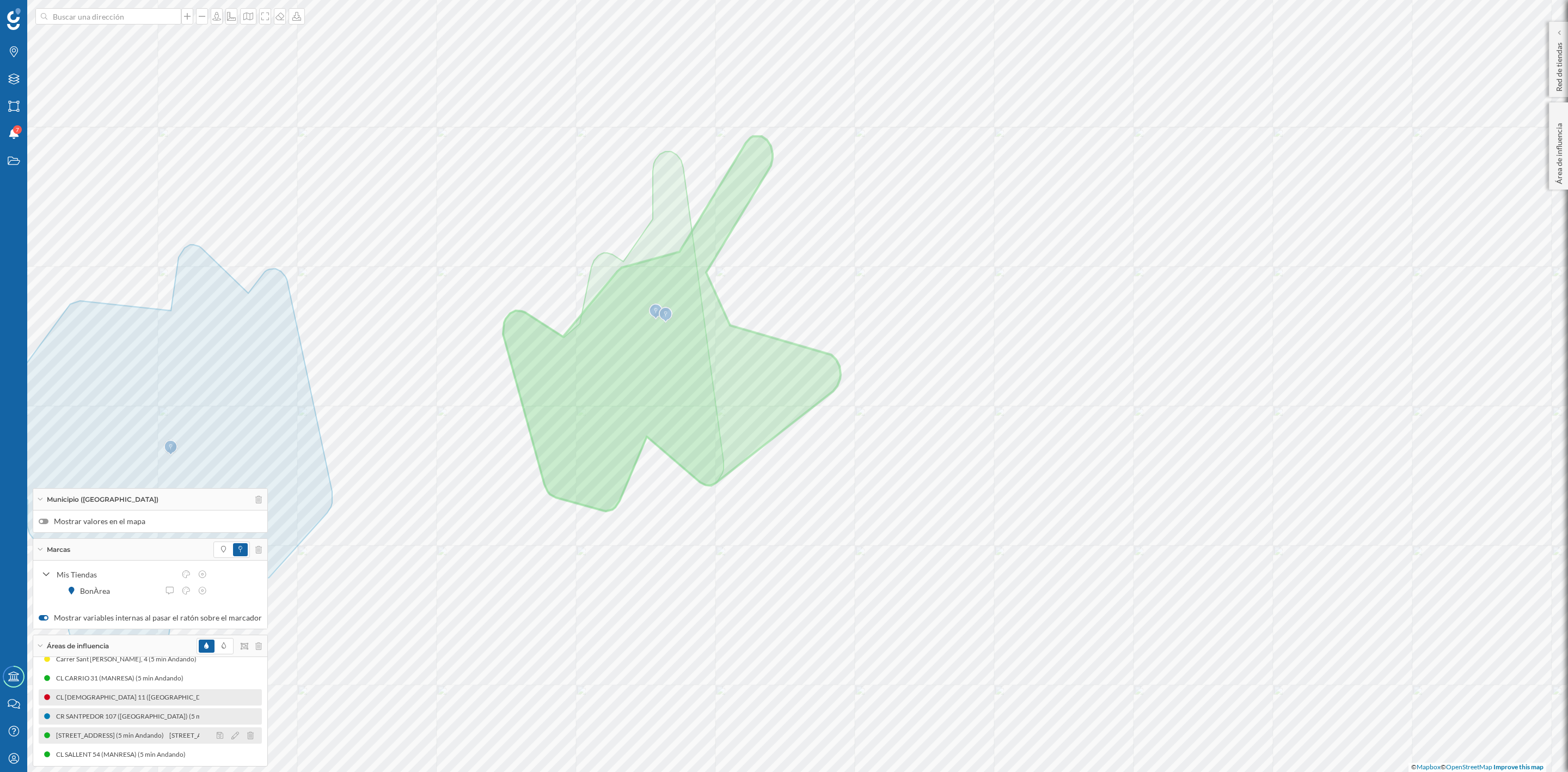
scroll to position [14, 0]
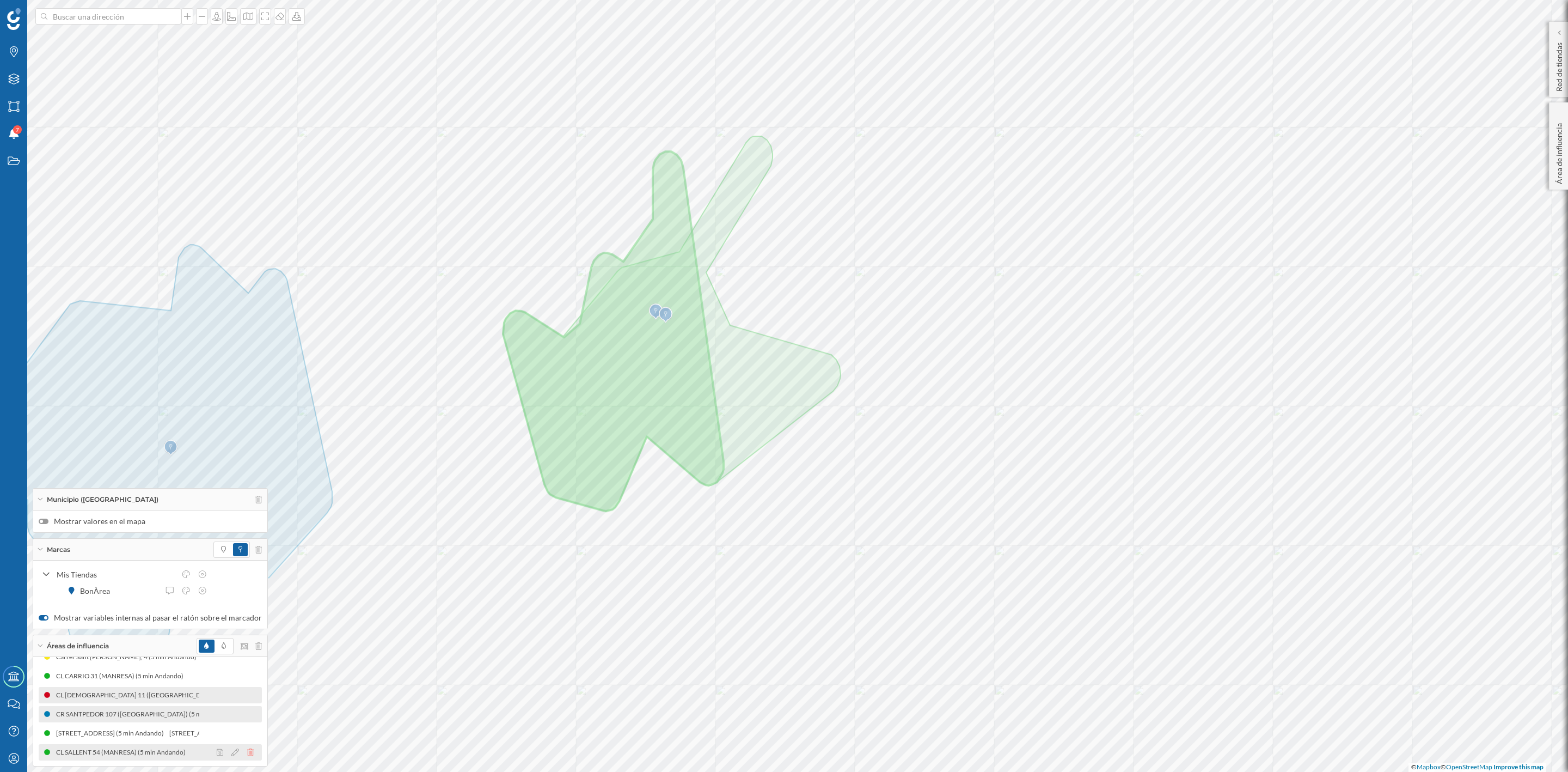
click at [248, 686] on icon at bounding box center [251, 752] width 7 height 7
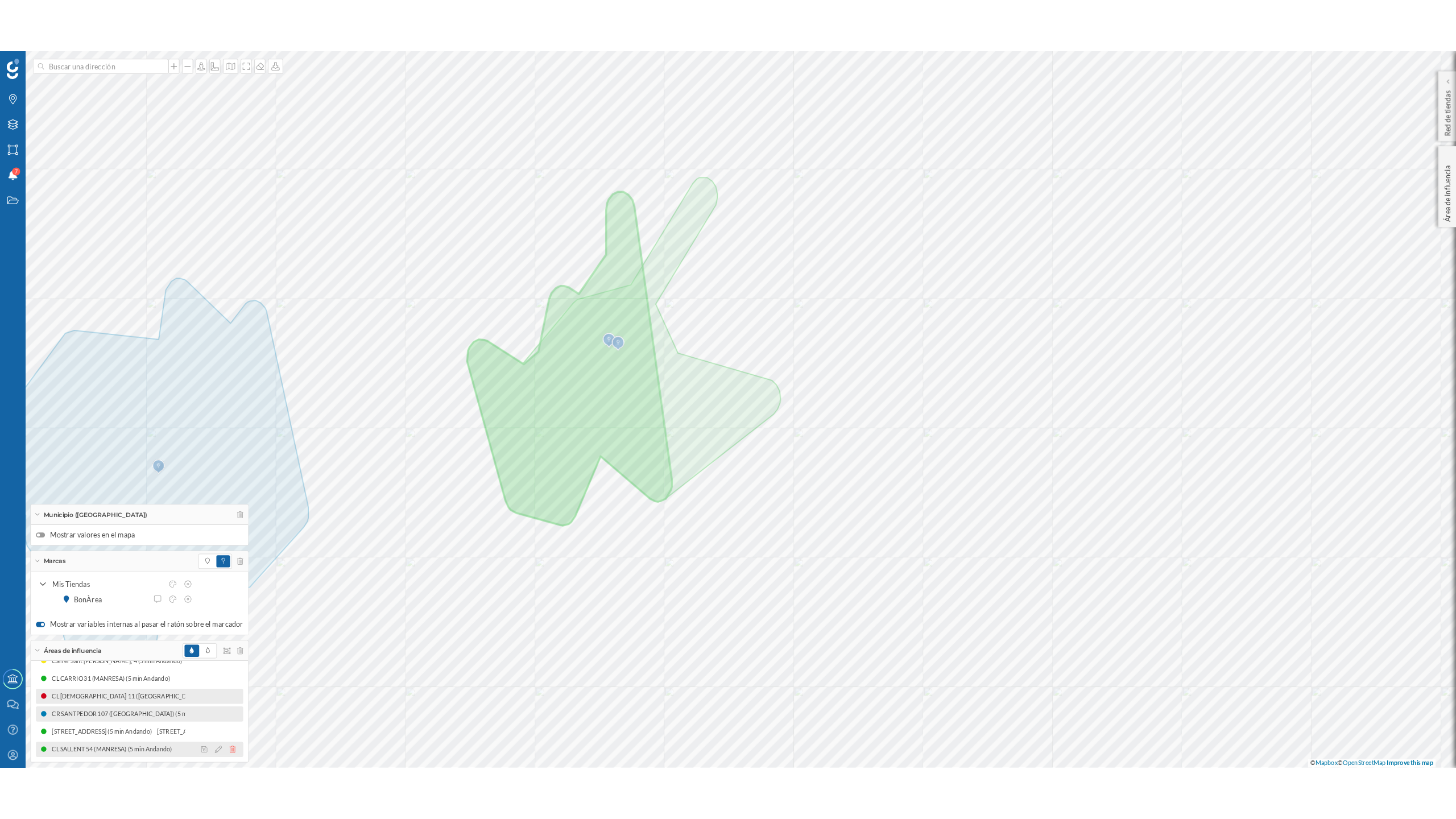
scroll to position [0, 0]
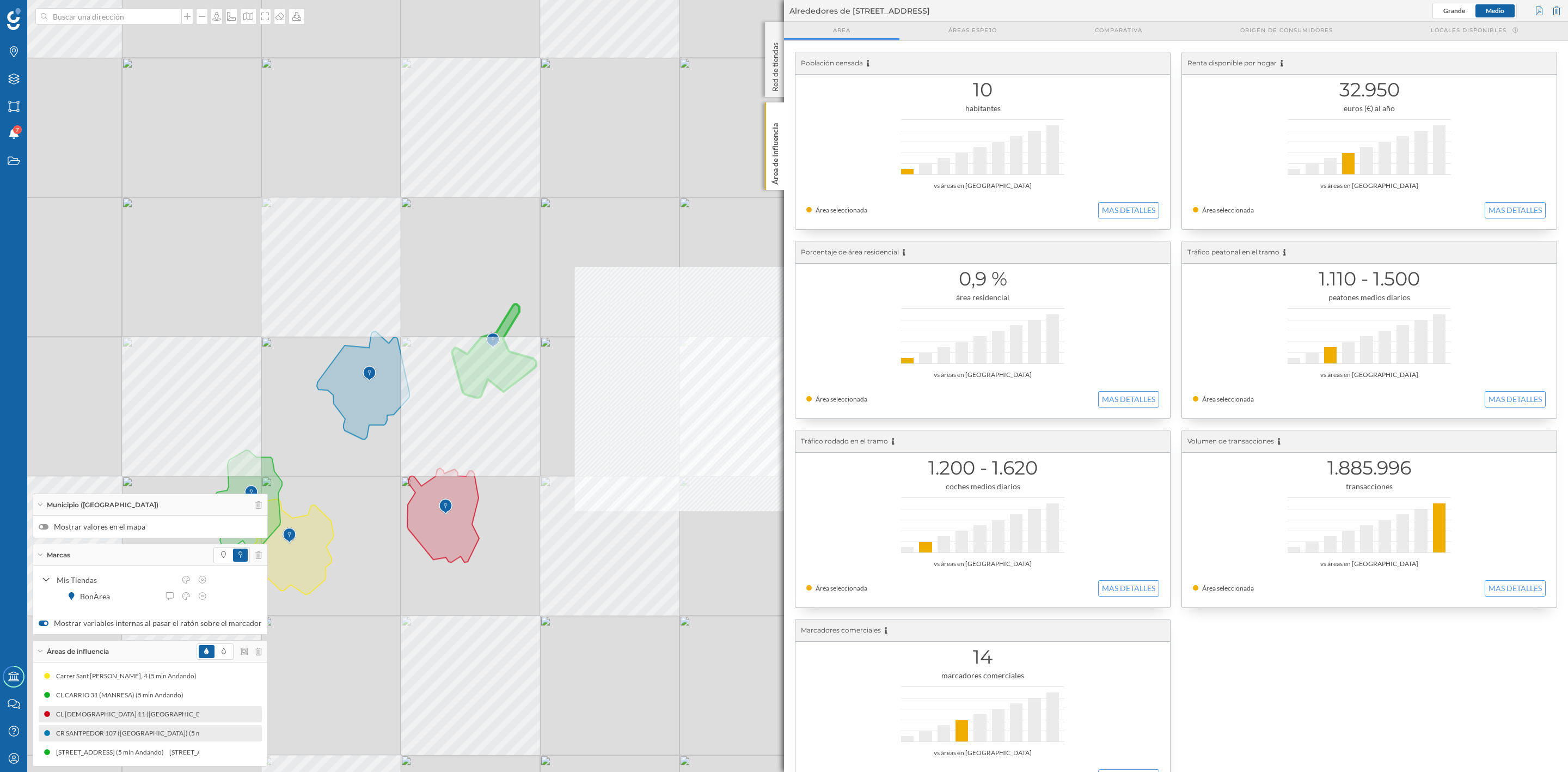
click at [796, 141] on div "10 habitantes vs áreas en [GEOGRAPHIC_DATA] Área seleccionada MAS DETALLES" at bounding box center [983, 141] width 375 height 177
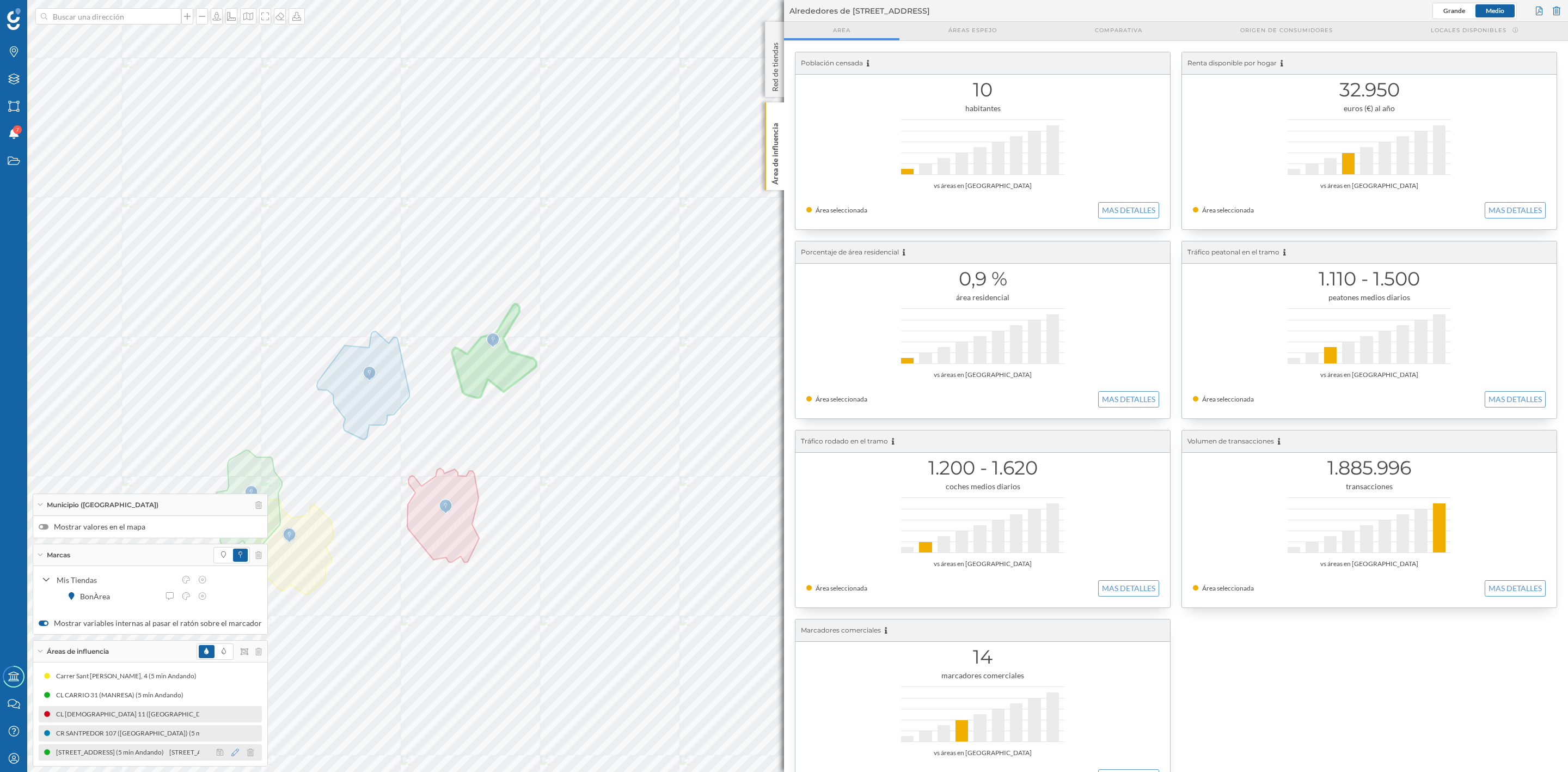
click at [232, 686] on icon at bounding box center [235, 752] width 7 height 7
click at [208, 675] on div at bounding box center [207, 675] width 11 height 11
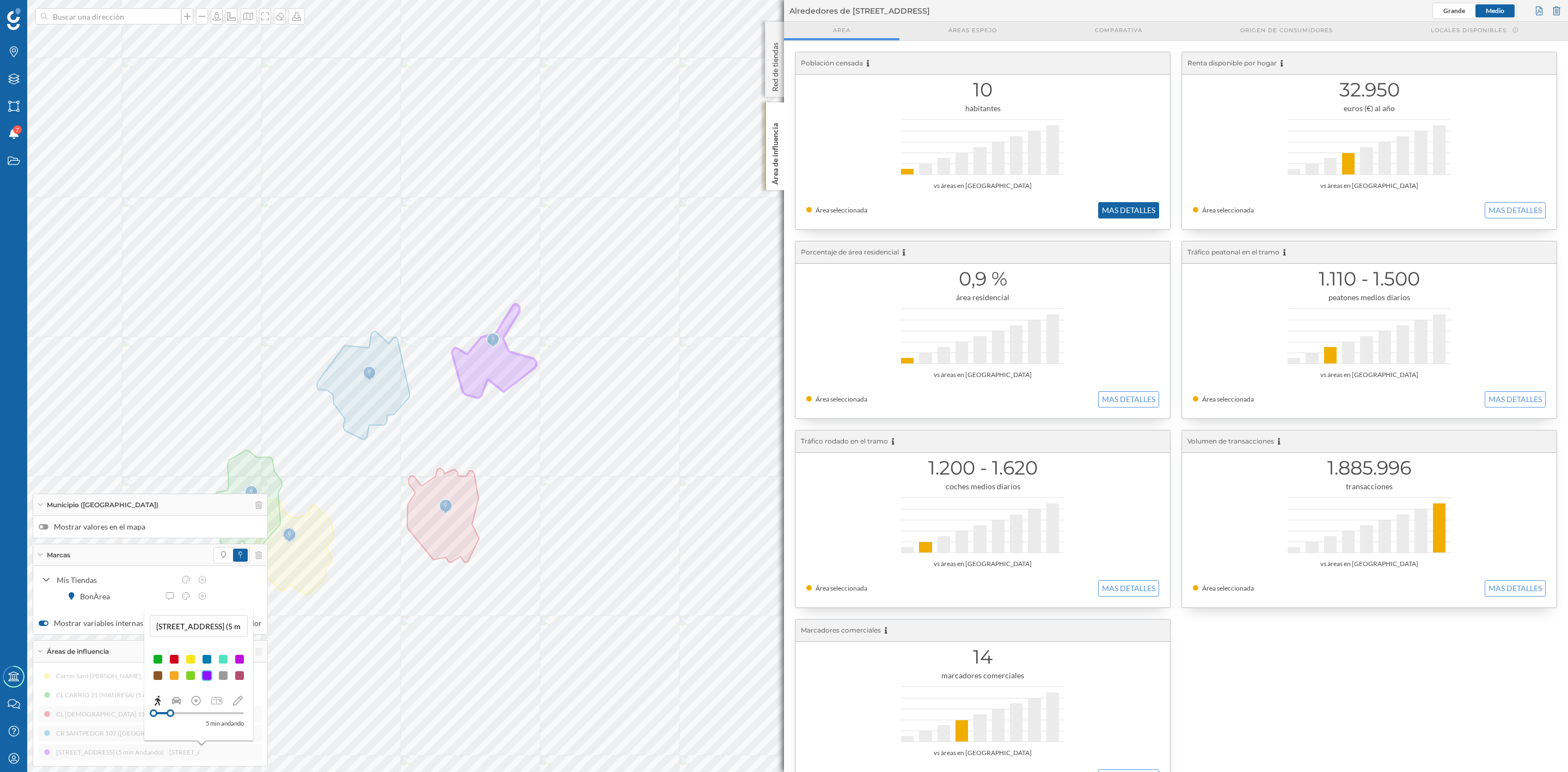
click at [1136, 207] on button "MAS DETALLES" at bounding box center [1129, 210] width 61 height 16
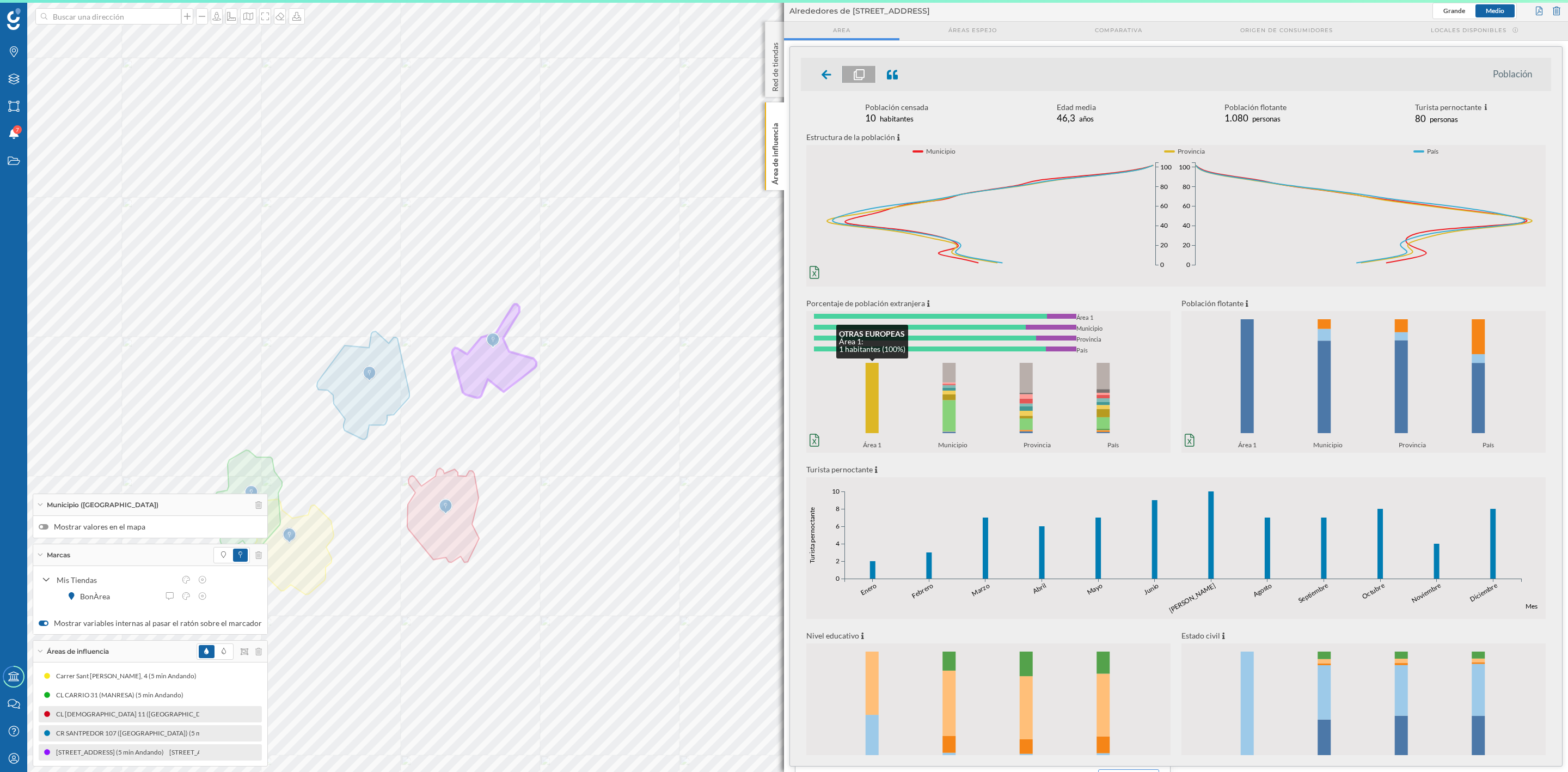
click at [874, 399] on rect at bounding box center [872, 397] width 13 height 70
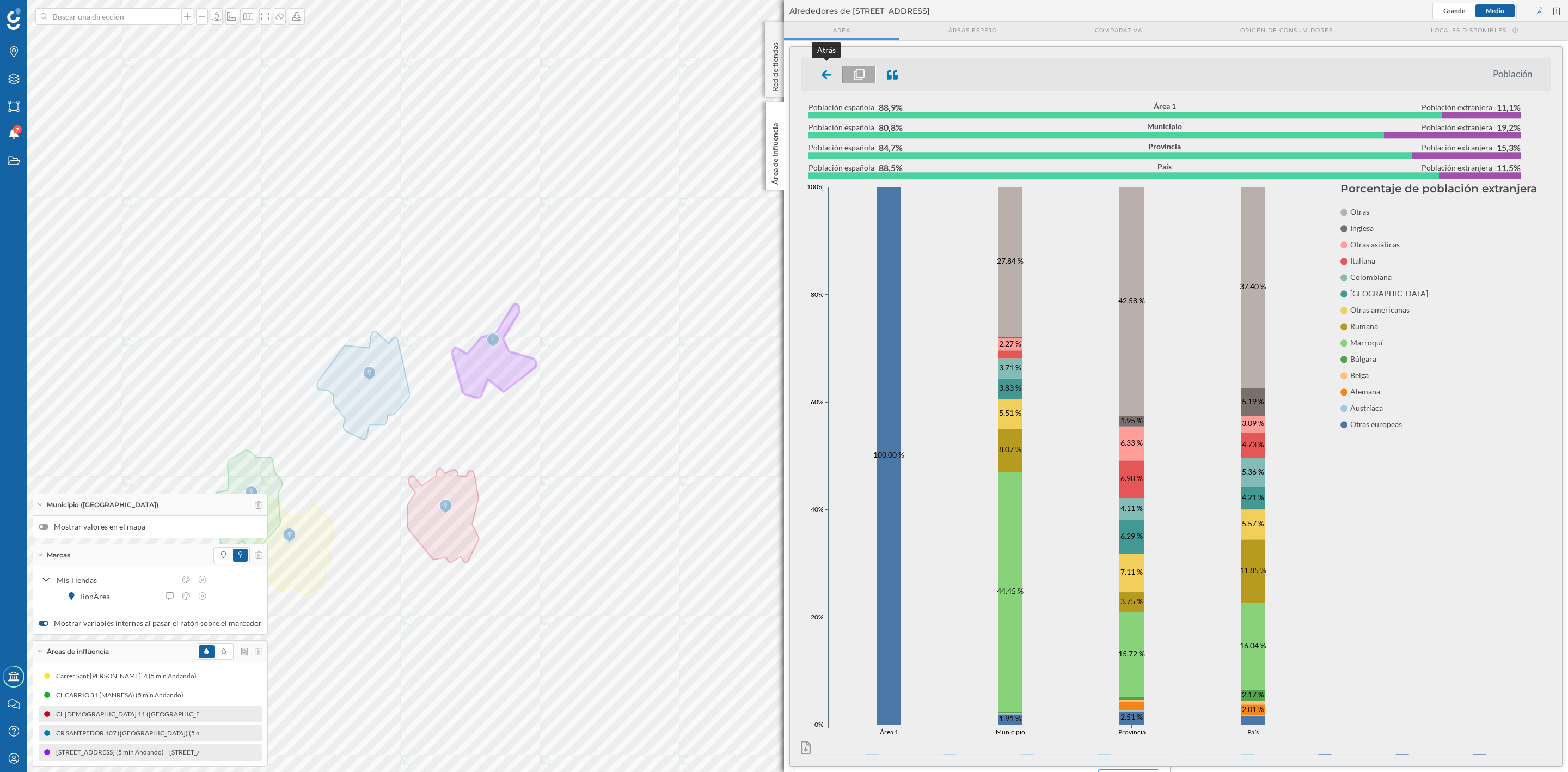
click at [827, 72] on icon at bounding box center [826, 75] width 10 height 11
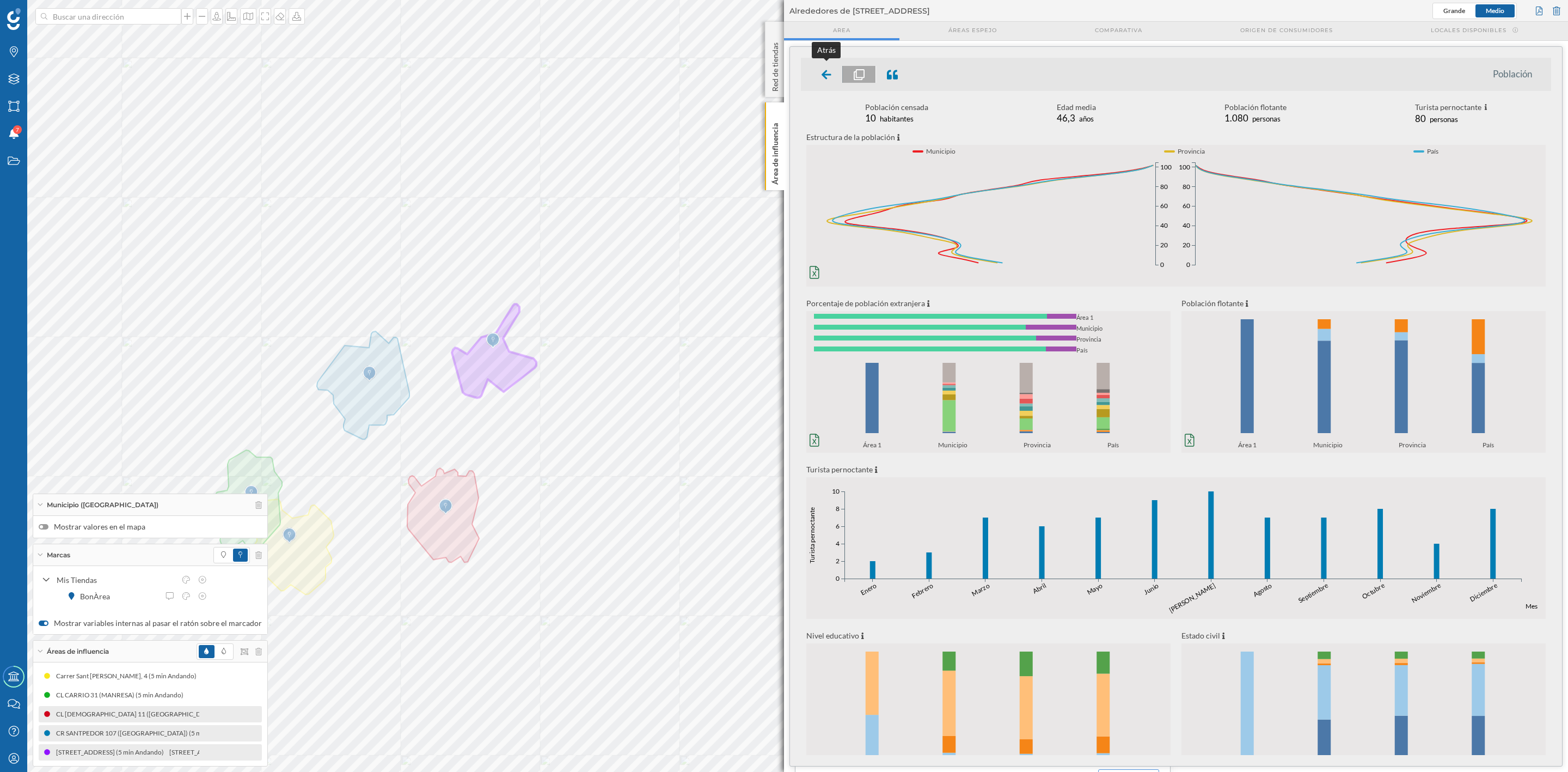
click at [827, 74] on icon at bounding box center [826, 74] width 10 height 10
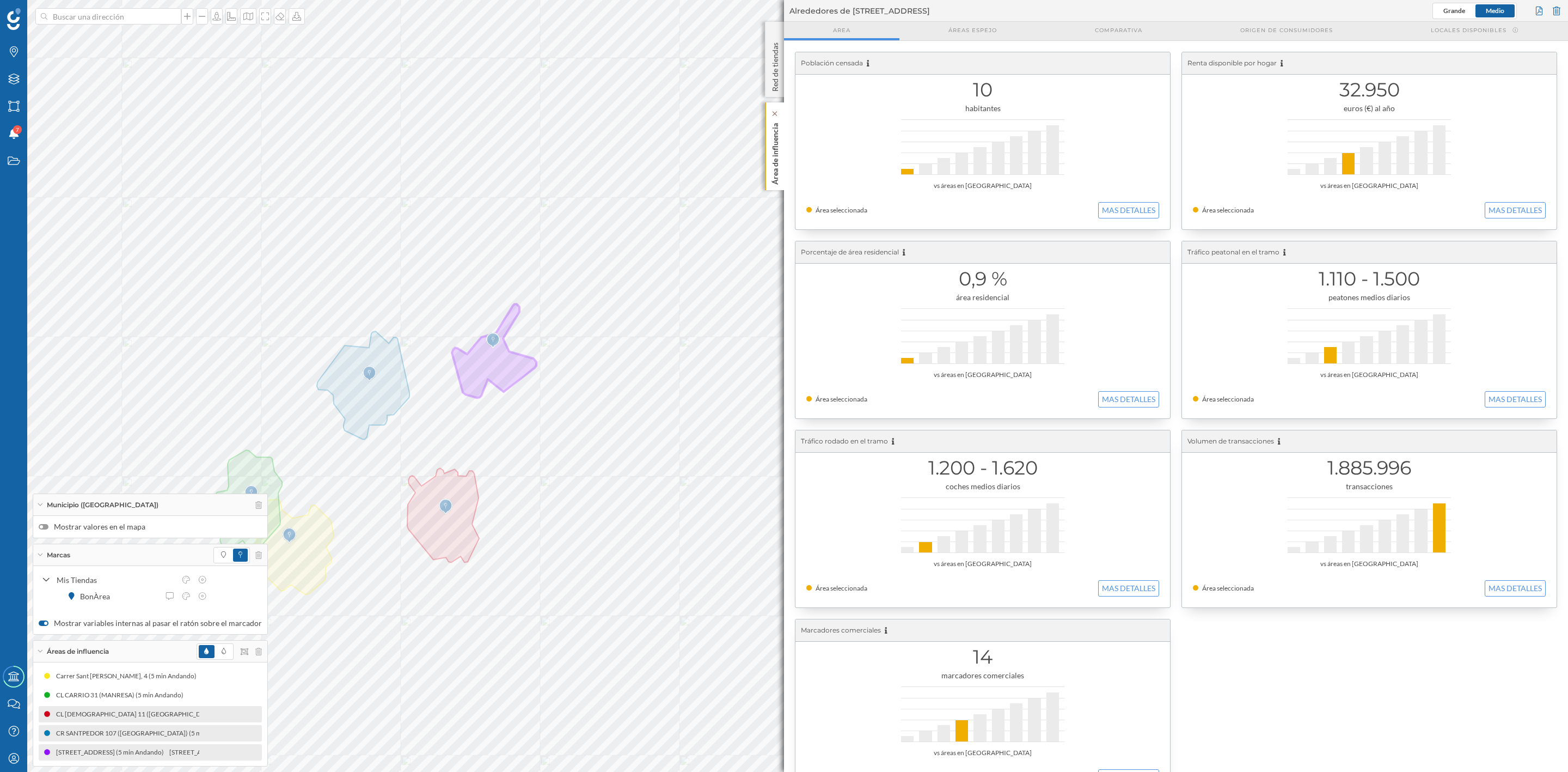
click at [773, 144] on p "Área de influencia" at bounding box center [775, 152] width 11 height 66
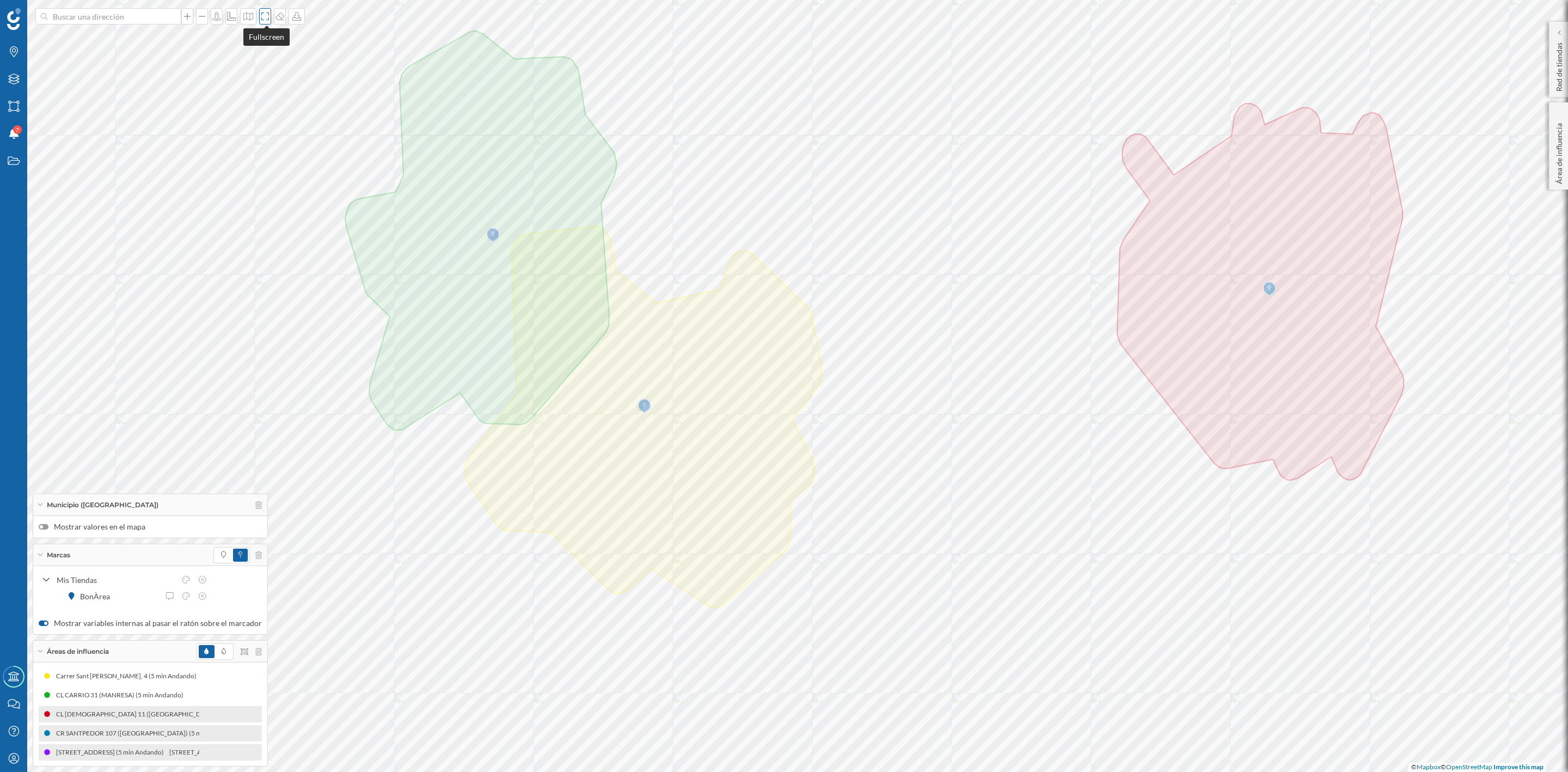
click at [264, 20] on icon at bounding box center [265, 16] width 7 height 7
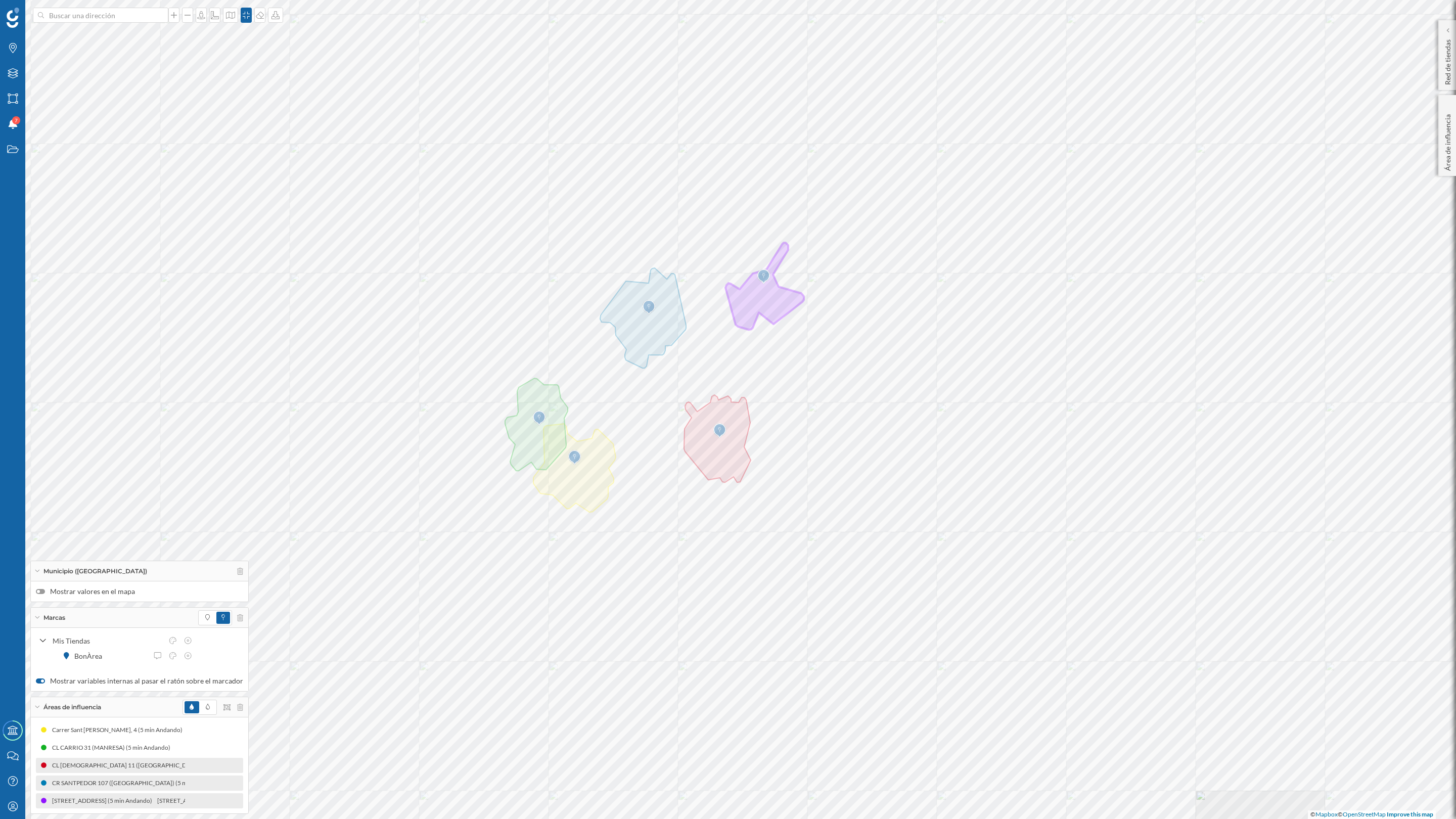
click at [688, 518] on div "© Mapbox © OpenStreetMap Improve this map" at bounding box center [728, 409] width 1456 height 819
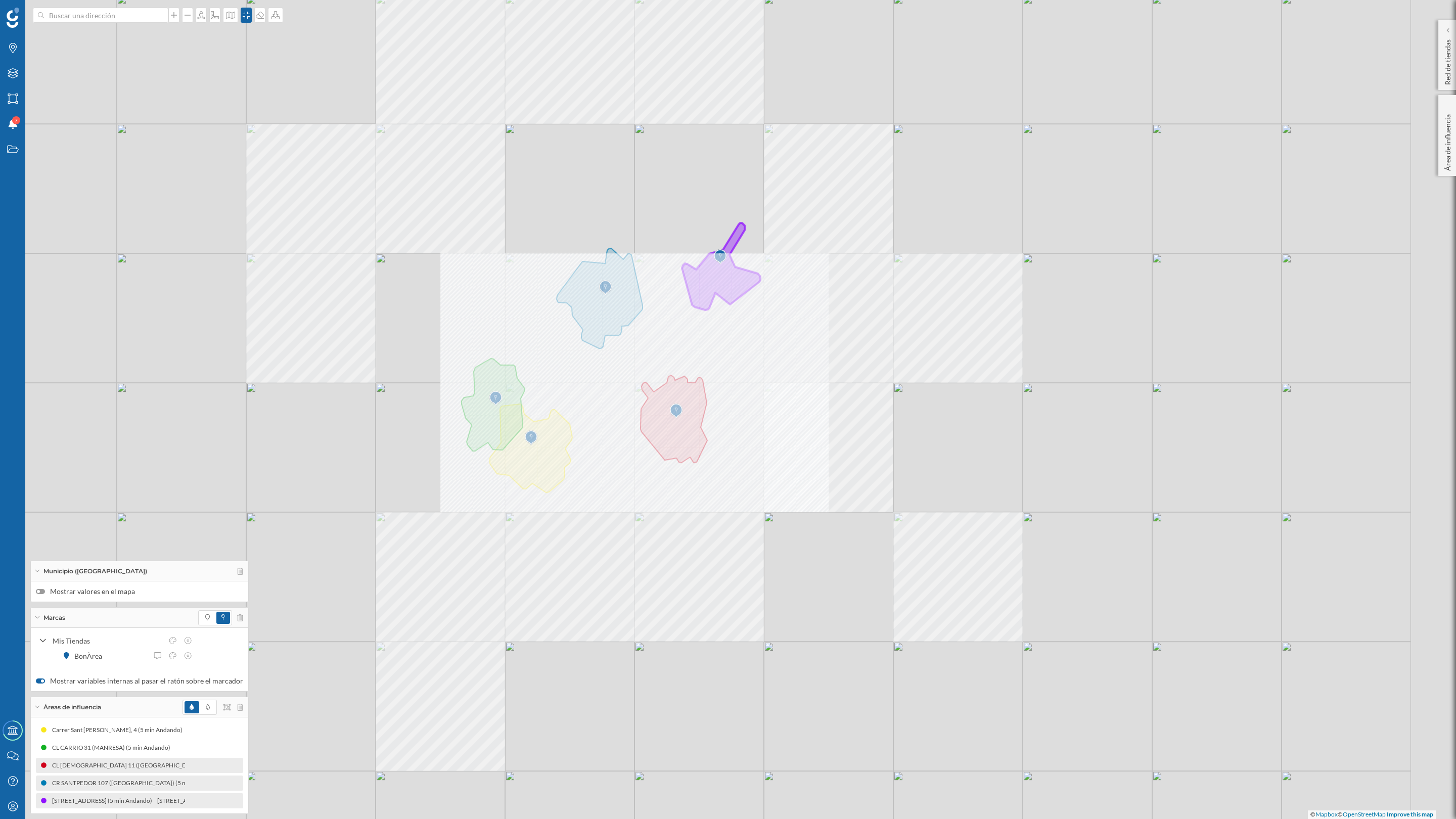
click at [743, 525] on div "© Mapbox © OpenStreetMap Improve this map" at bounding box center [728, 409] width 1456 height 819
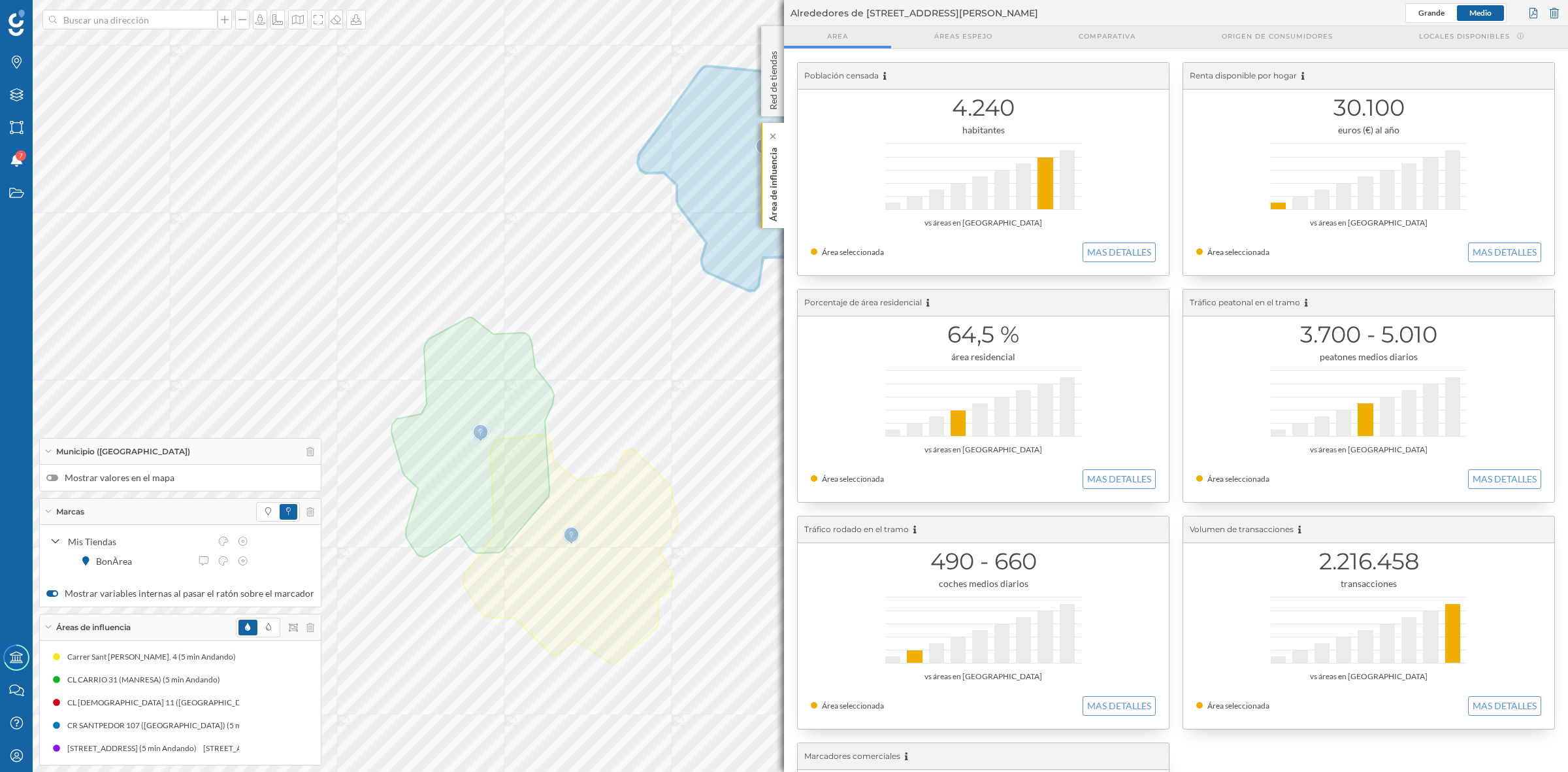
click at [773, 207] on p "Área de influencia" at bounding box center [773, 182] width 13 height 79
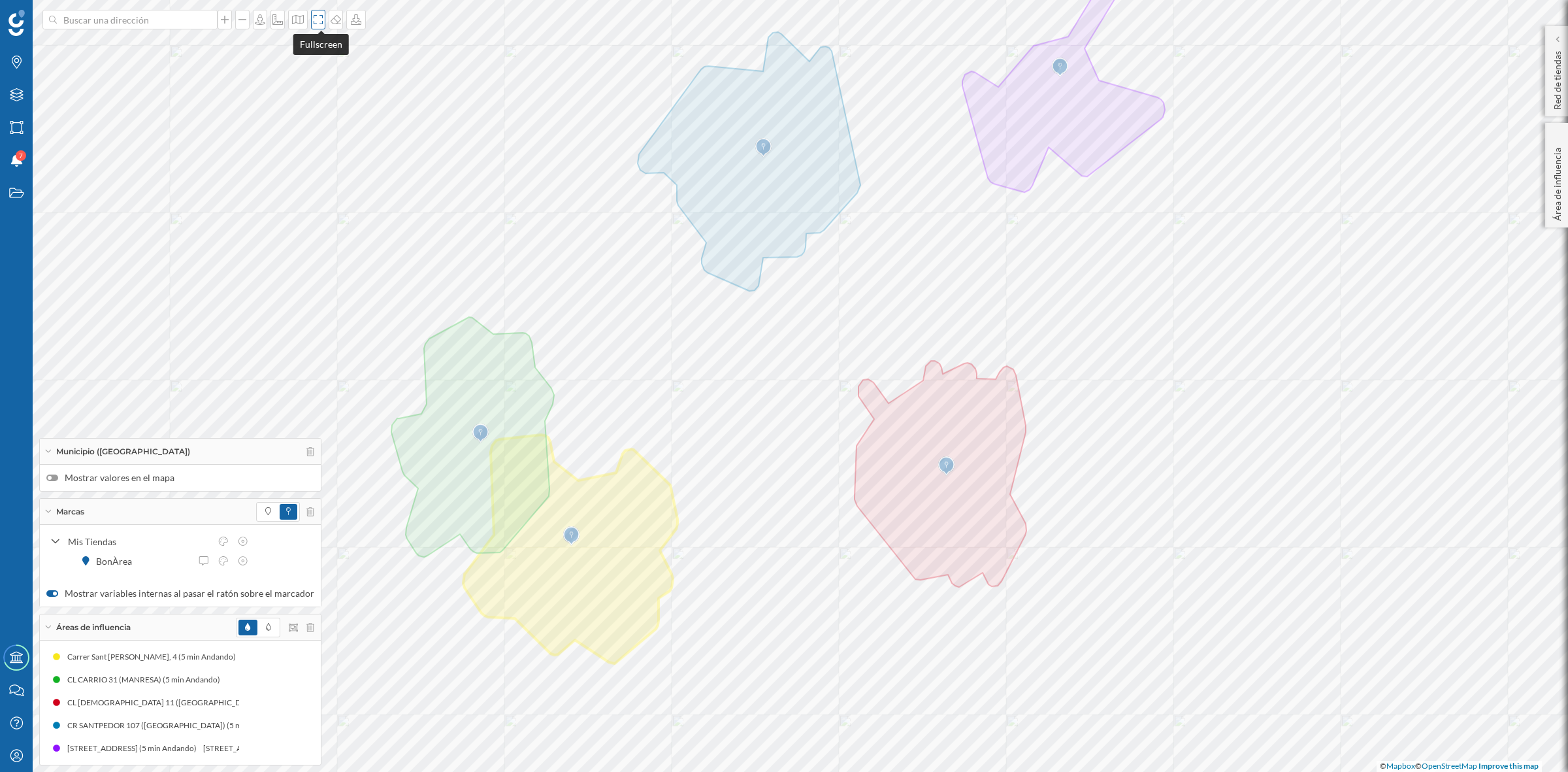
click at [320, 20] on icon at bounding box center [318, 20] width 13 height 11
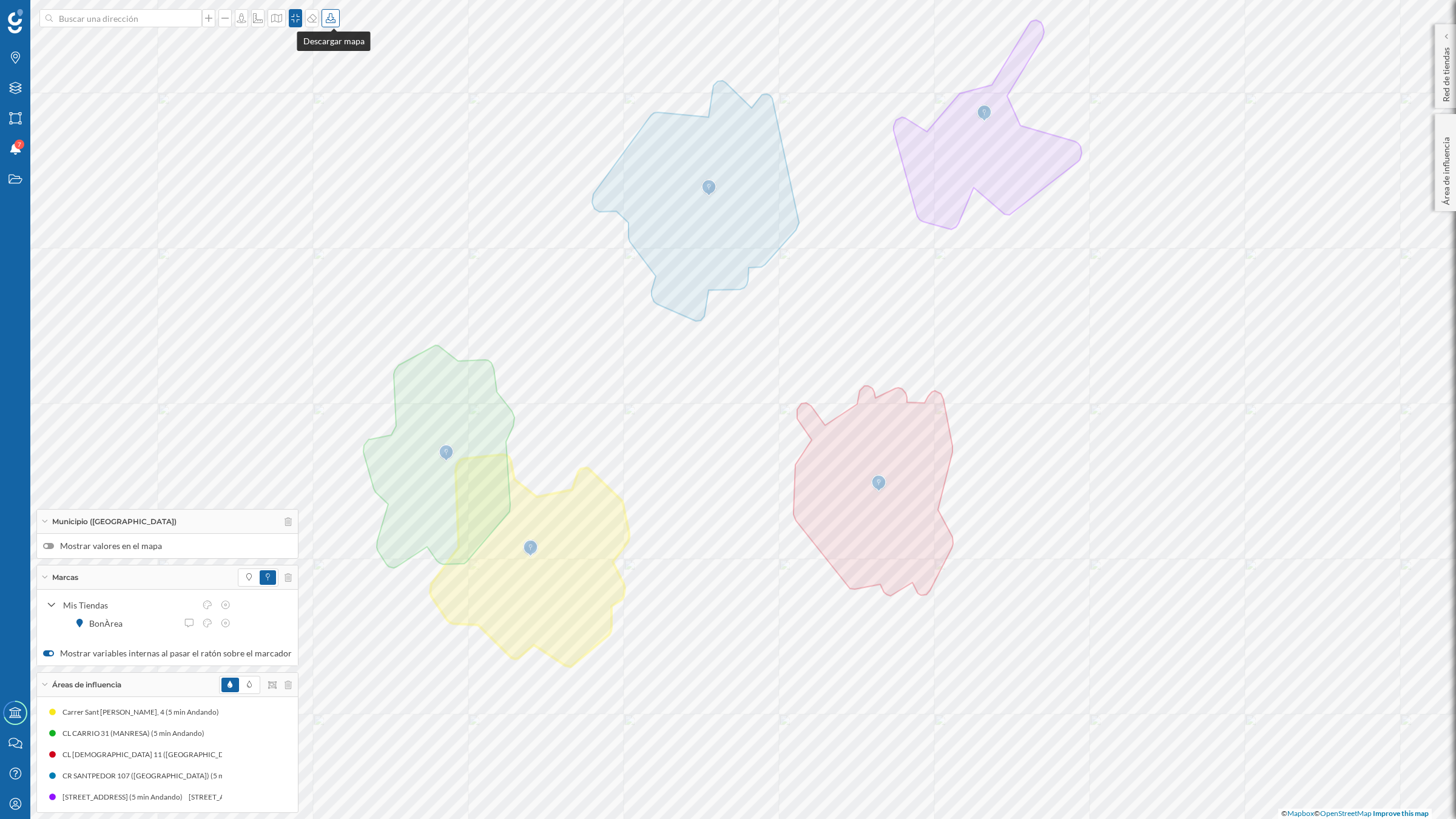
click at [328, 14] on icon at bounding box center [330, 18] width 12 height 10
click at [351, 95] on div "Descargar sin leyenda" at bounding box center [373, 89] width 93 height 18
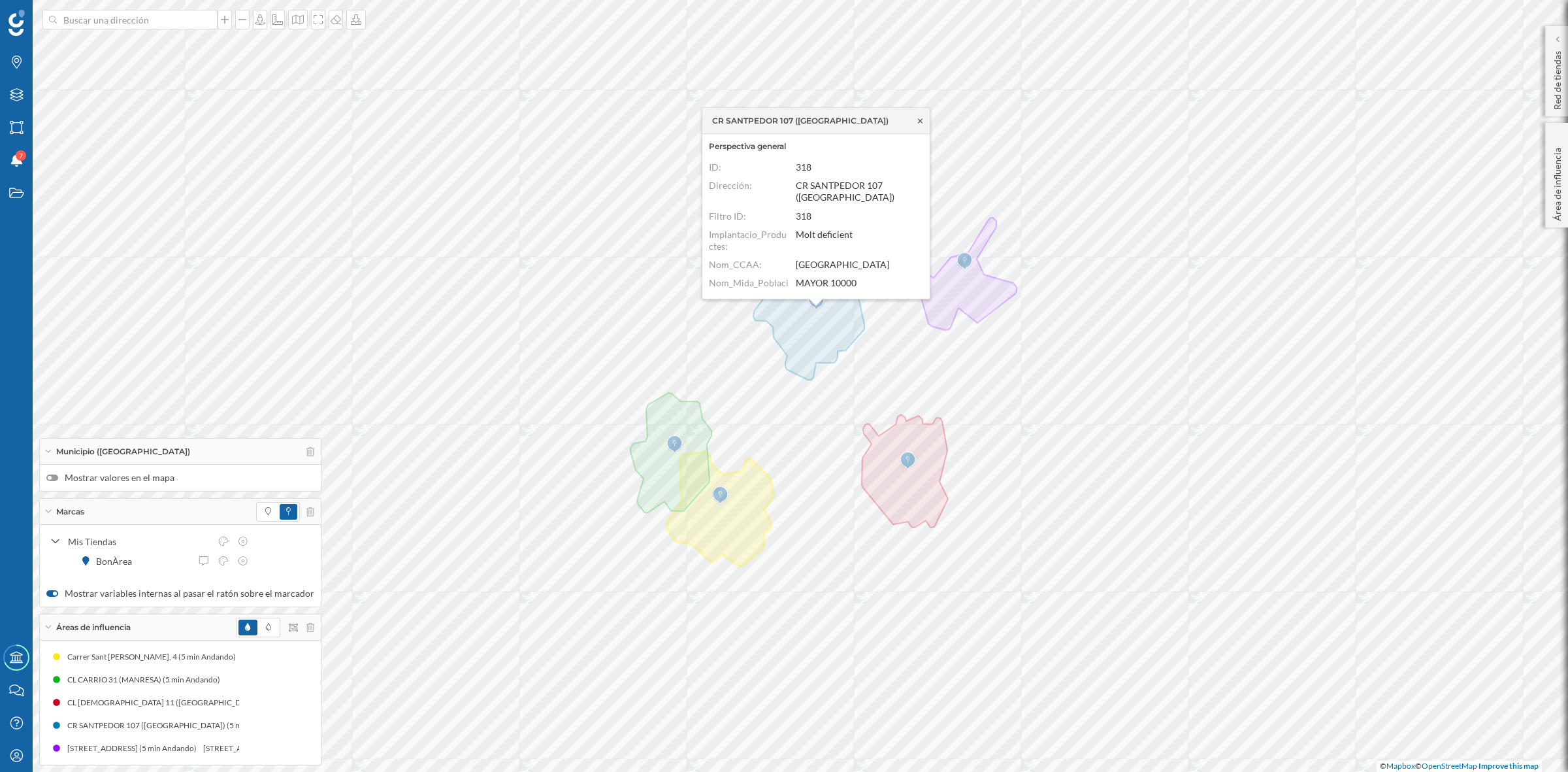
click at [919, 118] on icon at bounding box center [920, 121] width 10 height 8
click at [916, 118] on icon at bounding box center [920, 121] width 10 height 8
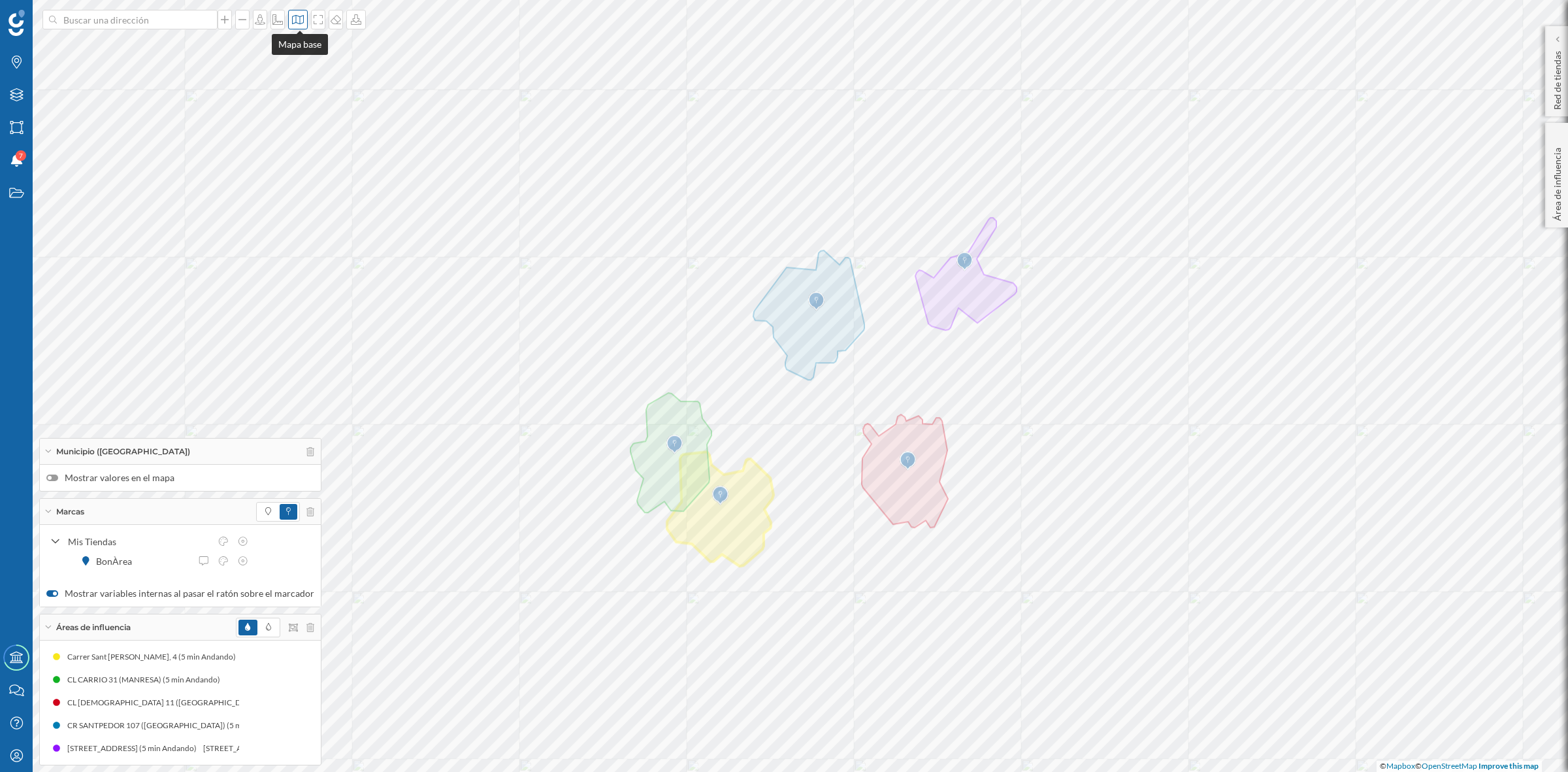
click at [292, 15] on div at bounding box center [298, 20] width 20 height 20
click at [313, 100] on img at bounding box center [317, 86] width 39 height 46
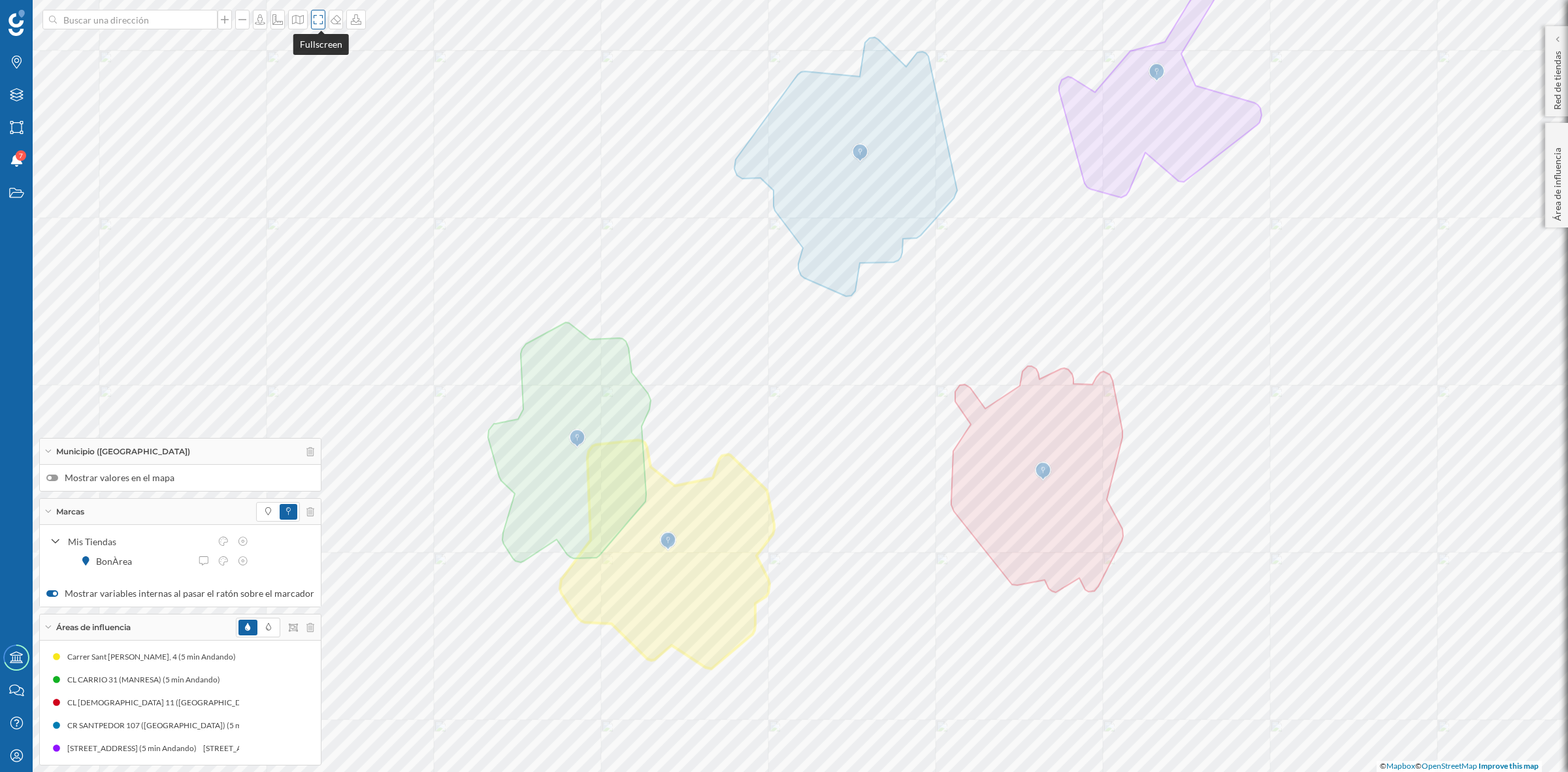
click at [321, 18] on icon at bounding box center [318, 20] width 13 height 11
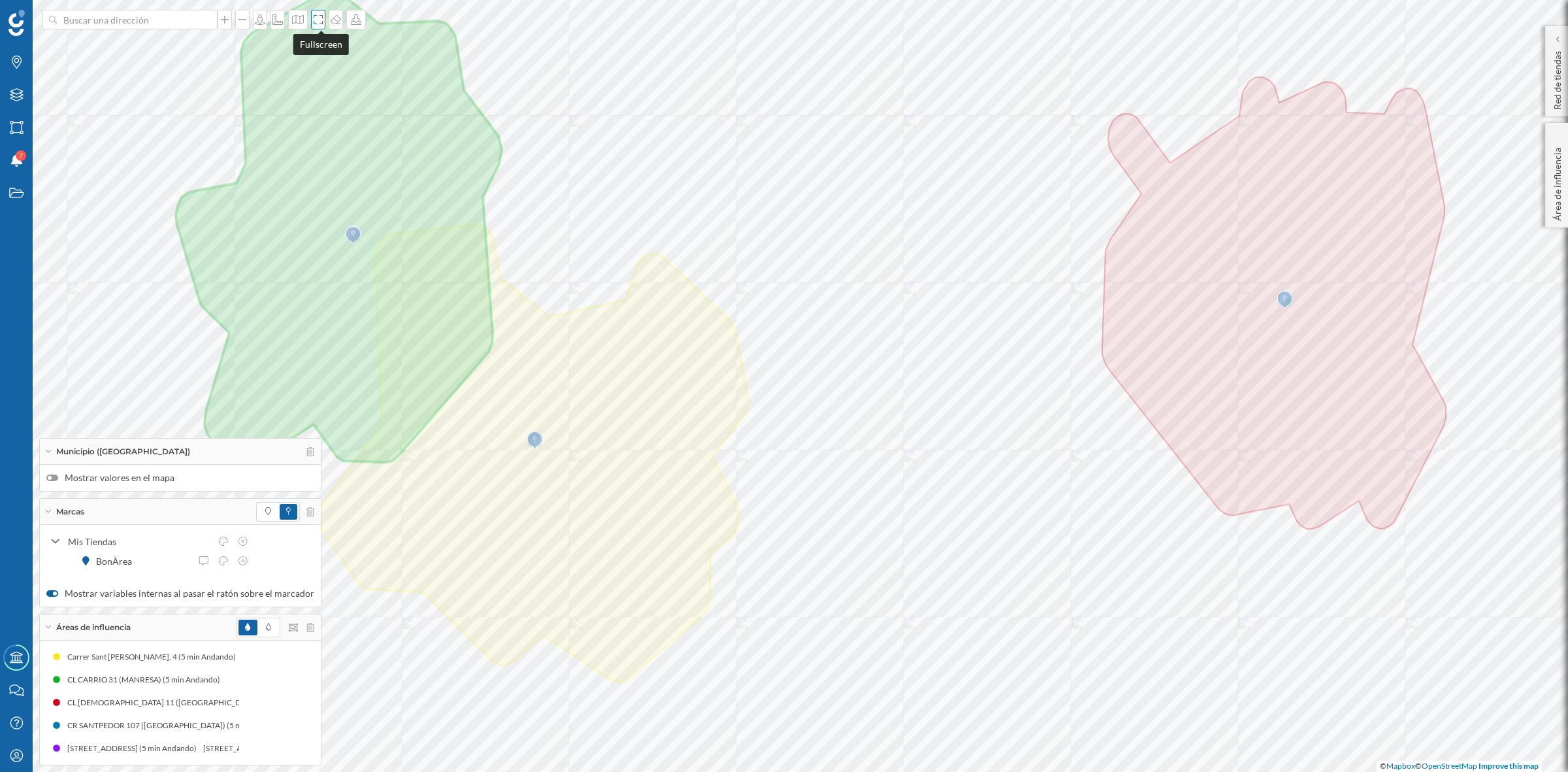
click at [320, 24] on icon at bounding box center [318, 20] width 13 height 11
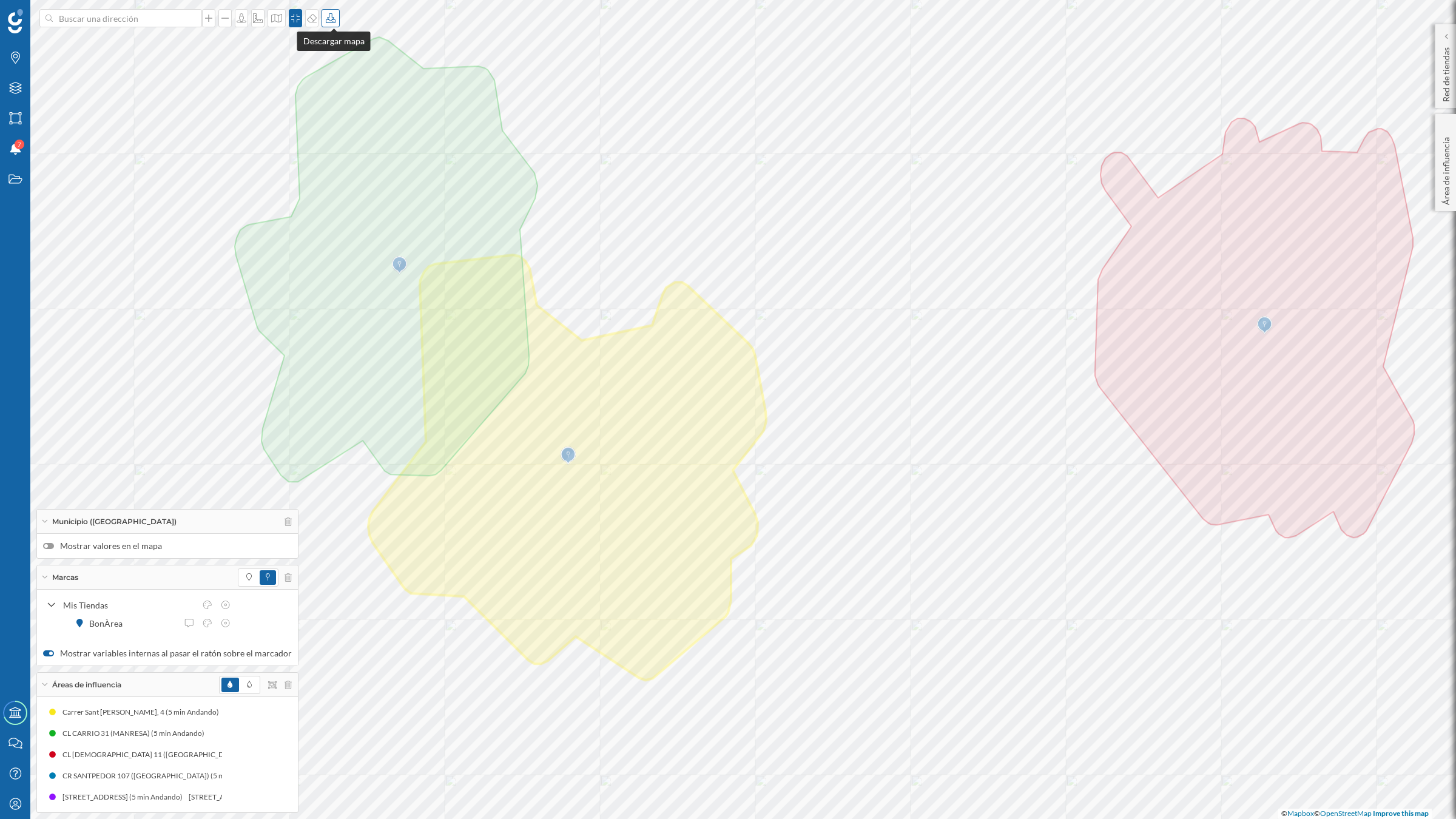
click at [336, 25] on div at bounding box center [330, 18] width 18 height 18
click at [376, 92] on div "Descargar sin leyenda" at bounding box center [373, 89] width 86 height 13
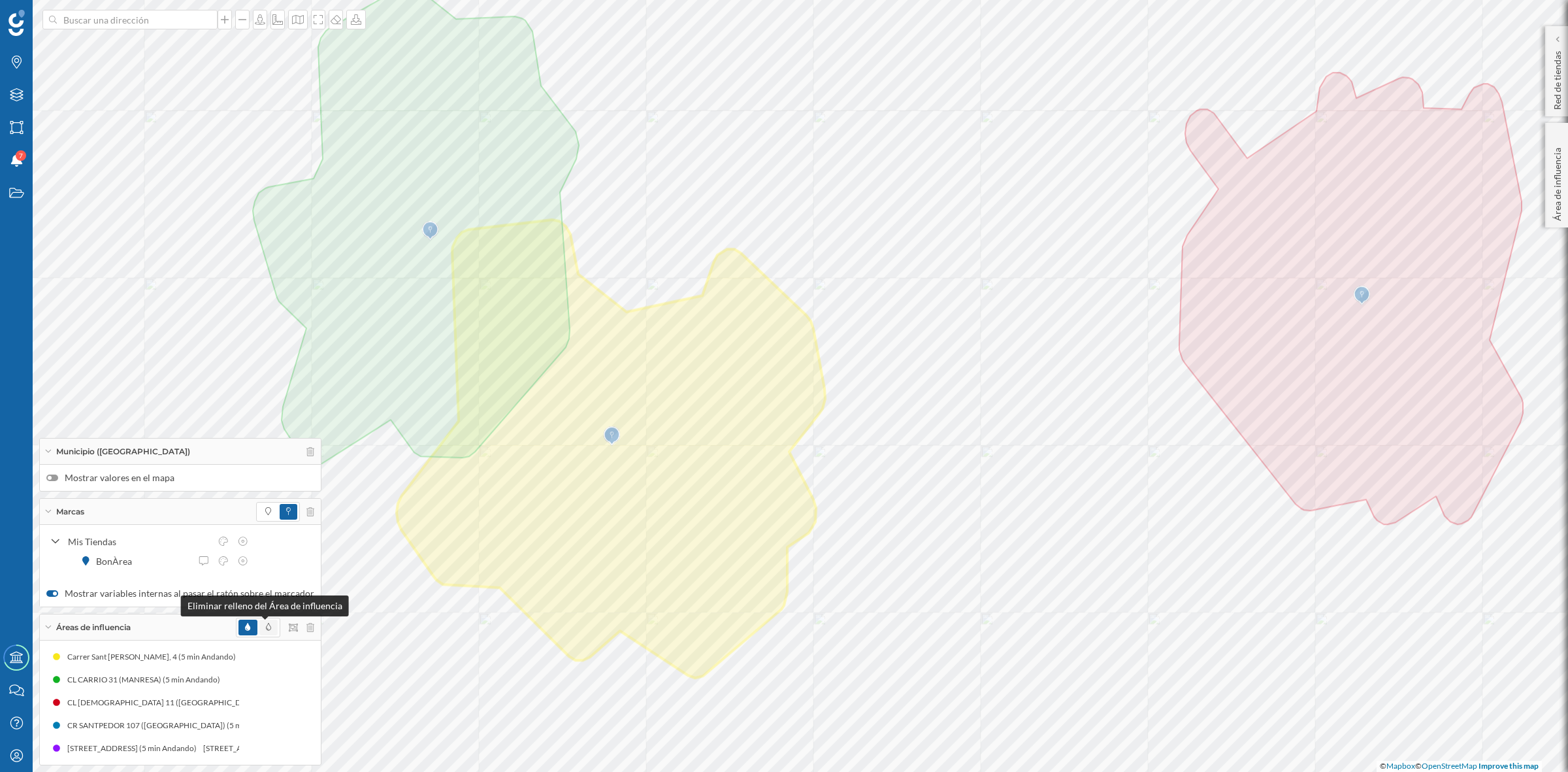
click at [266, 628] on icon at bounding box center [268, 627] width 5 height 8
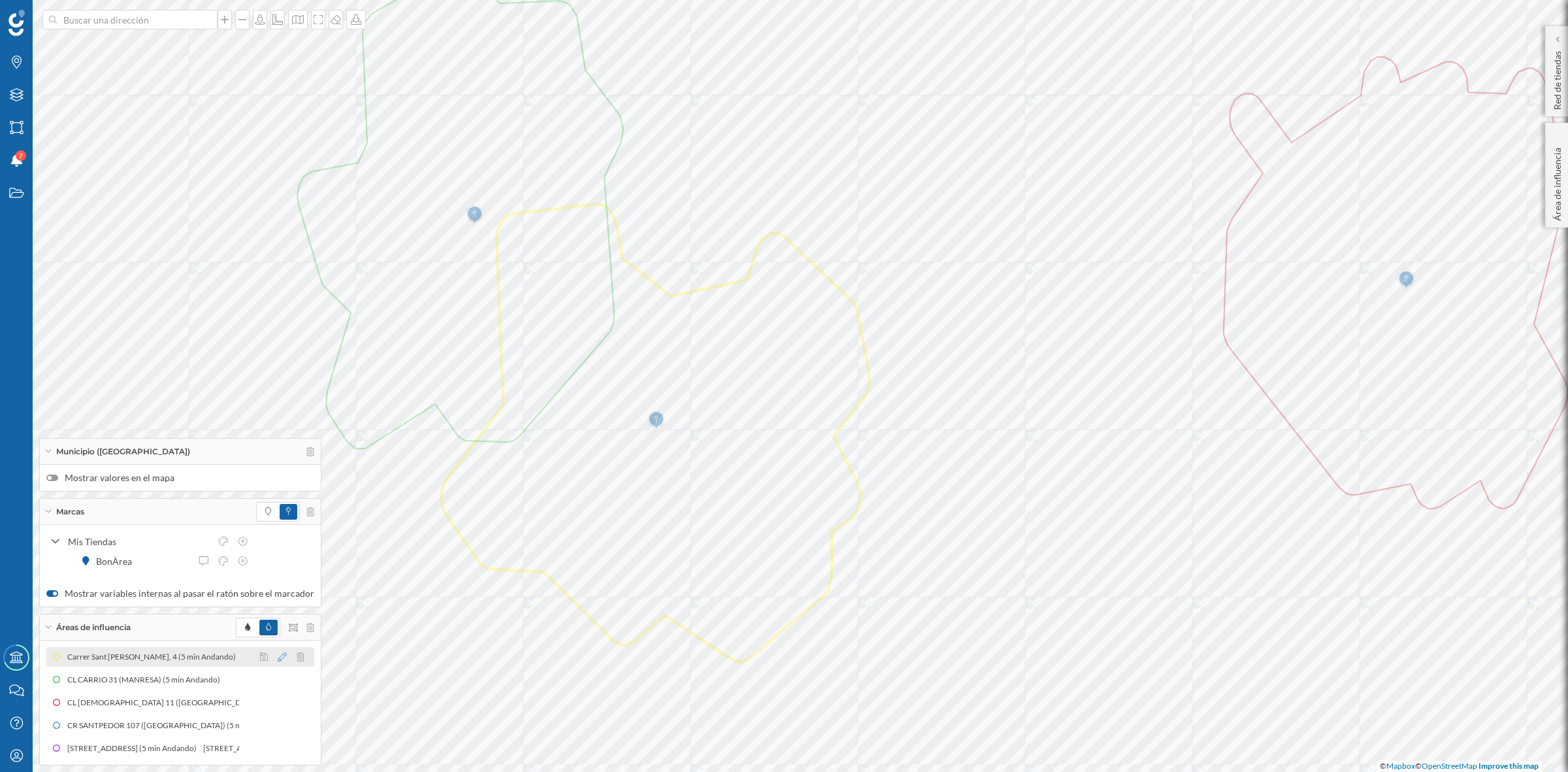
click at [277, 654] on icon at bounding box center [281, 656] width 9 height 9
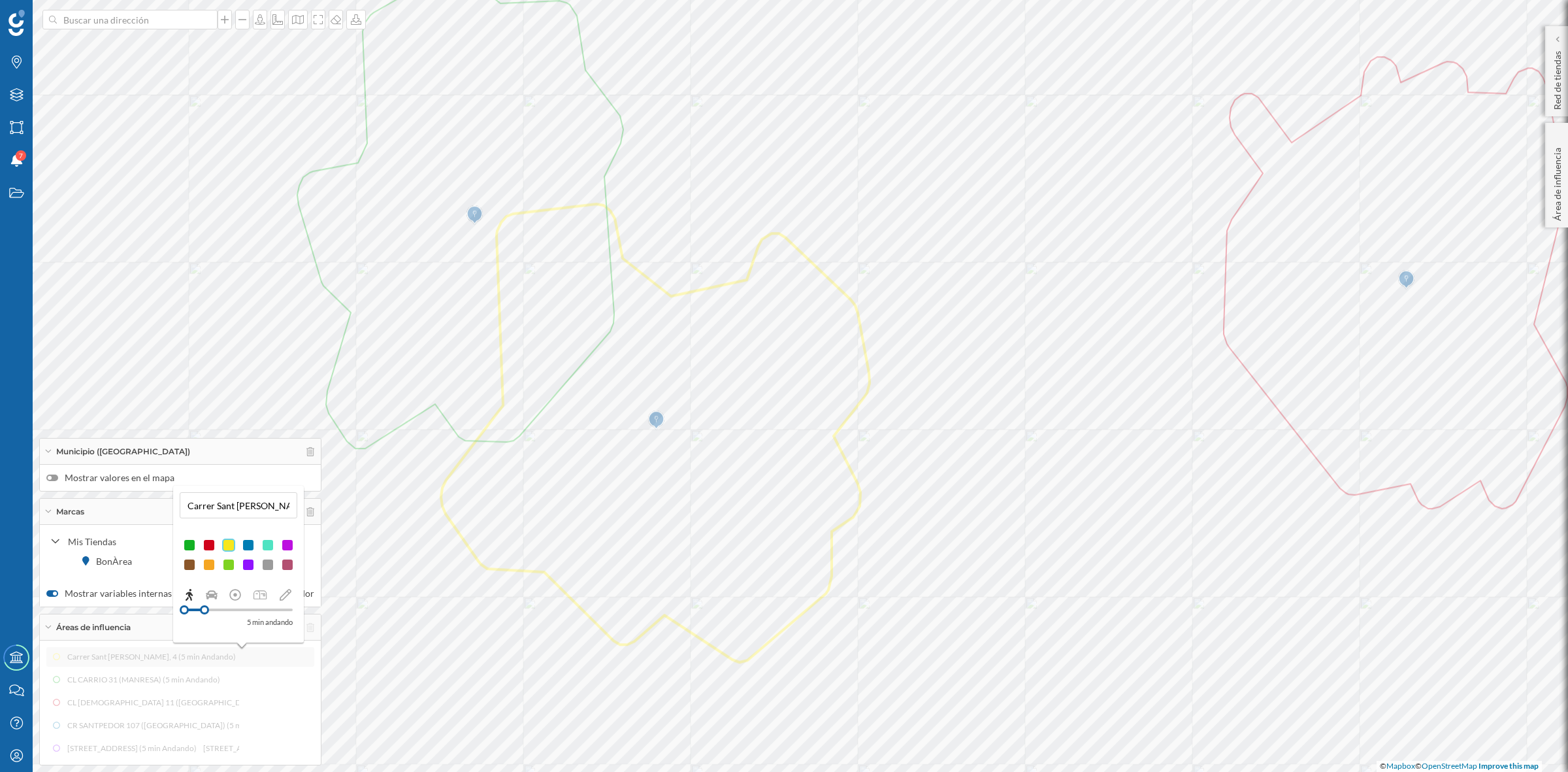
click at [244, 563] on div at bounding box center [248, 565] width 13 height 13
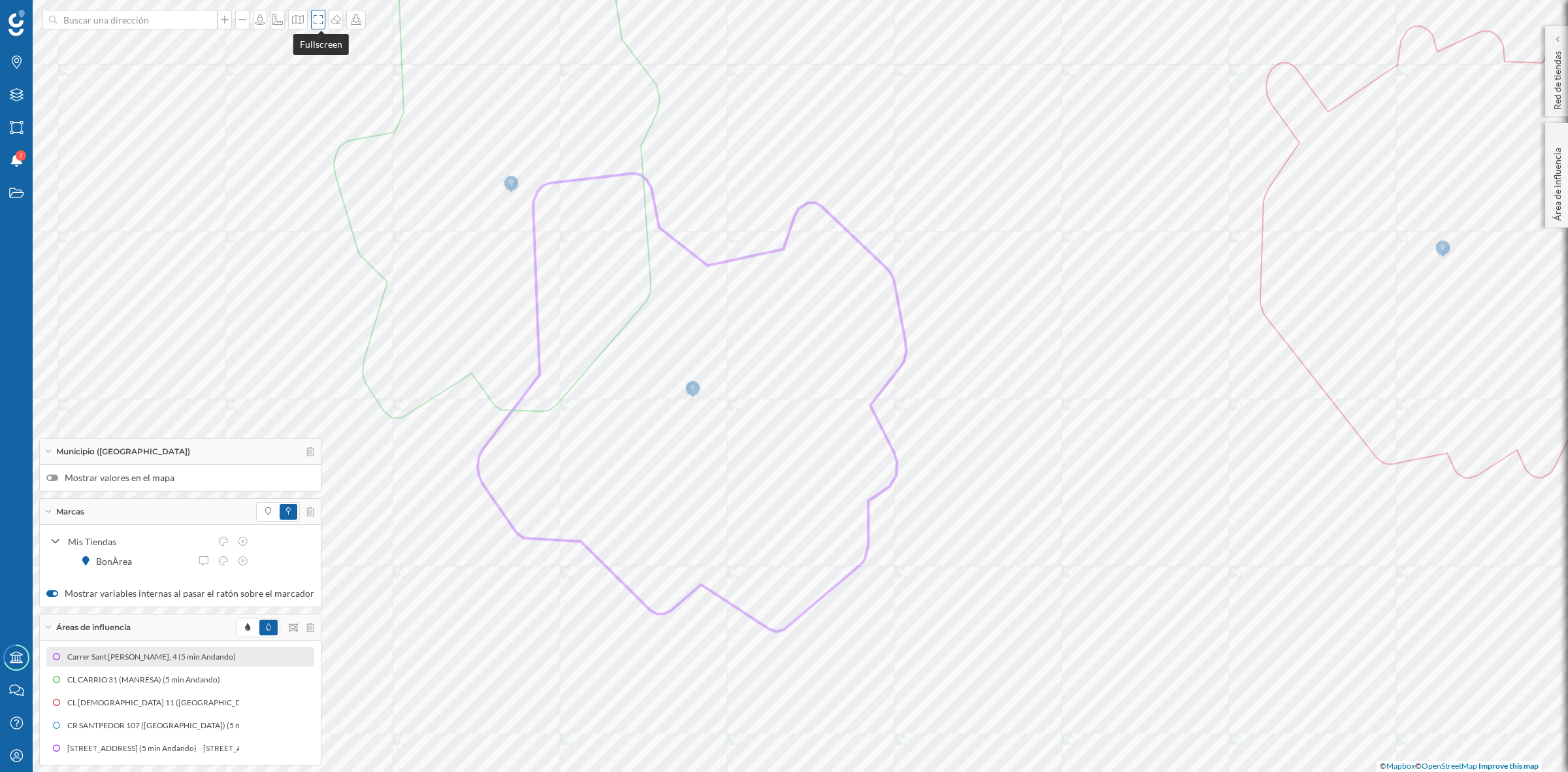
click at [317, 18] on icon at bounding box center [318, 20] width 13 height 11
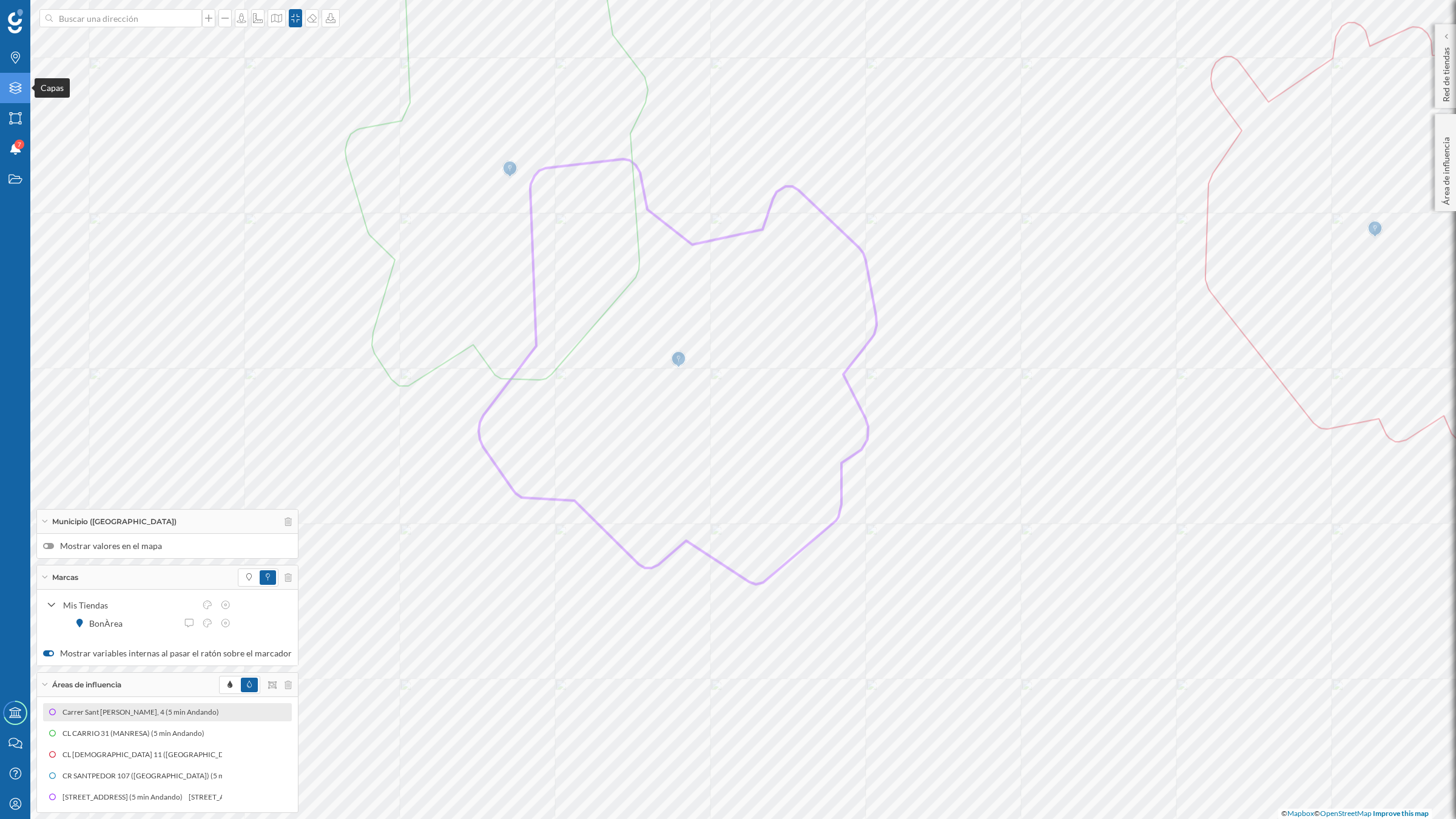
click at [22, 87] on icon "Capas" at bounding box center [15, 88] width 15 height 12
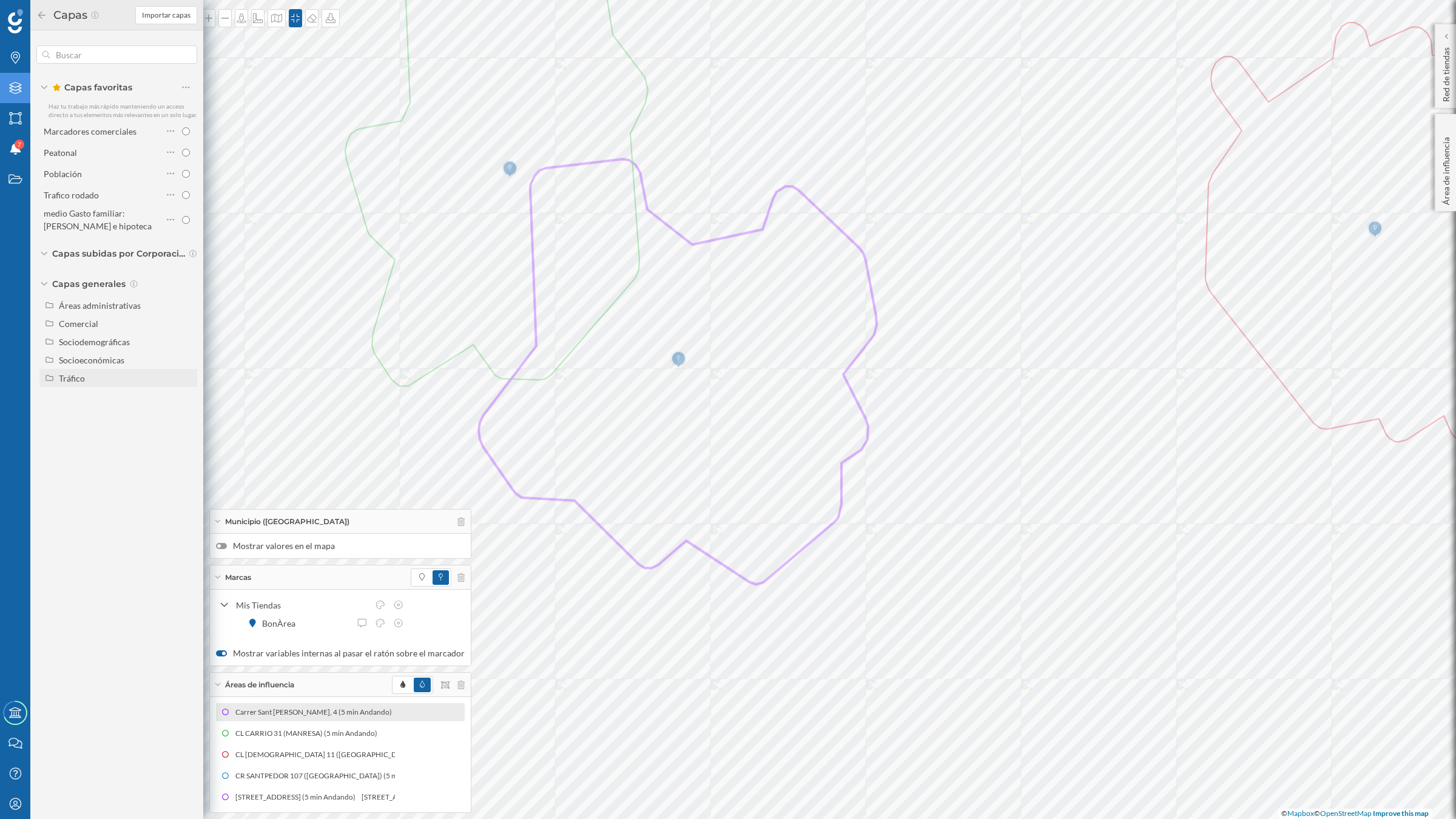
click at [103, 373] on div "Tráfico" at bounding box center [126, 378] width 134 height 13
click at [191, 417] on input "Peatonal" at bounding box center [189, 414] width 8 height 8
radio input "true"
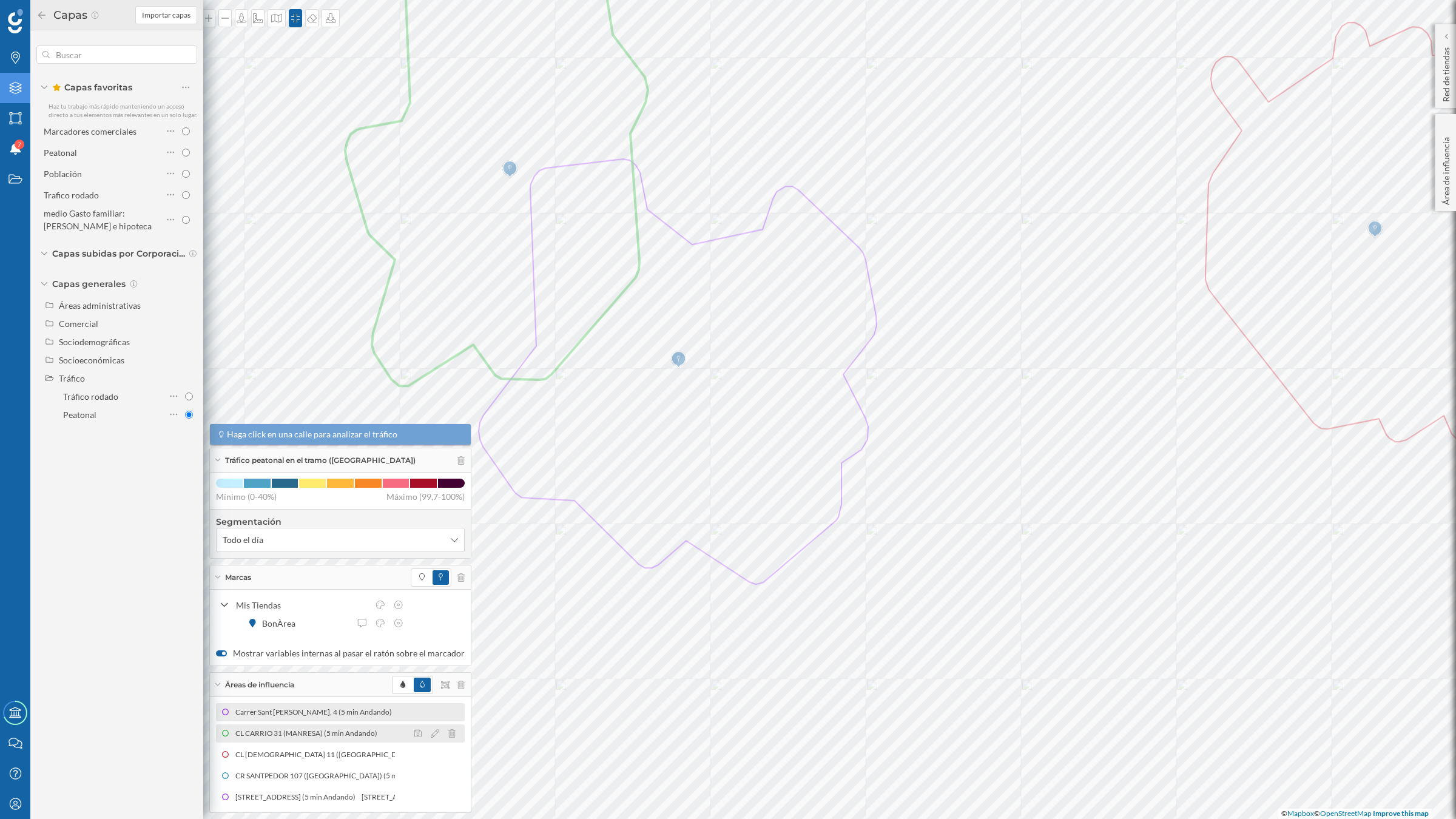
click at [448, 737] on icon at bounding box center [452, 733] width 8 height 8
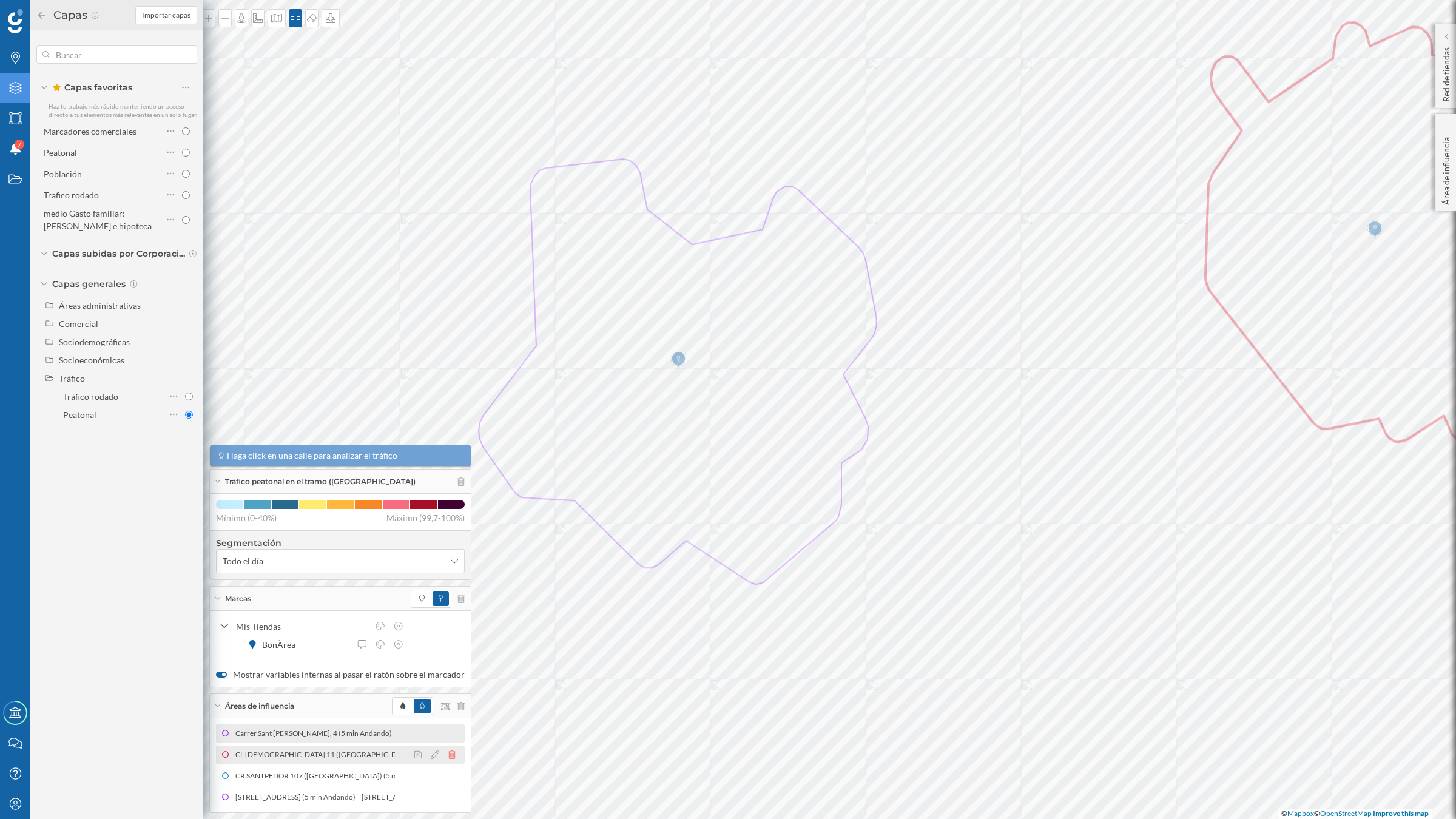
click at [448, 754] on icon at bounding box center [452, 755] width 8 height 8
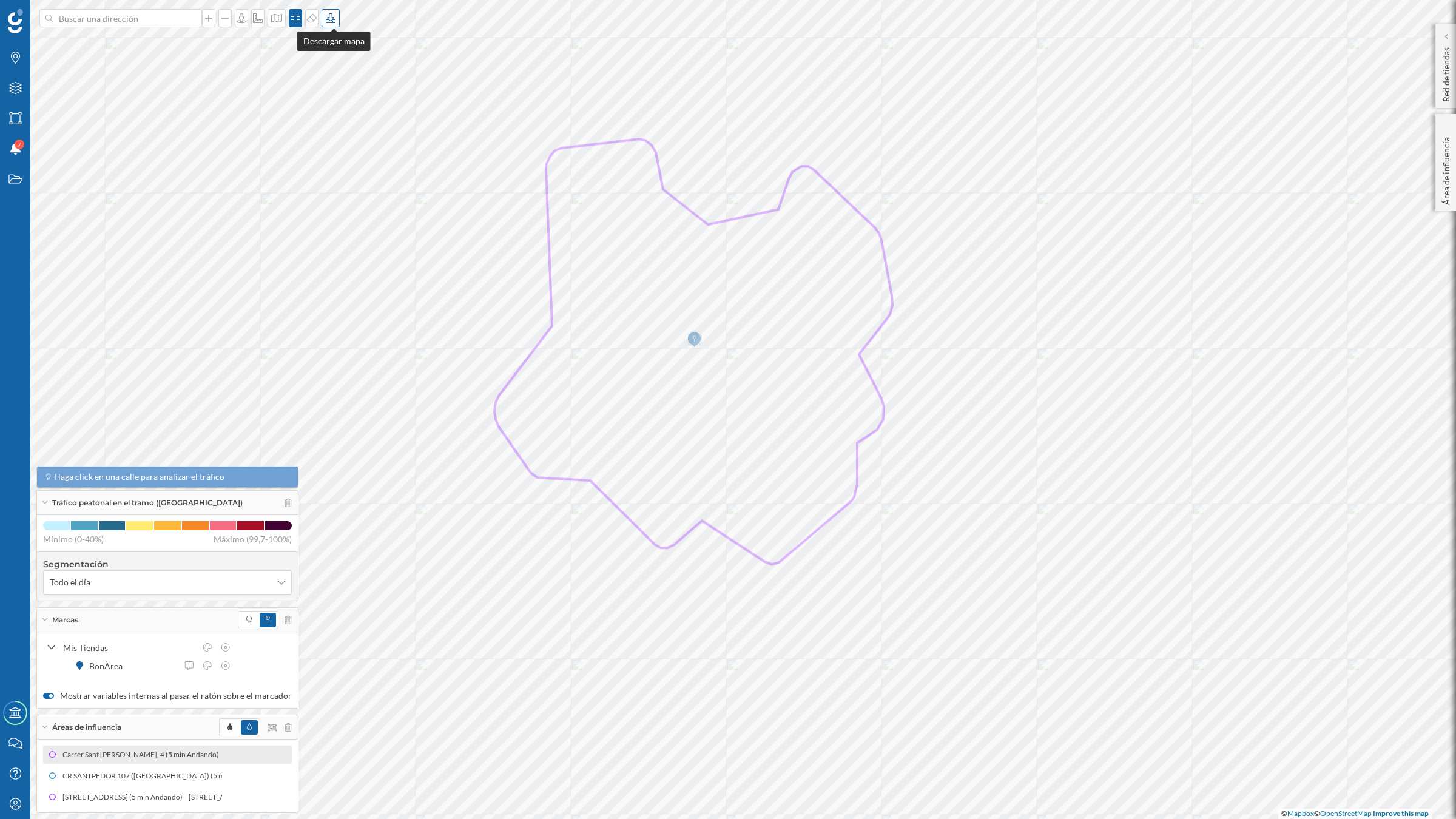
click at [332, 20] on icon at bounding box center [330, 18] width 10 height 10
click at [356, 92] on div "Descargar sin leyenda" at bounding box center [373, 89] width 86 height 13
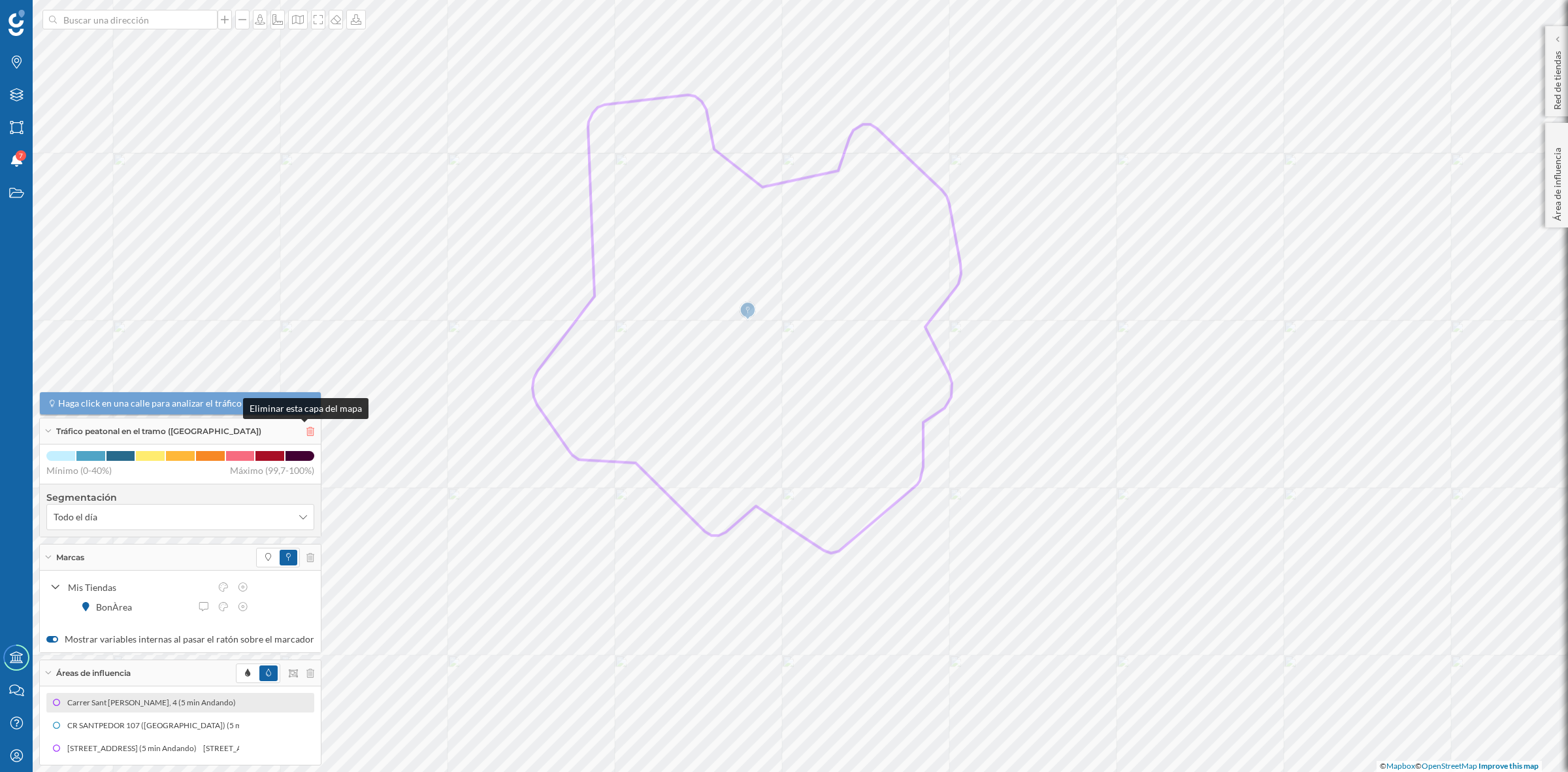
click at [307, 435] on icon at bounding box center [311, 431] width 8 height 9
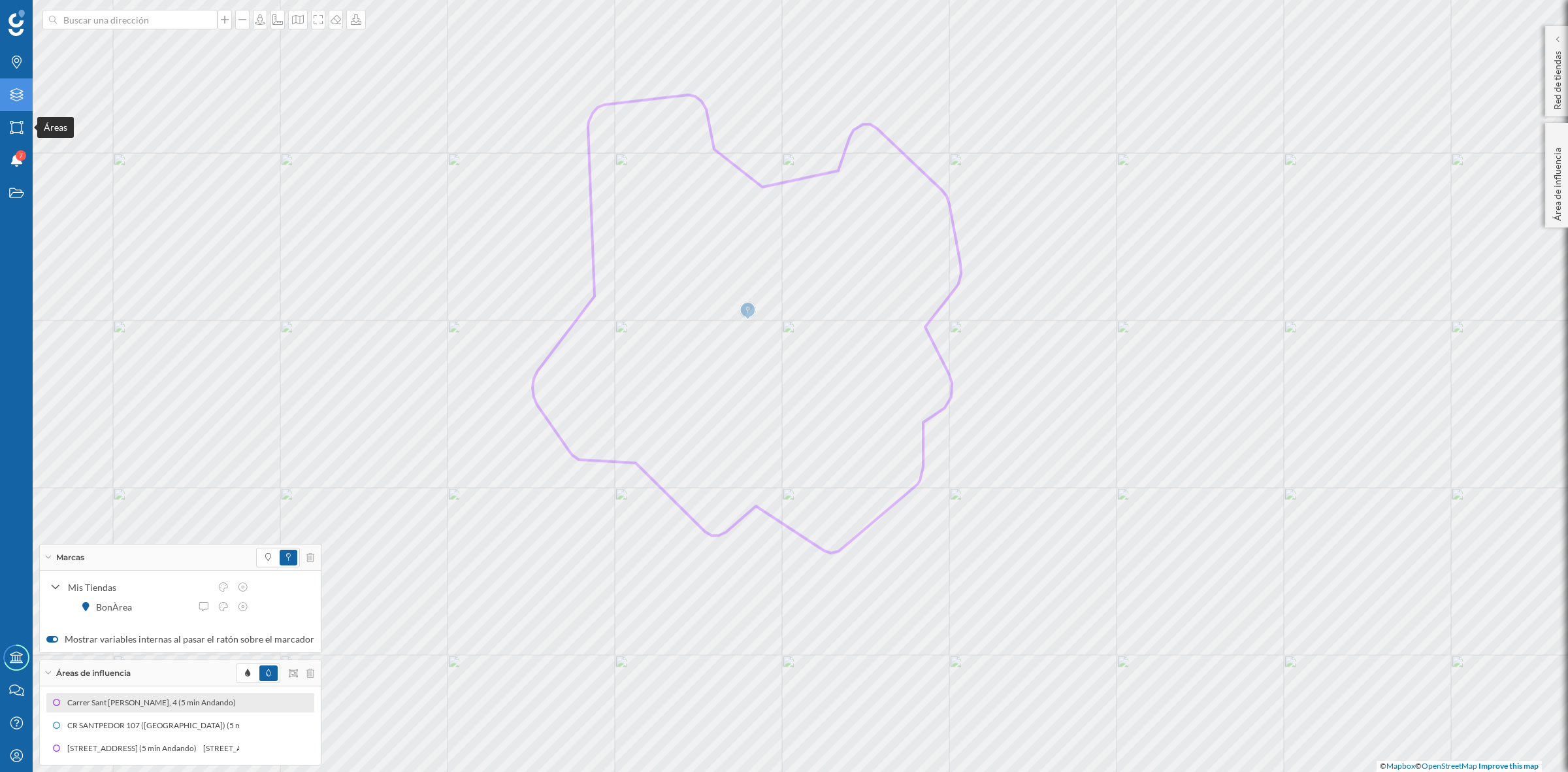
click at [10, 99] on icon "Capas" at bounding box center [16, 95] width 16 height 13
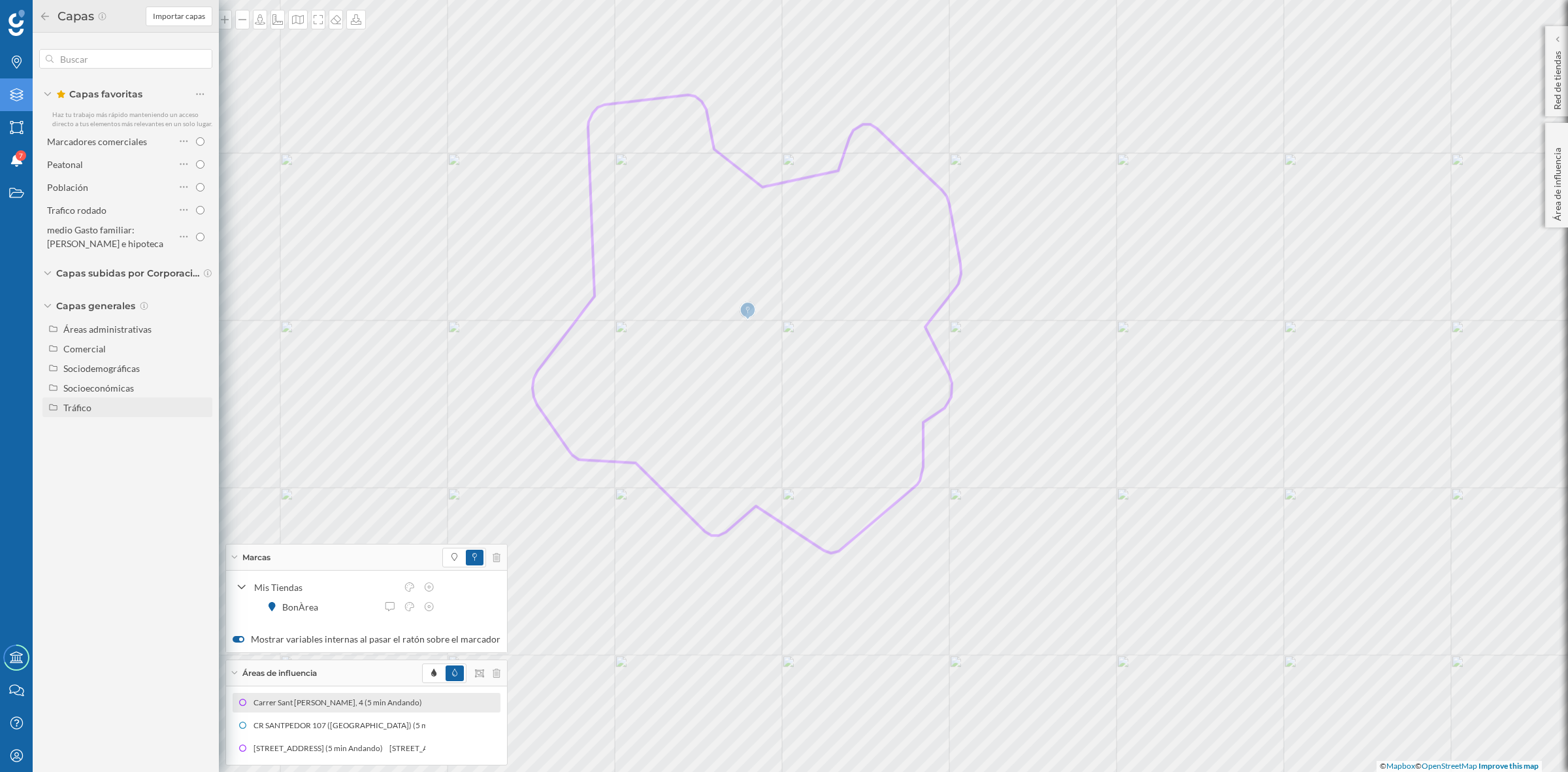
click at [72, 405] on div "Tráfico" at bounding box center [78, 407] width 28 height 11
click at [202, 428] on input "Tráfico rodado" at bounding box center [203, 427] width 8 height 8
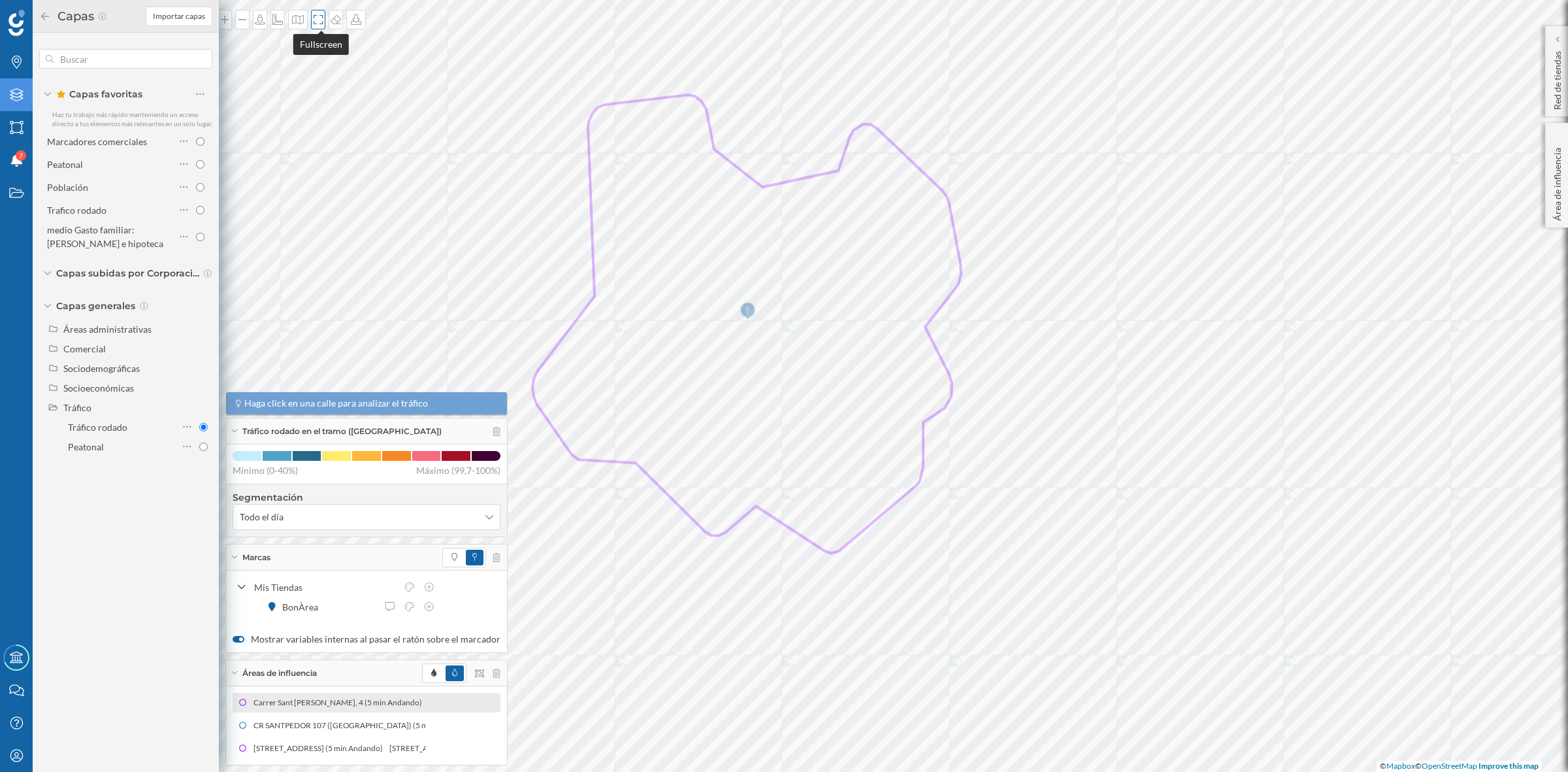
click at [321, 21] on icon at bounding box center [318, 20] width 13 height 11
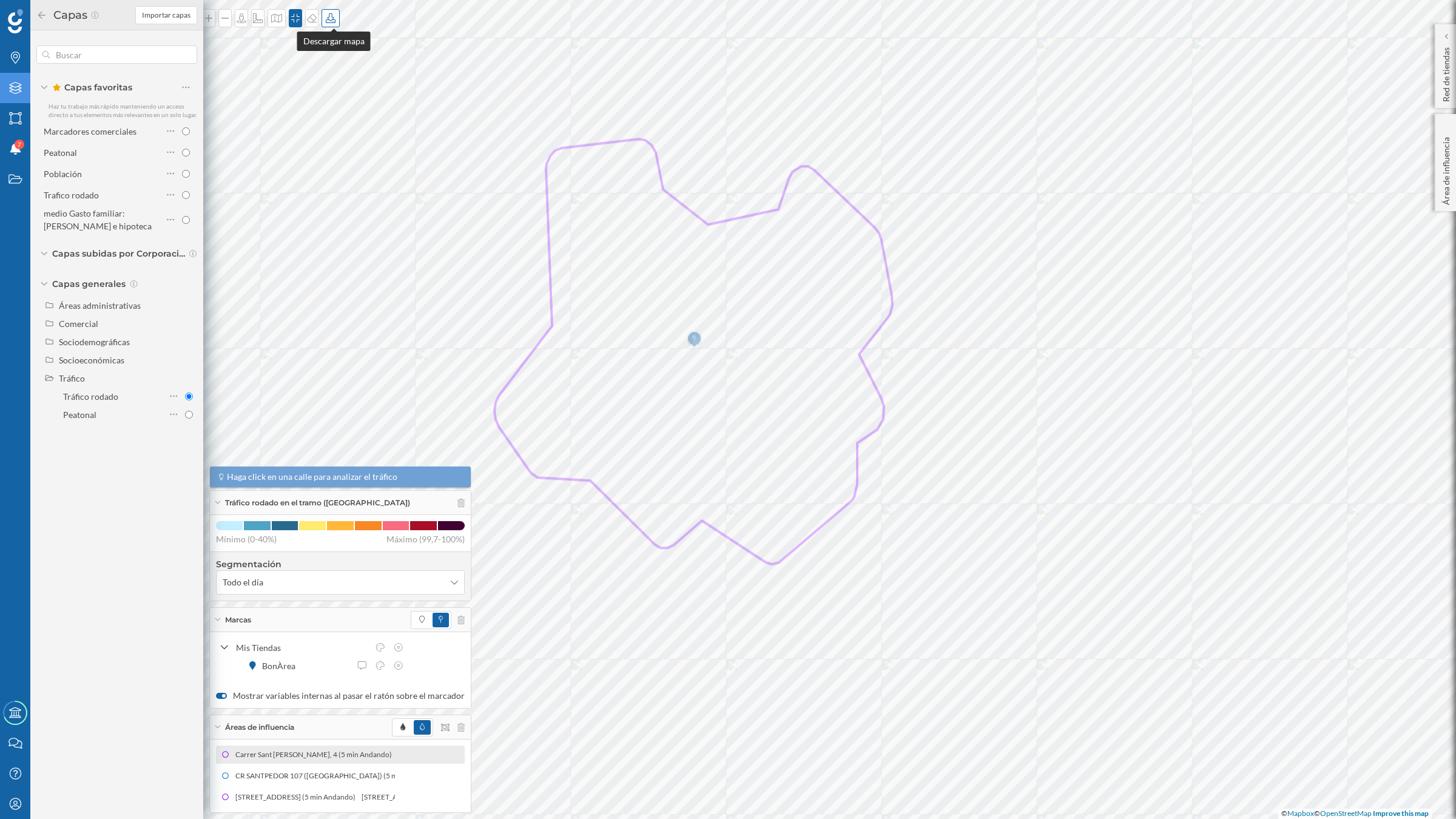
click at [330, 21] on icon at bounding box center [330, 18] width 12 height 10
click at [343, 88] on div "Descargar sin leyenda" at bounding box center [373, 89] width 86 height 13
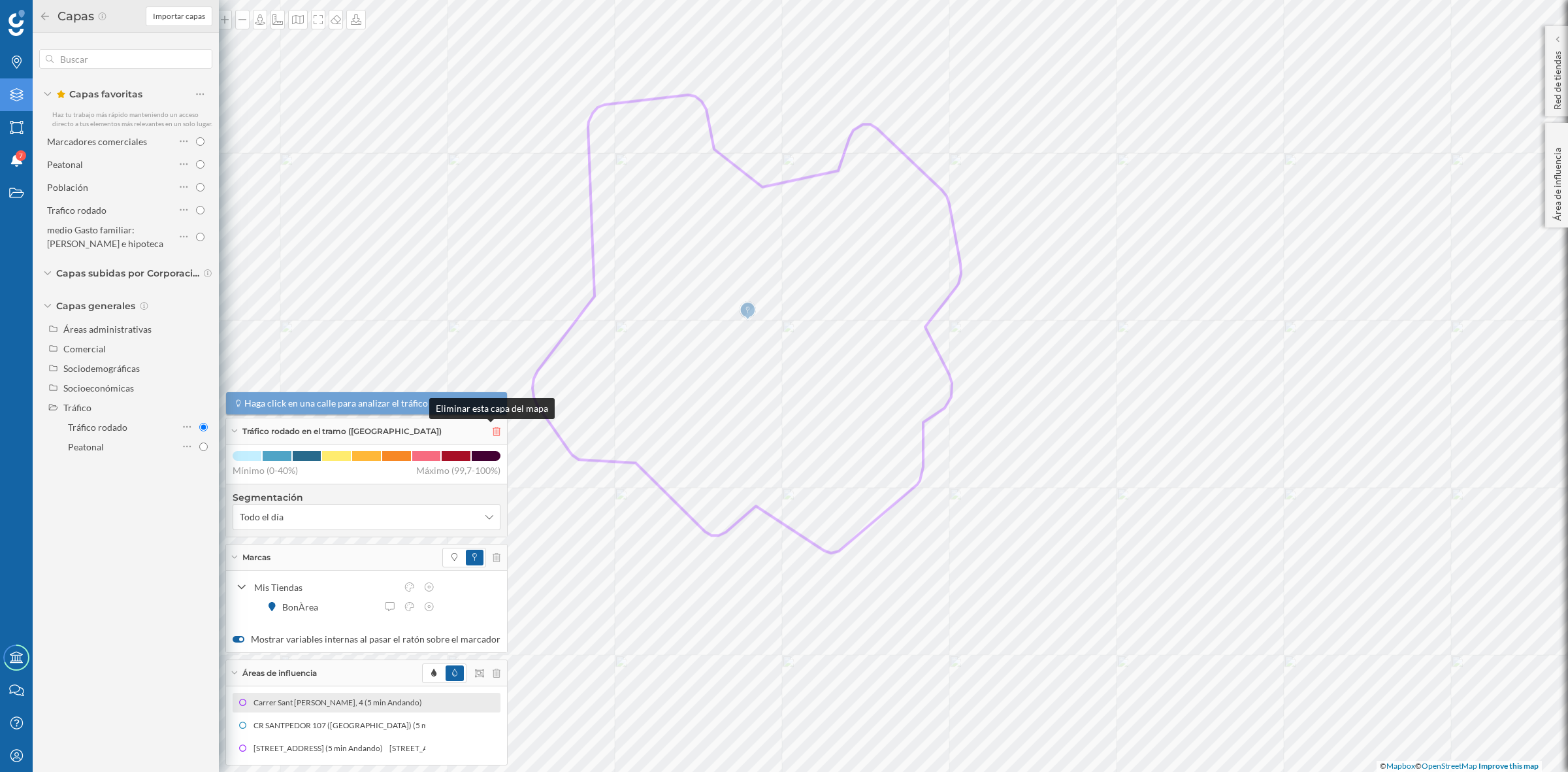
click at [493, 429] on icon at bounding box center [497, 431] width 8 height 9
radio input "false"
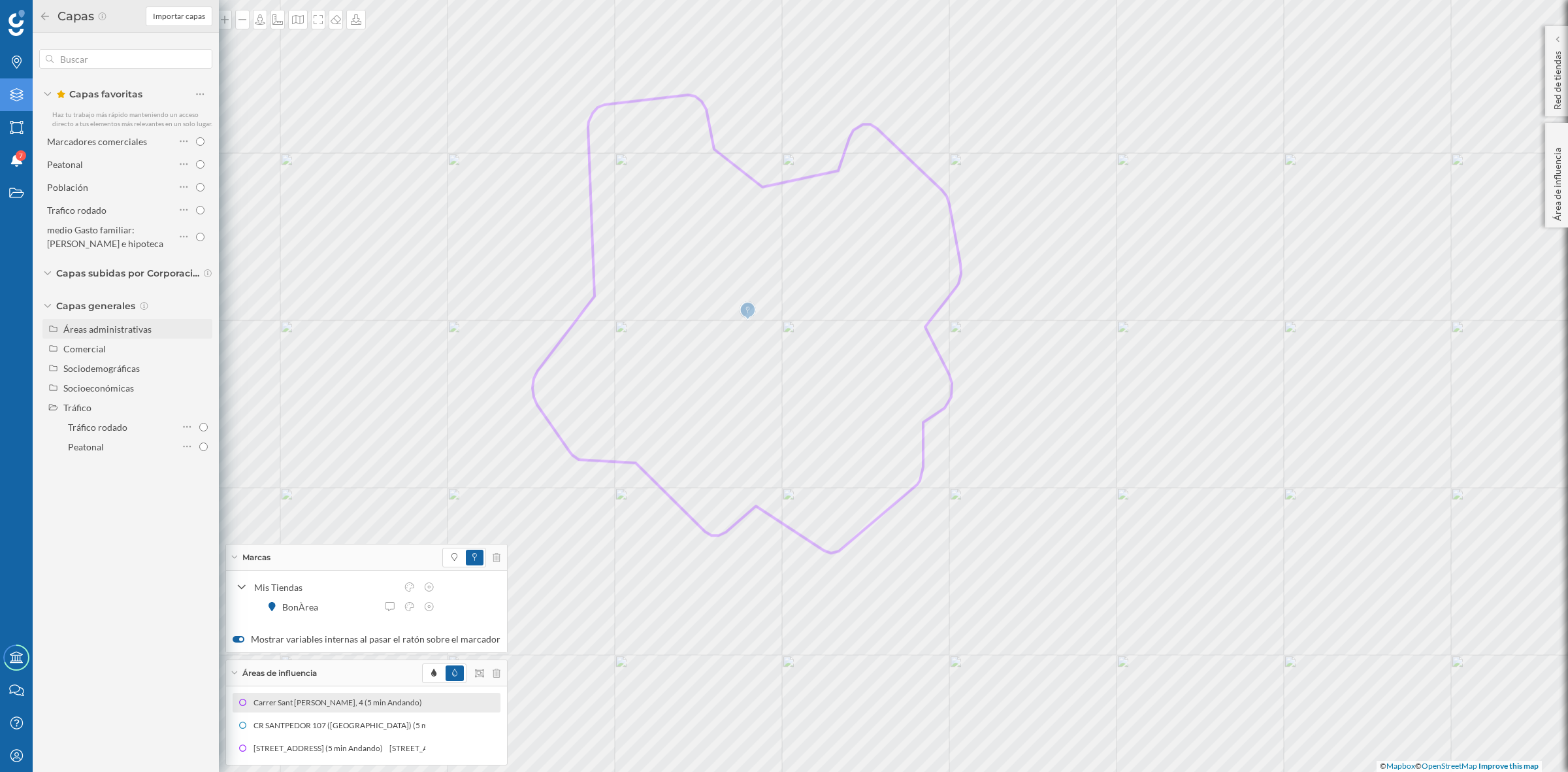
click at [109, 334] on div "Áreas administrativas" at bounding box center [135, 329] width 144 height 14
click at [208, 425] on label "Sección censal" at bounding box center [137, 427] width 150 height 20
click at [208, 425] on input "Sección censal" at bounding box center [203, 427] width 8 height 8
radio input "true"
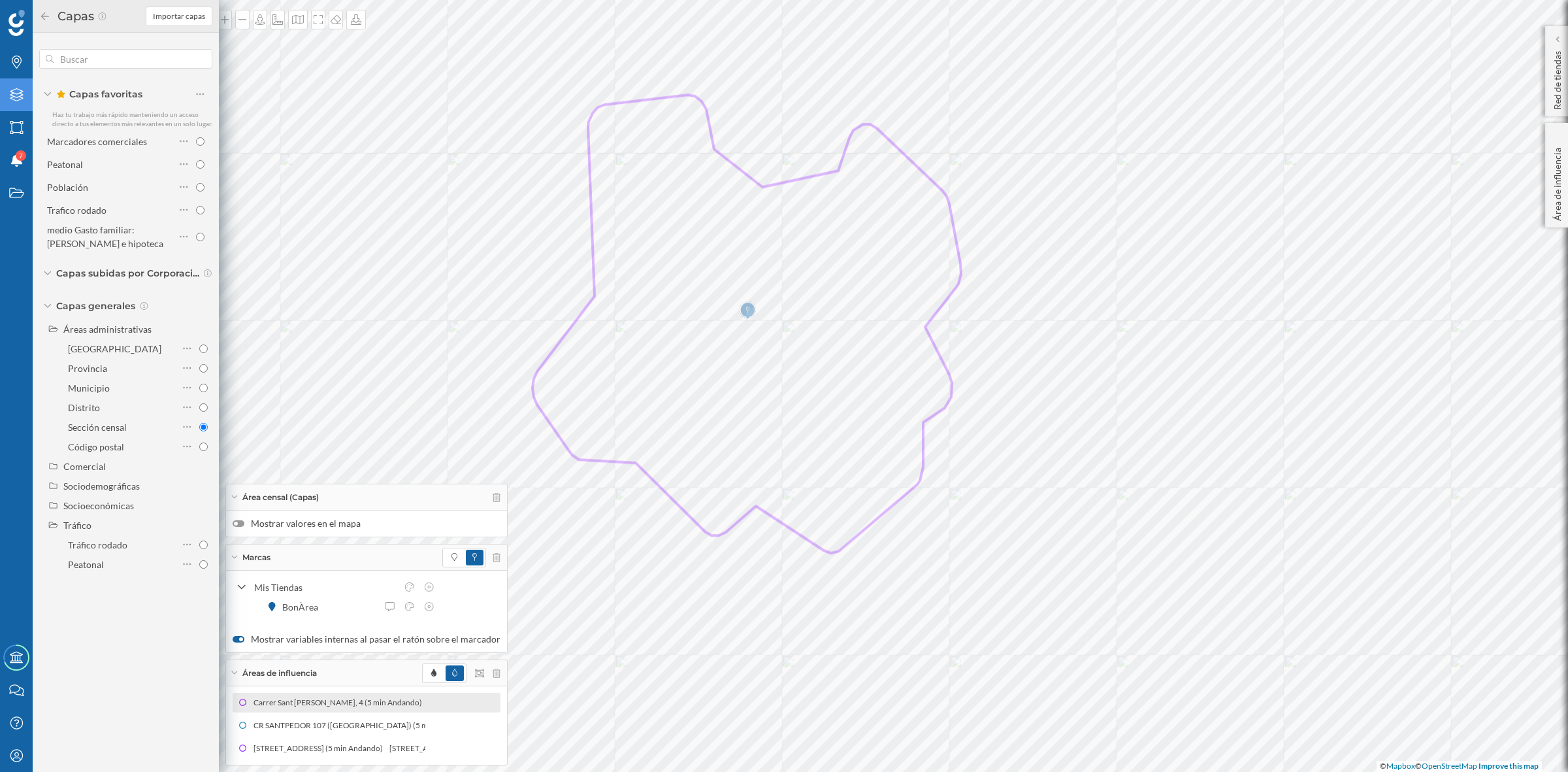
click at [235, 521] on div at bounding box center [236, 523] width 4 height 4
click at [0, 0] on input "Mostrar valores en el mapa" at bounding box center [0, 0] width 0 height 0
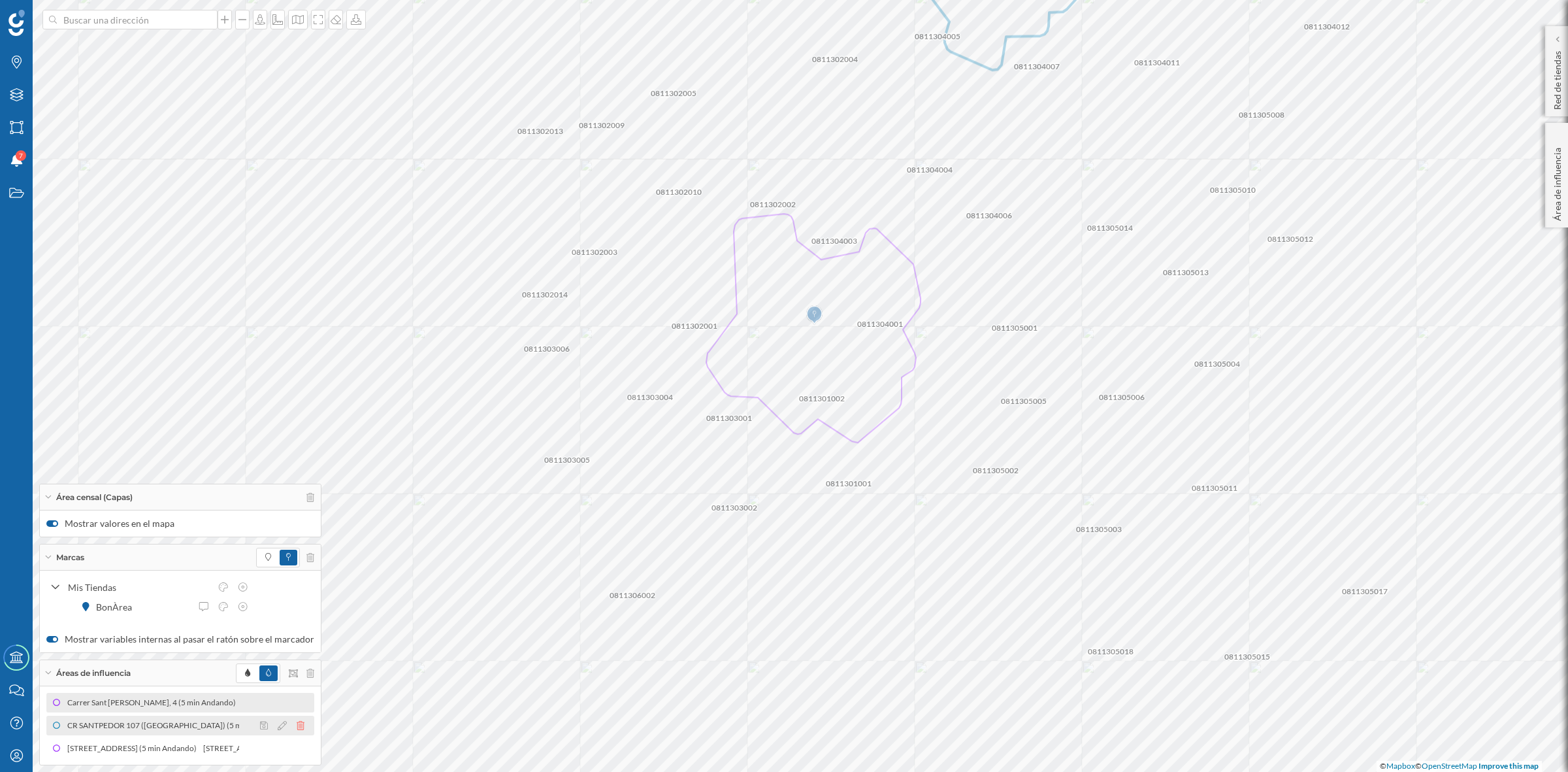
click at [297, 724] on icon at bounding box center [301, 725] width 8 height 9
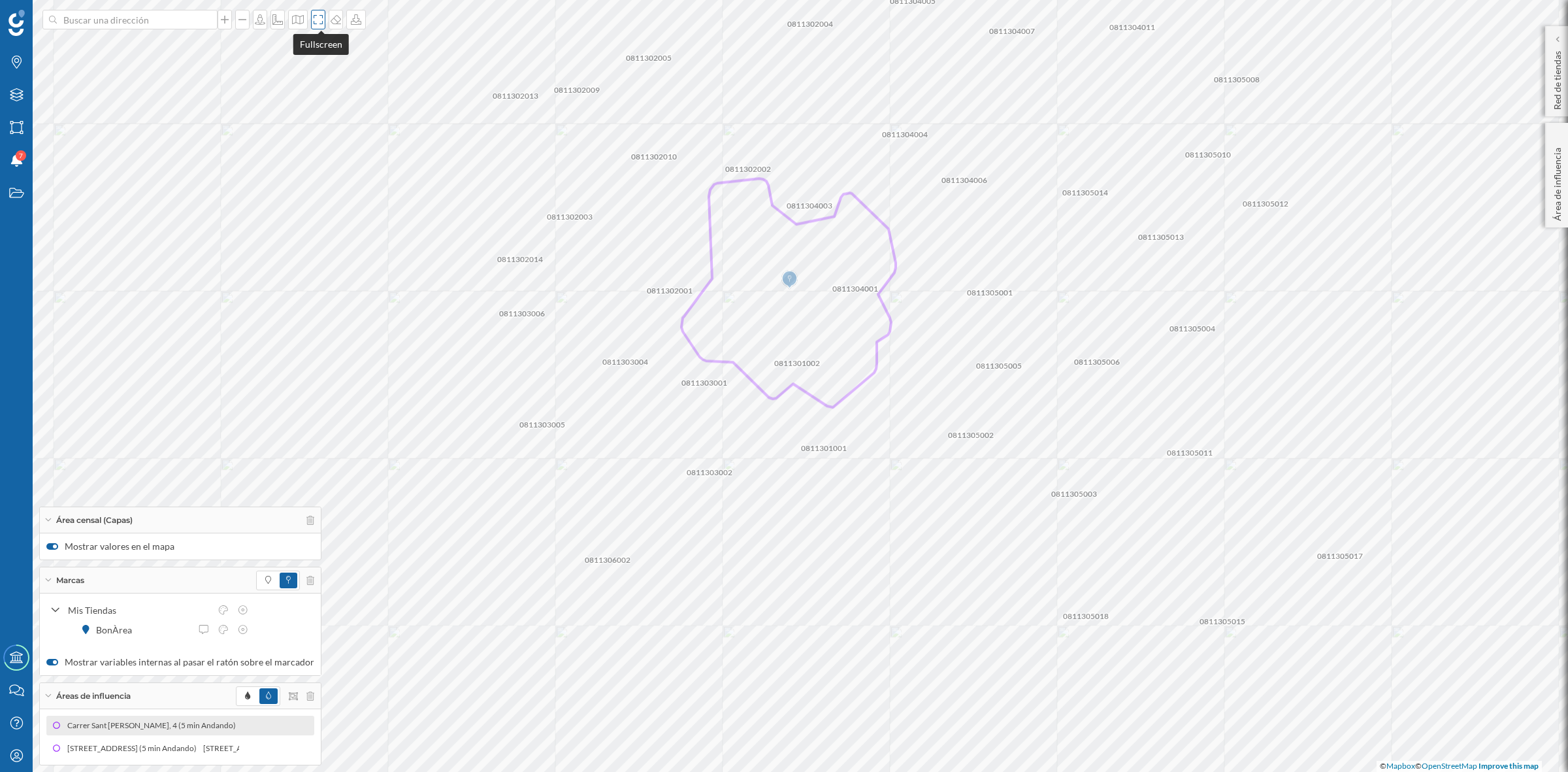
click at [322, 27] on div at bounding box center [318, 20] width 15 height 20
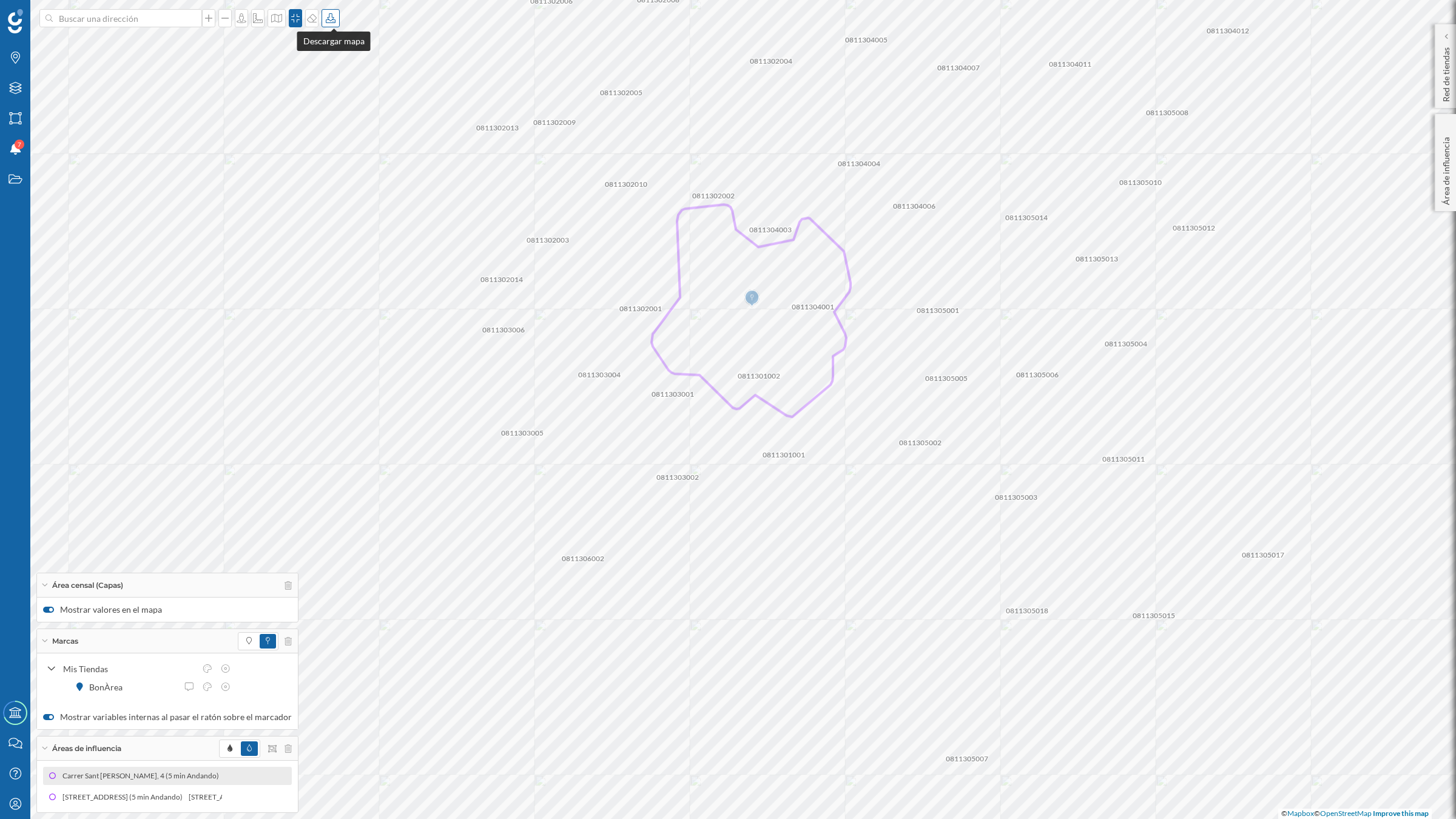
click at [330, 22] on icon at bounding box center [330, 18] width 12 height 10
click at [349, 89] on div "Descargar sin leyenda" at bounding box center [373, 89] width 86 height 13
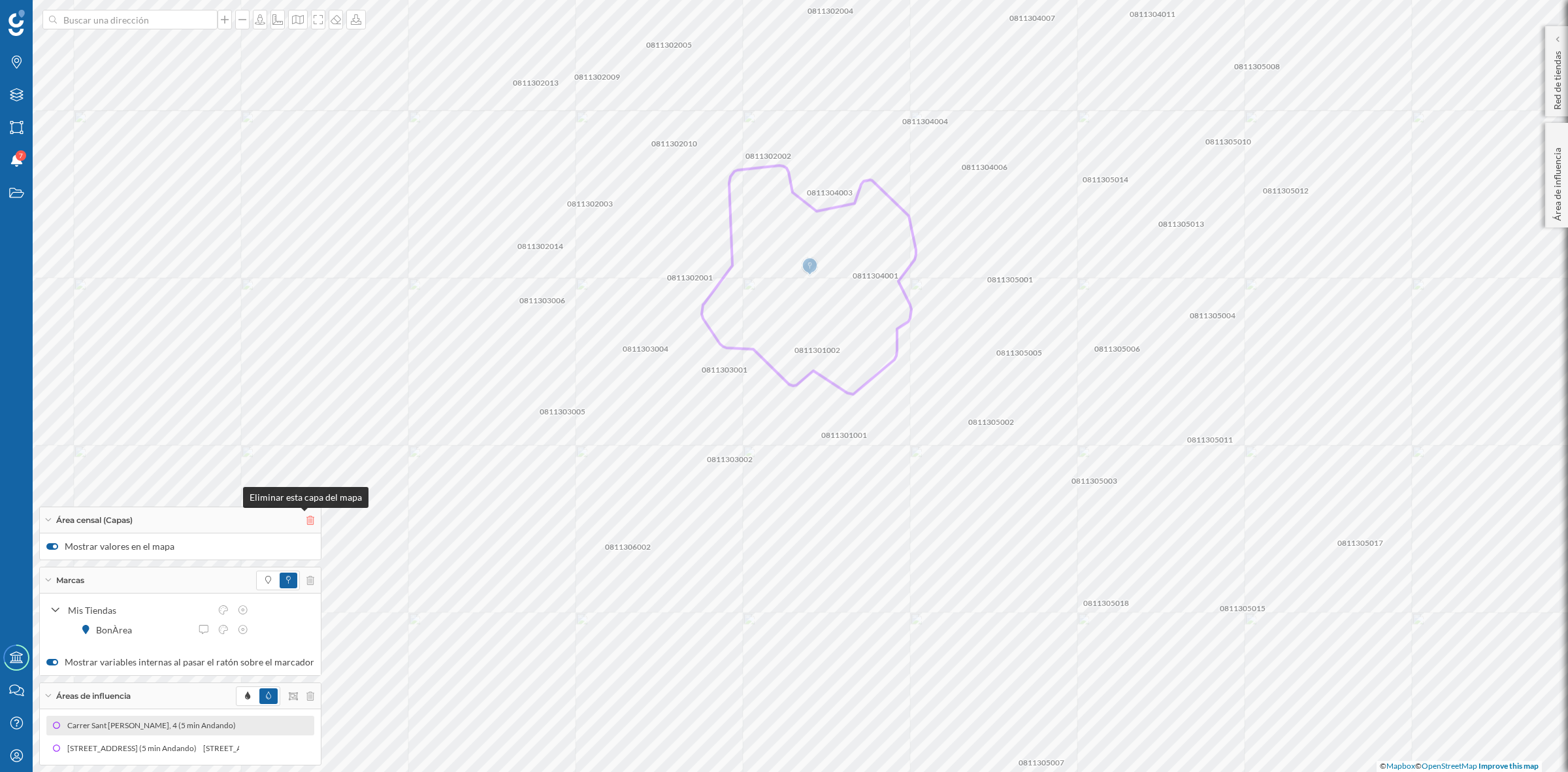
click at [307, 516] on icon at bounding box center [311, 520] width 8 height 9
